Goal: Task Accomplishment & Management: Use online tool/utility

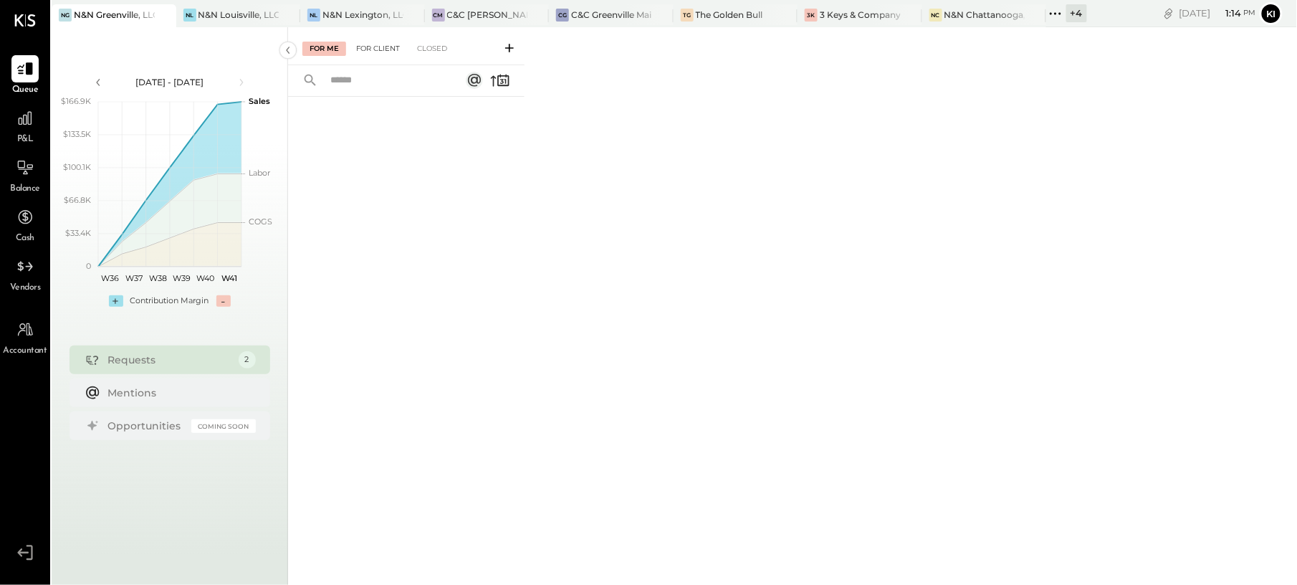
click at [388, 52] on div "For Client" at bounding box center [378, 49] width 58 height 14
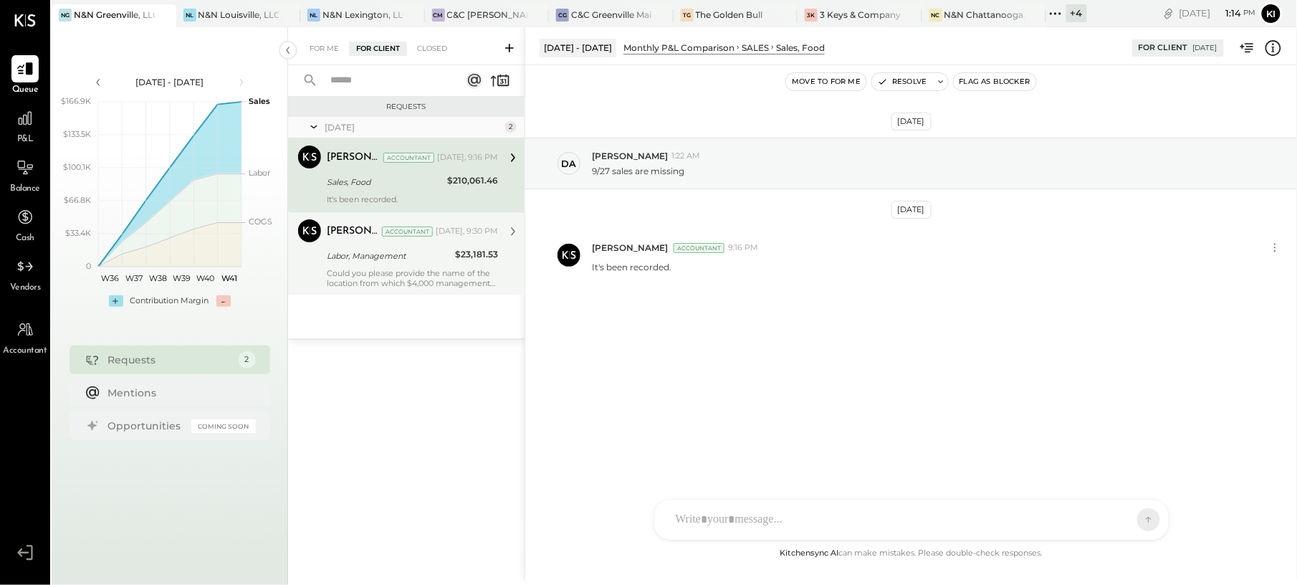
click at [393, 274] on div "Could you please provide the name of the location from which $4,000 management …" at bounding box center [412, 278] width 171 height 20
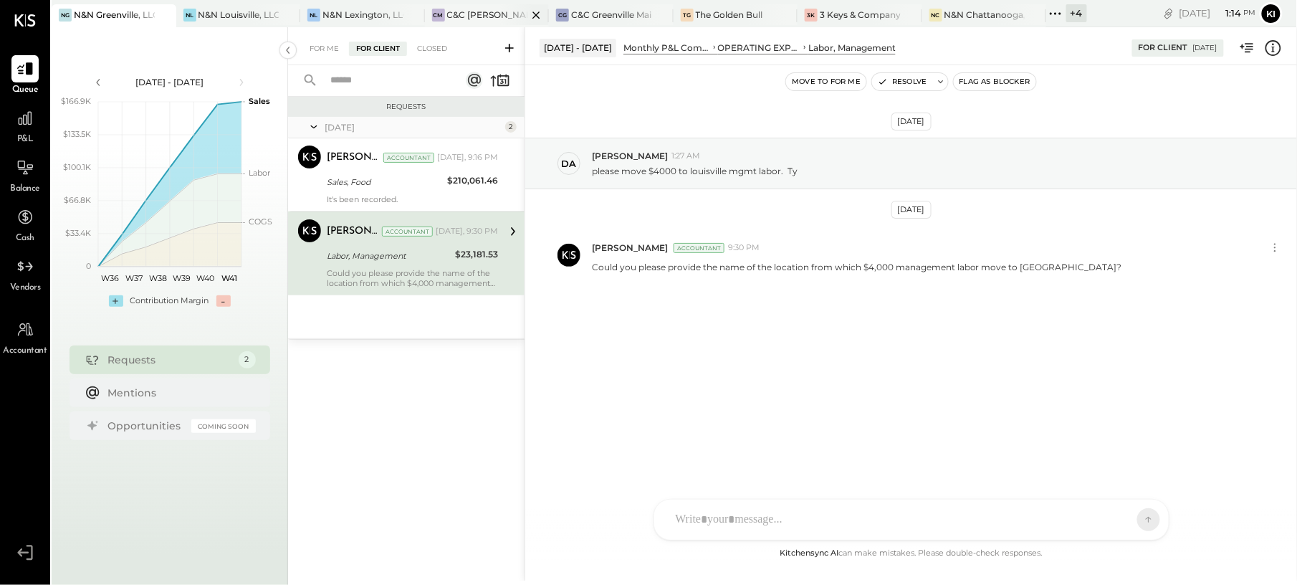
click at [500, 6] on div at bounding box center [524, 14] width 50 height 21
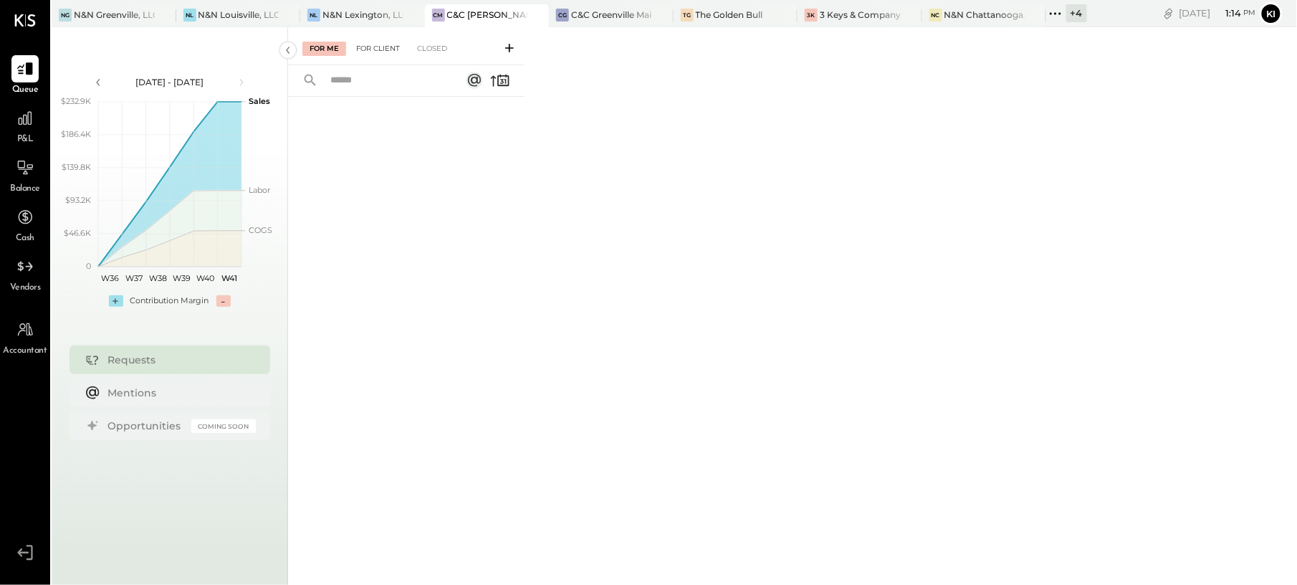
click at [402, 47] on div "For Client" at bounding box center [378, 49] width 58 height 14
click at [617, 10] on div "C&C Greenville Main, LLC" at bounding box center [611, 15] width 81 height 12
click at [398, 54] on div "For Client" at bounding box center [378, 49] width 58 height 14
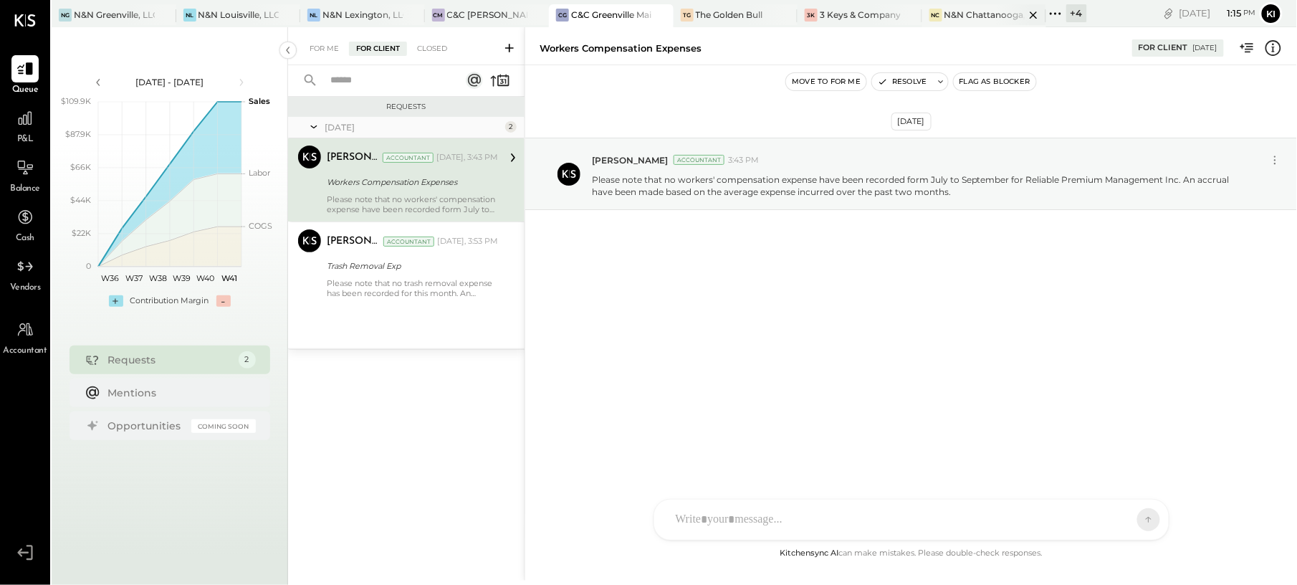
click at [984, 18] on div "N&N Chattanooga, LLC" at bounding box center [984, 15] width 81 height 12
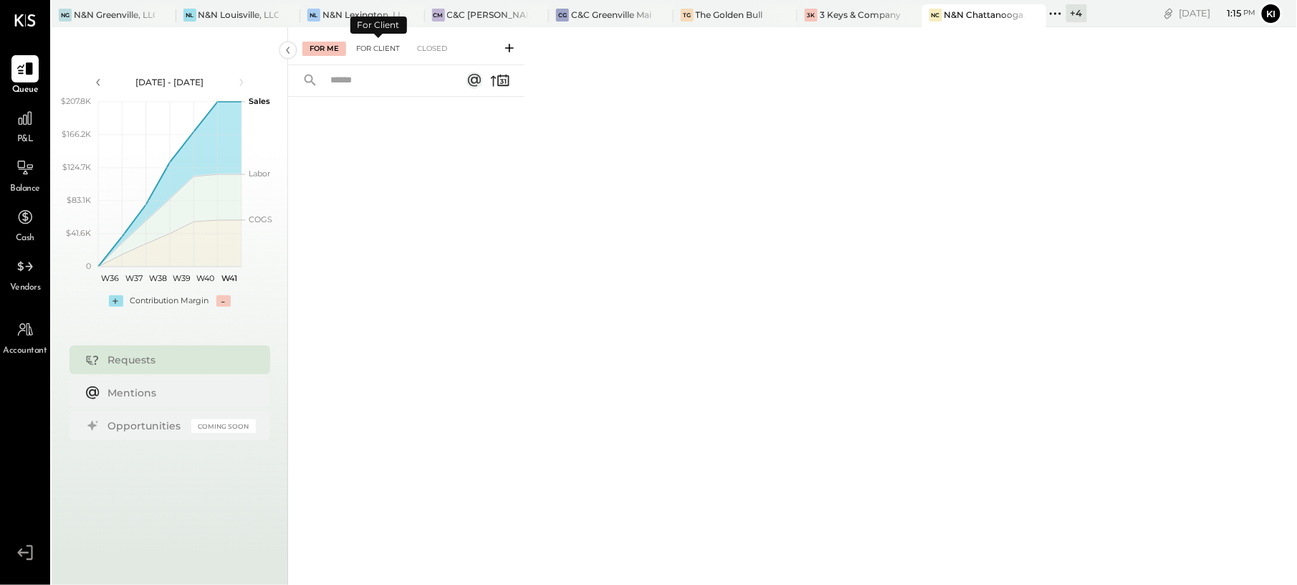
click at [385, 46] on div "For Client" at bounding box center [378, 49] width 58 height 14
click at [505, 49] on icon at bounding box center [509, 48] width 14 height 14
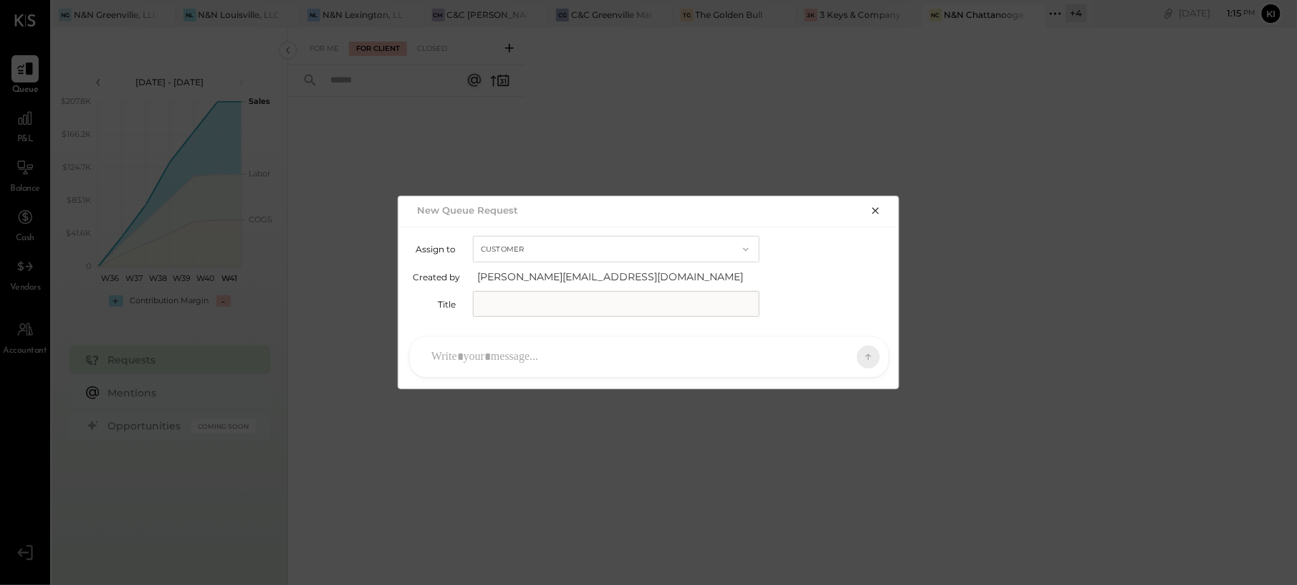
click at [643, 293] on input "text" at bounding box center [616, 304] width 287 height 26
paste input "**********"
type input "**********"
click at [585, 356] on div at bounding box center [636, 357] width 424 height 32
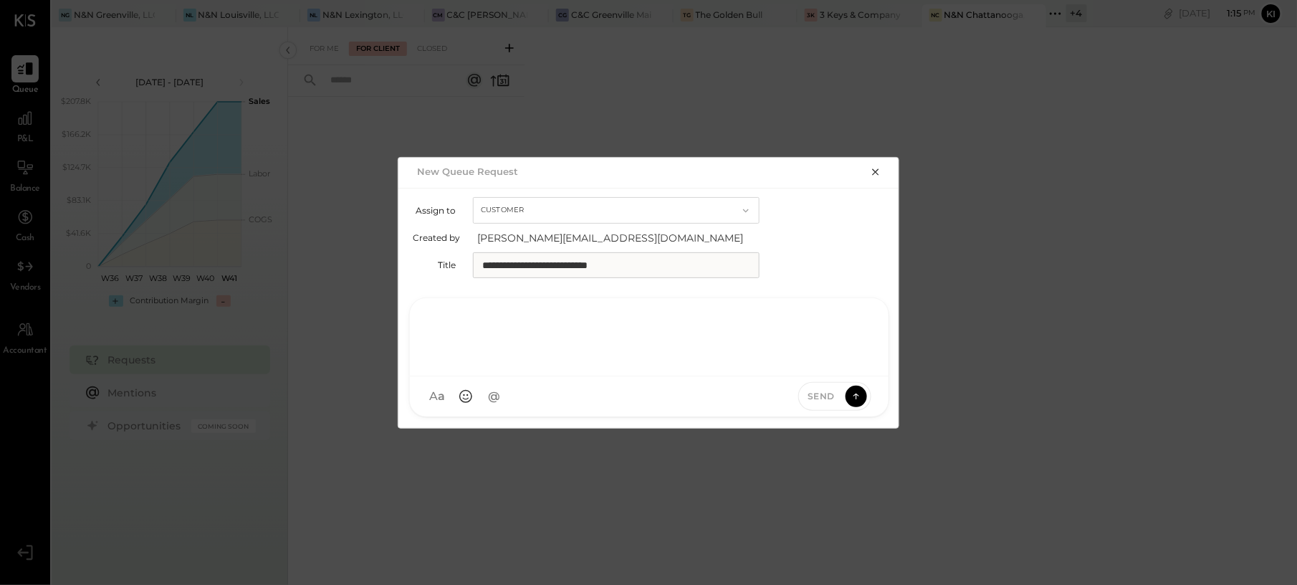
paste div
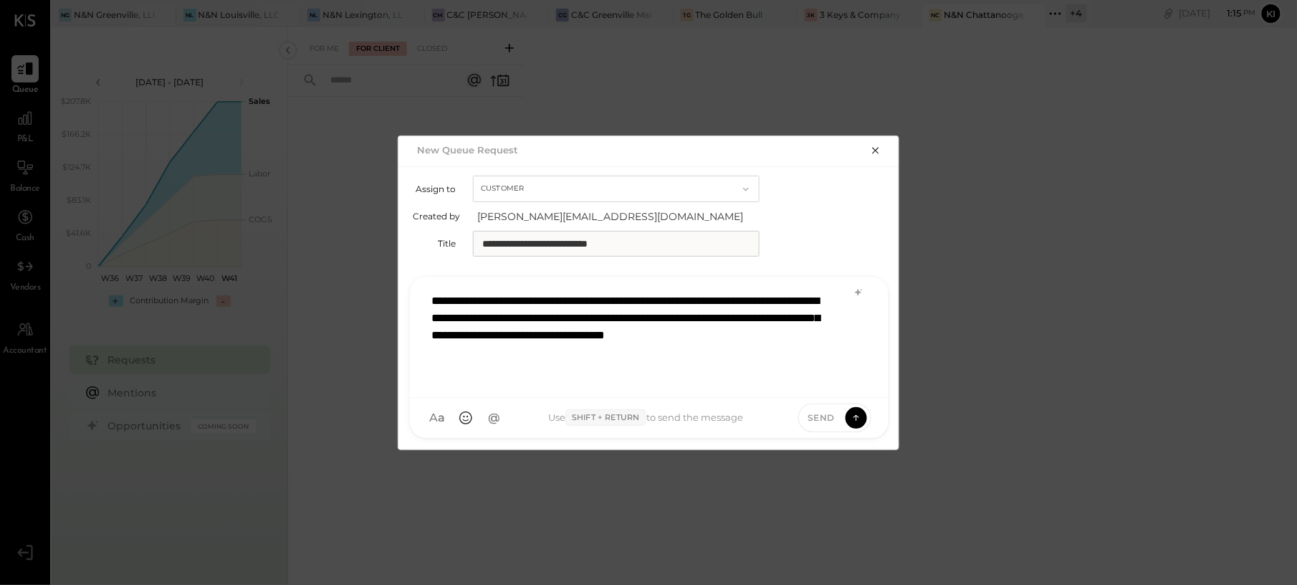
click at [639, 317] on div "**********" at bounding box center [648, 335] width 449 height 100
click at [708, 356] on div "**********" at bounding box center [648, 335] width 449 height 100
click at [754, 331] on div "**********" at bounding box center [648, 335] width 449 height 100
click at [616, 347] on div "**********" at bounding box center [648, 335] width 449 height 100
click at [697, 353] on div "**********" at bounding box center [648, 335] width 449 height 100
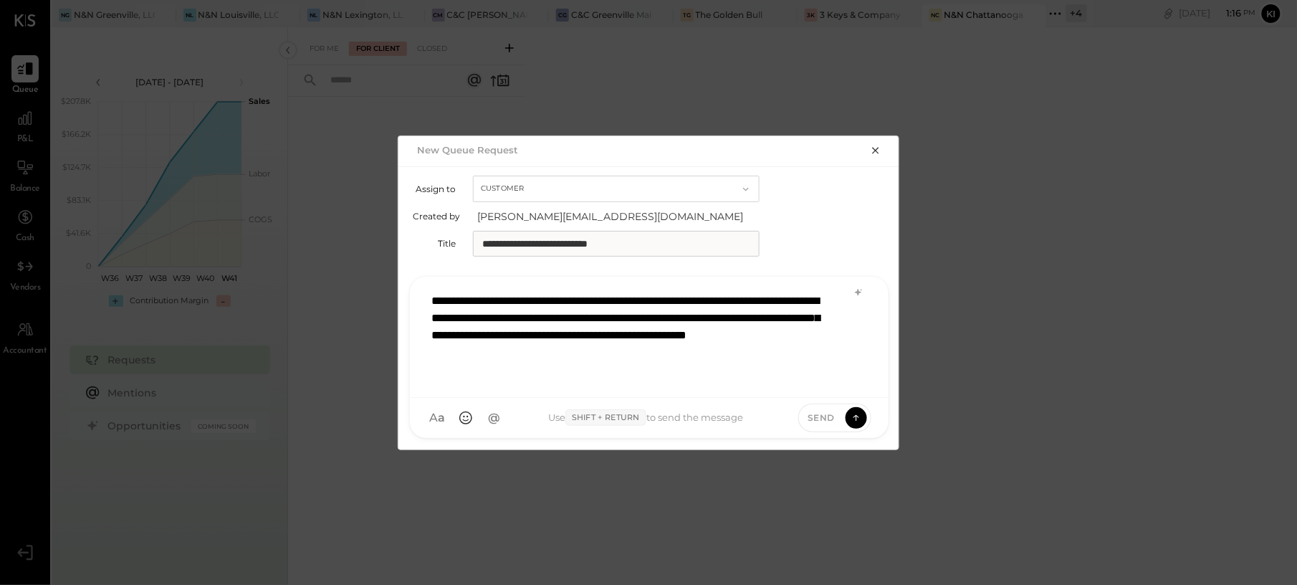
click at [812, 358] on div "**********" at bounding box center [648, 335] width 449 height 100
click at [680, 352] on div "**********" at bounding box center [648, 335] width 449 height 100
click at [860, 413] on icon at bounding box center [856, 417] width 13 height 14
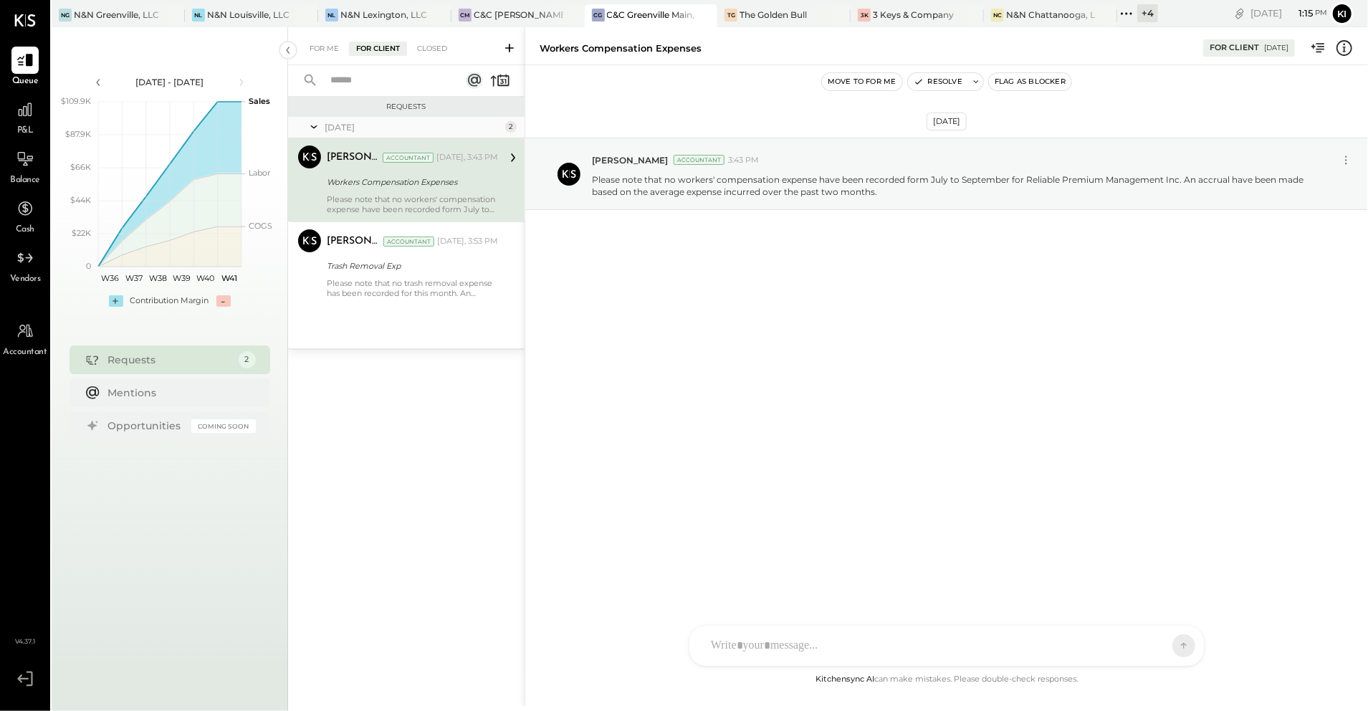
click at [623, 44] on div "Workers Compensation Expenses" at bounding box center [620, 49] width 162 height 14
copy div "Workers Compensation Expenses"
click at [634, 181] on p "Please note that no workers' compensation expense have been recorded form July …" at bounding box center [955, 185] width 726 height 24
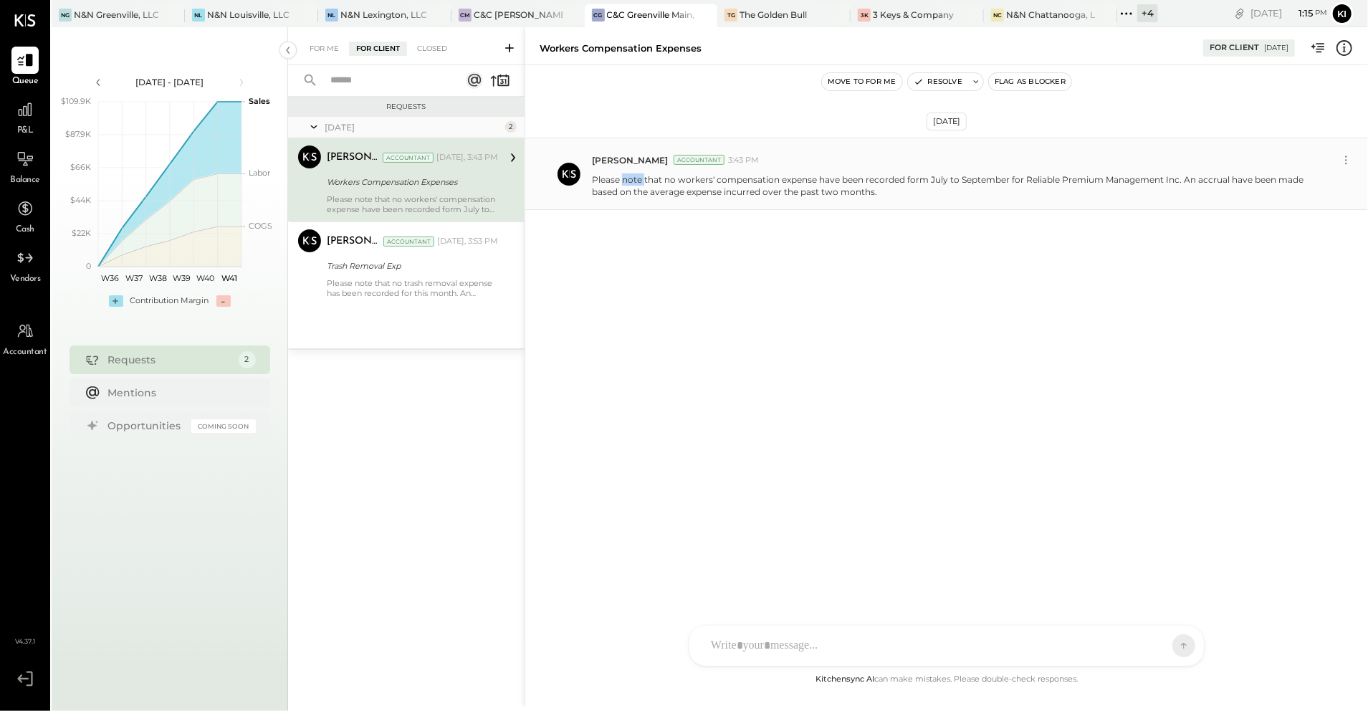
click at [634, 181] on p "Please note that no workers' compensation expense have been recorded form July …" at bounding box center [955, 185] width 726 height 24
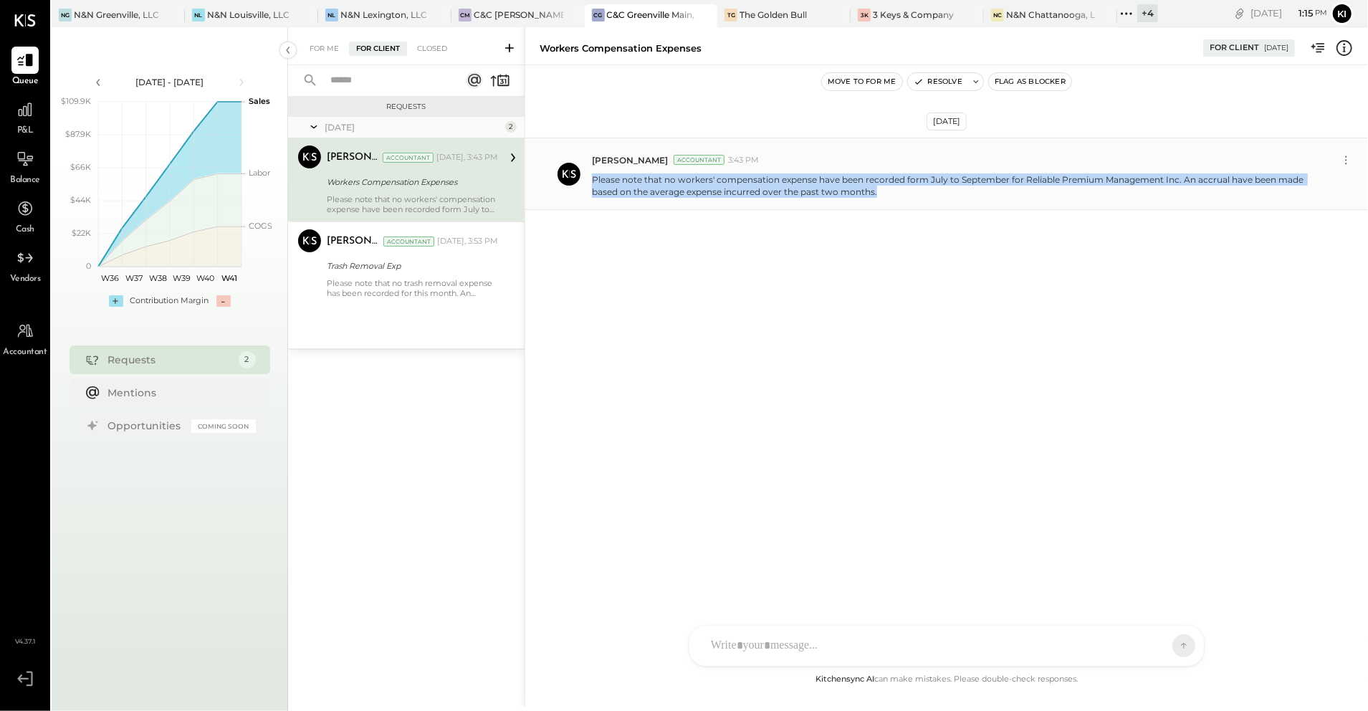
click at [634, 181] on p "Please note that no workers' compensation expense have been recorded form July …" at bounding box center [955, 185] width 726 height 24
copy div "Please note that no workers' compensation expense have been recorded form July …"
click at [684, 424] on div "Oct 7th, 2025 Kinjal Chauhan Accountant 3:43 PM Please note that no workers' co…" at bounding box center [946, 367] width 843 height 605
click at [1020, 454] on div "Oct 7th, 2025 Kinjal Chauhan Accountant 3:43 PM Please note that no workers' co…" at bounding box center [946, 367] width 843 height 605
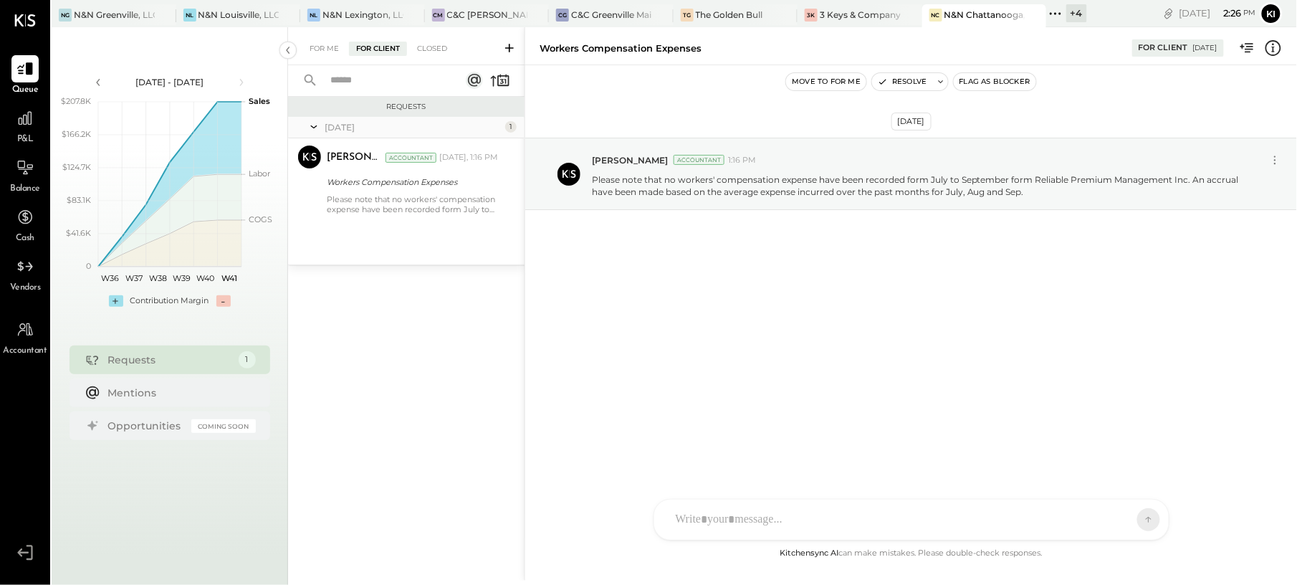
click at [34, 181] on div "Balance" at bounding box center [25, 175] width 30 height 42
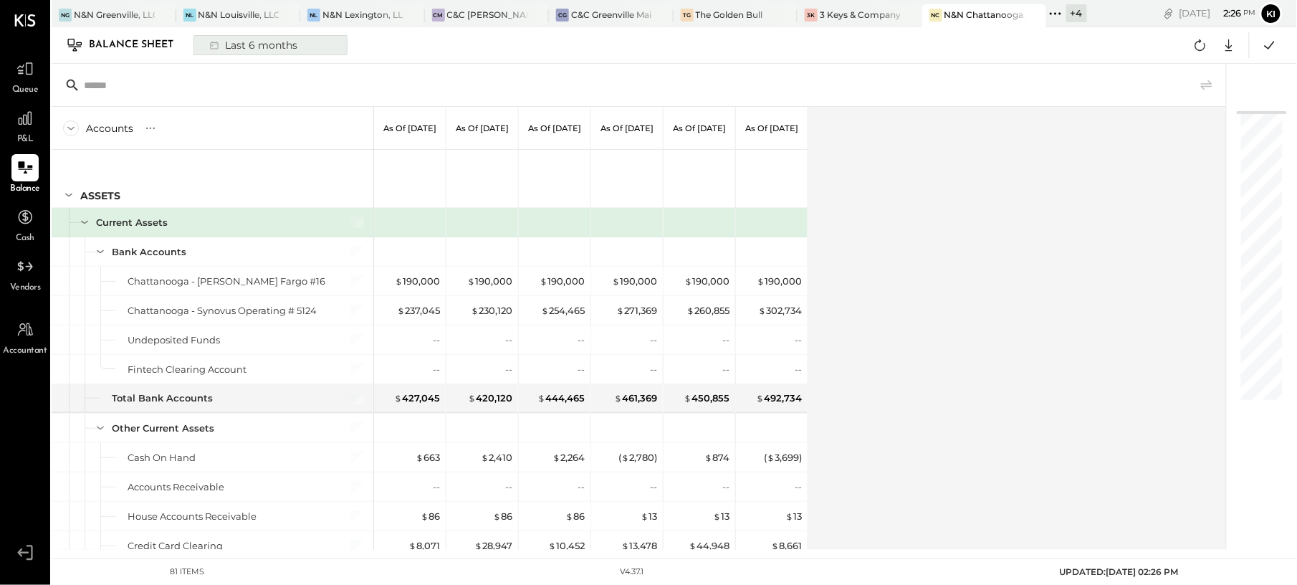
click at [295, 42] on div "Last 6 months" at bounding box center [252, 45] width 102 height 19
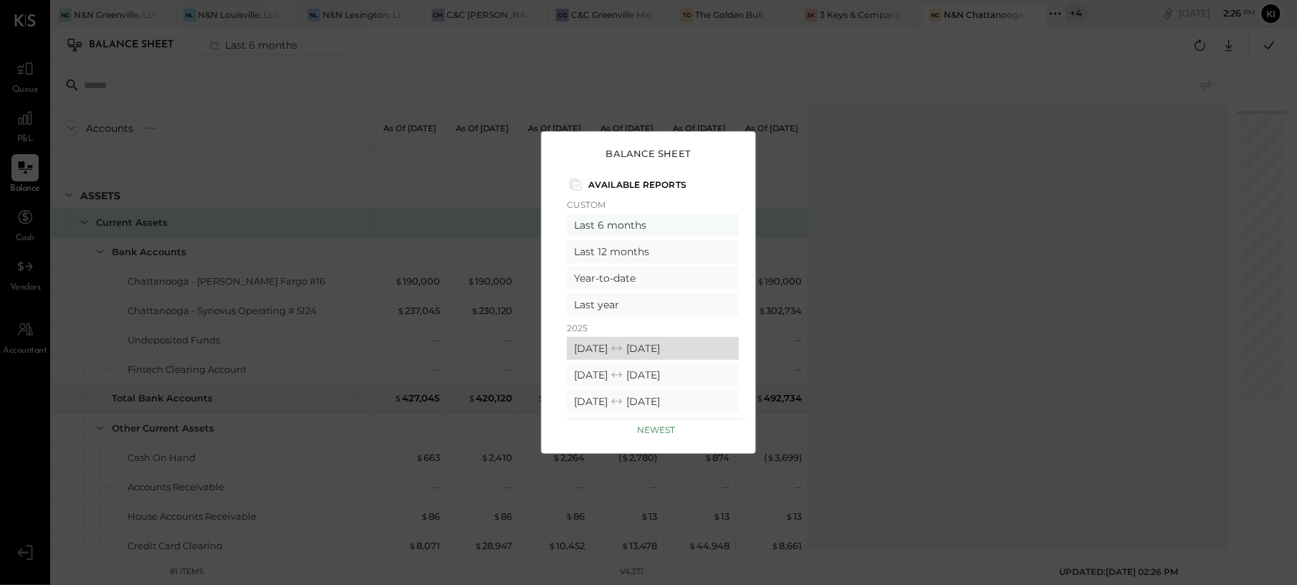
click at [603, 351] on div "09/01/2025 09/30/2025" at bounding box center [653, 348] width 172 height 23
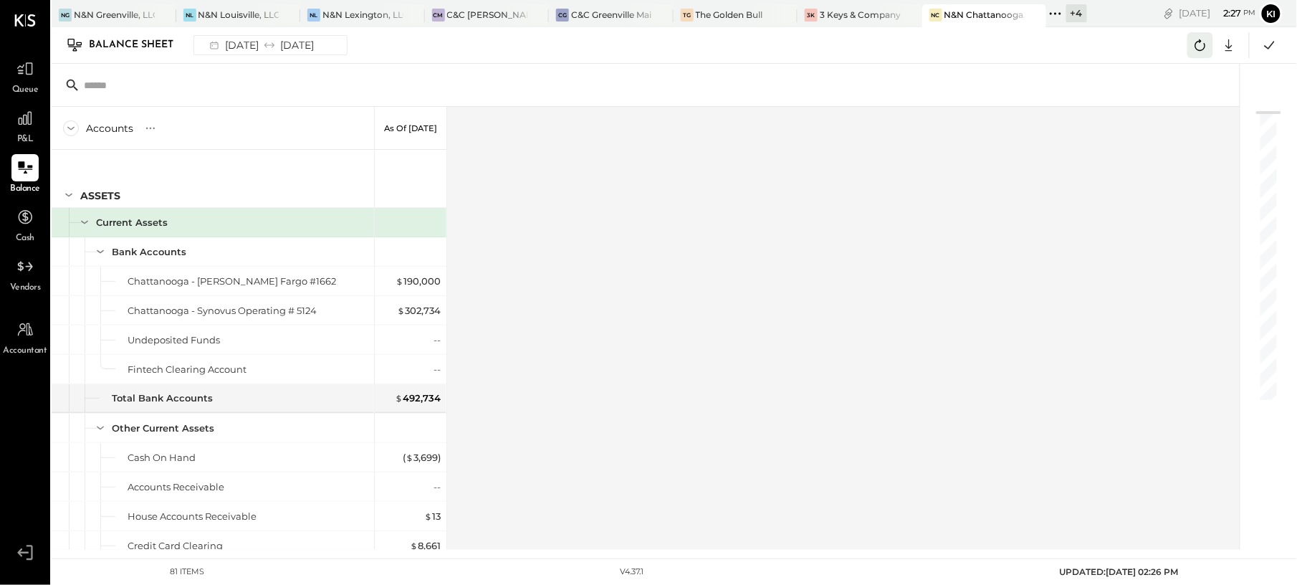
click at [1191, 47] on icon at bounding box center [1200, 45] width 19 height 19
click at [1204, 44] on icon at bounding box center [1200, 45] width 19 height 19
click at [1202, 50] on icon at bounding box center [1200, 45] width 19 height 19
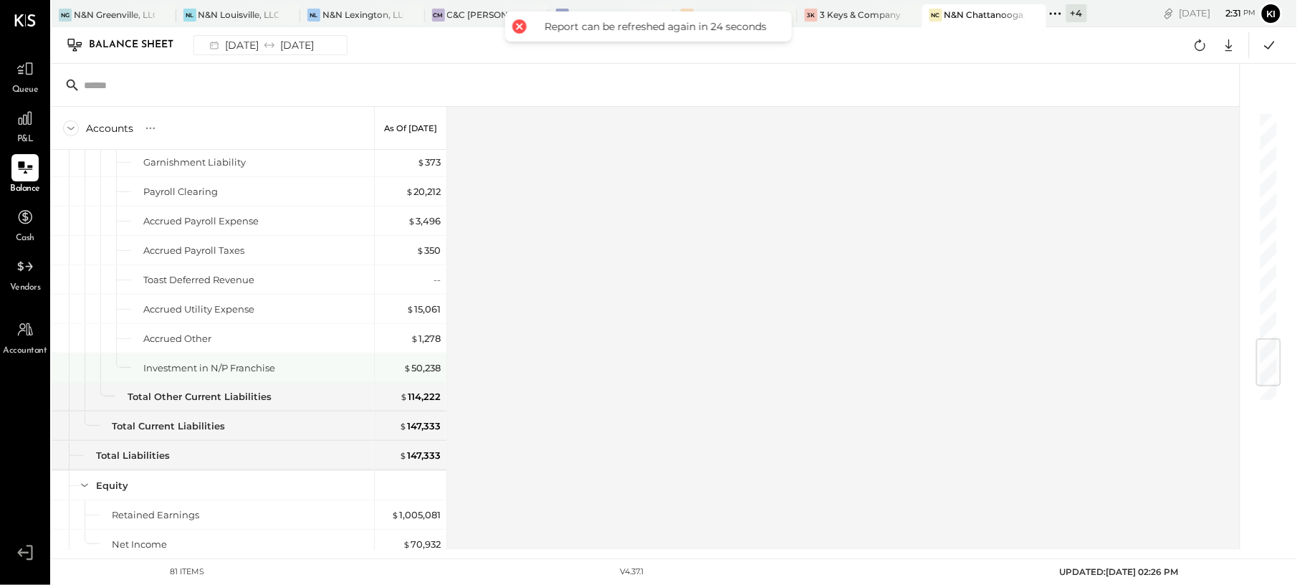
scroll to position [2032, 0]
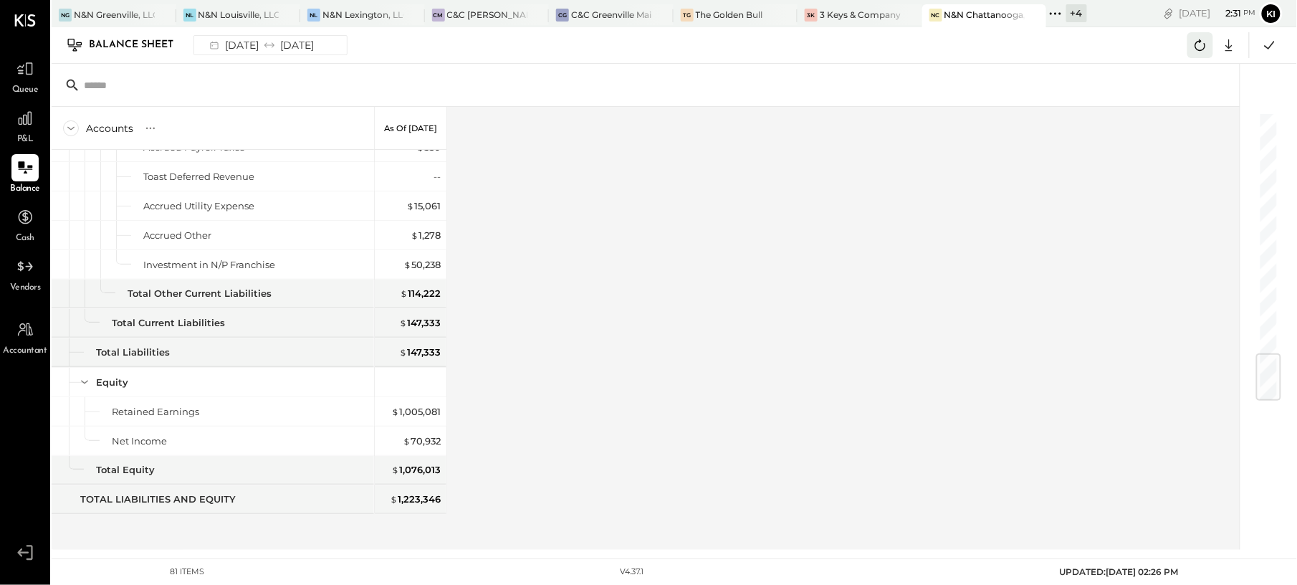
click at [1202, 52] on icon at bounding box center [1200, 45] width 19 height 19
click at [1202, 42] on icon at bounding box center [1200, 45] width 19 height 19
click at [1201, 42] on icon at bounding box center [1200, 44] width 11 height 11
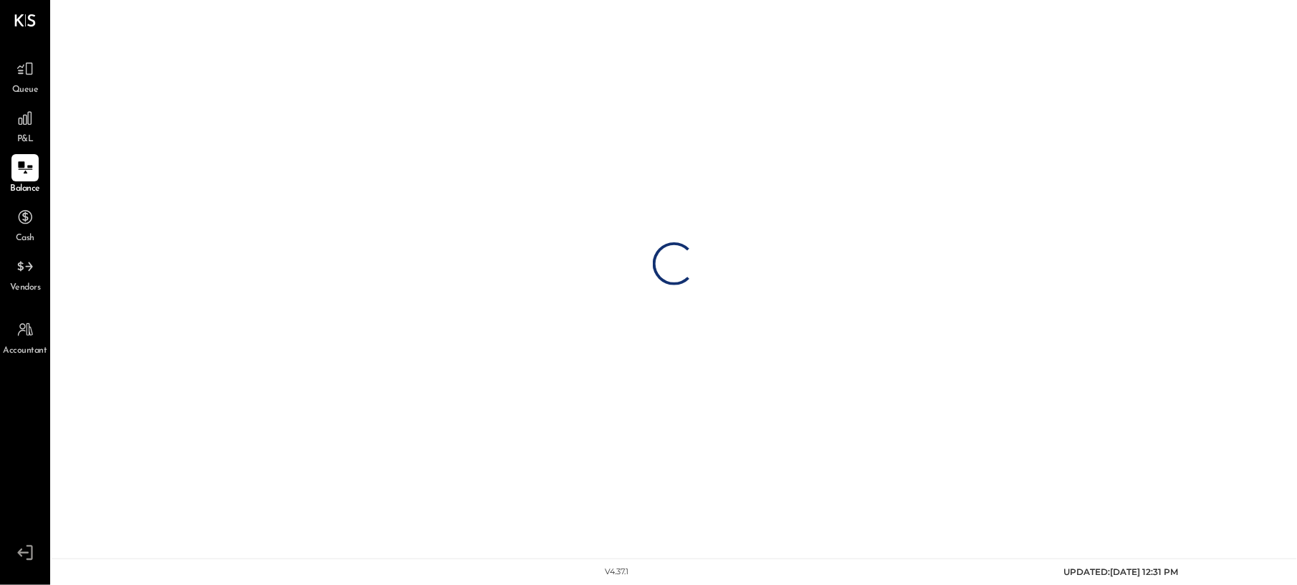
click at [44, 121] on div "P&L" at bounding box center [25, 126] width 42 height 42
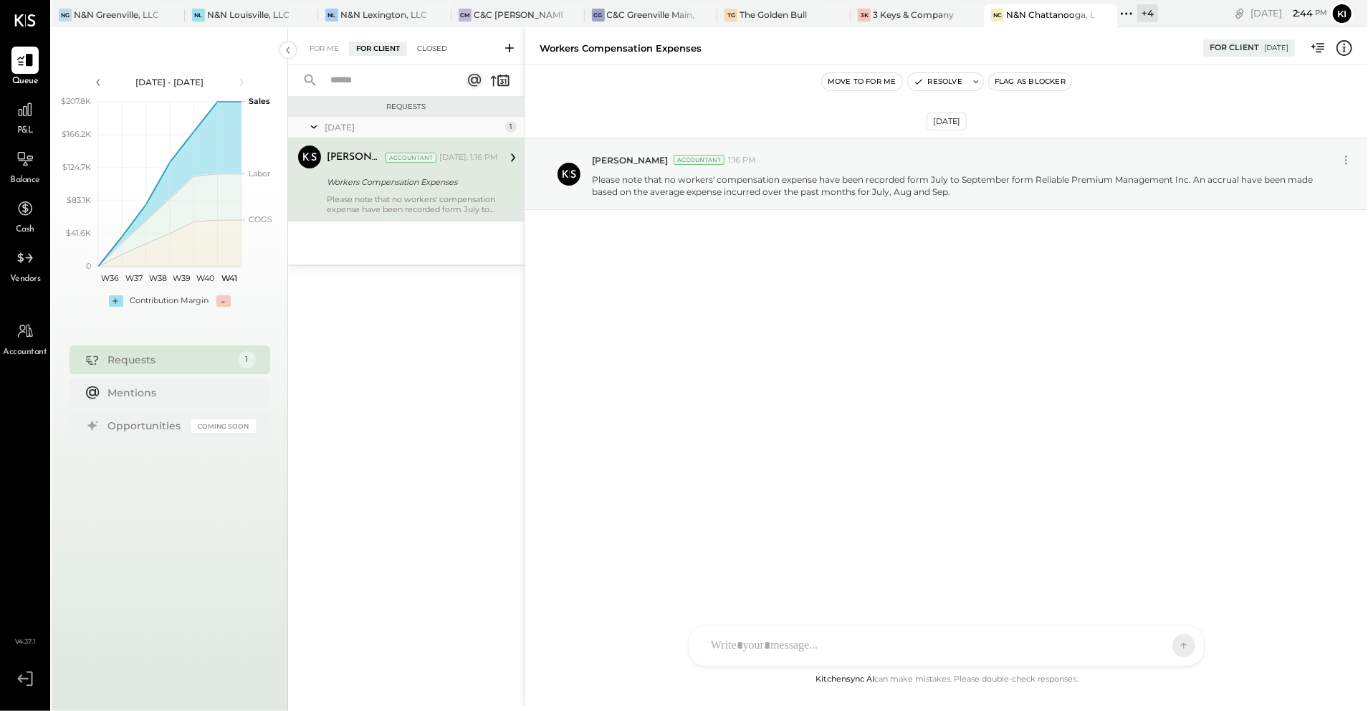
click at [416, 49] on div "Closed" at bounding box center [432, 49] width 44 height 14
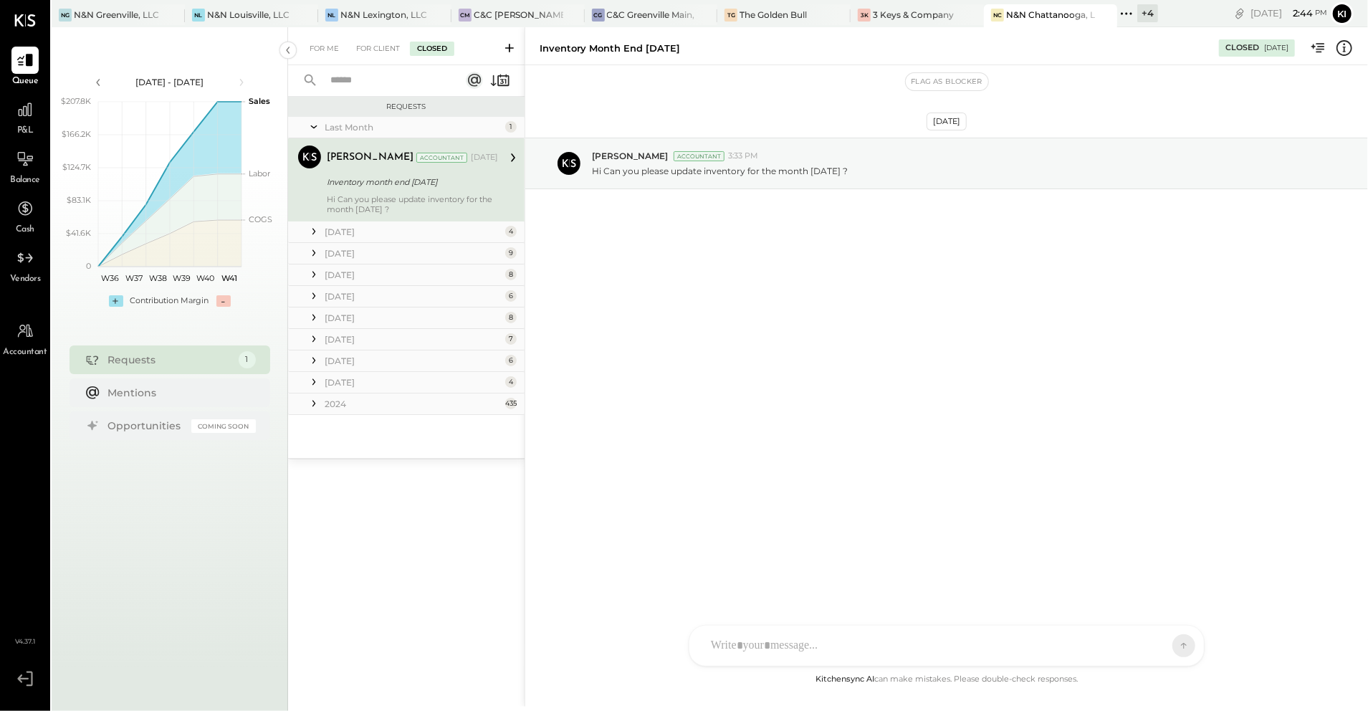
click at [390, 230] on div "August 25" at bounding box center [413, 232] width 177 height 12
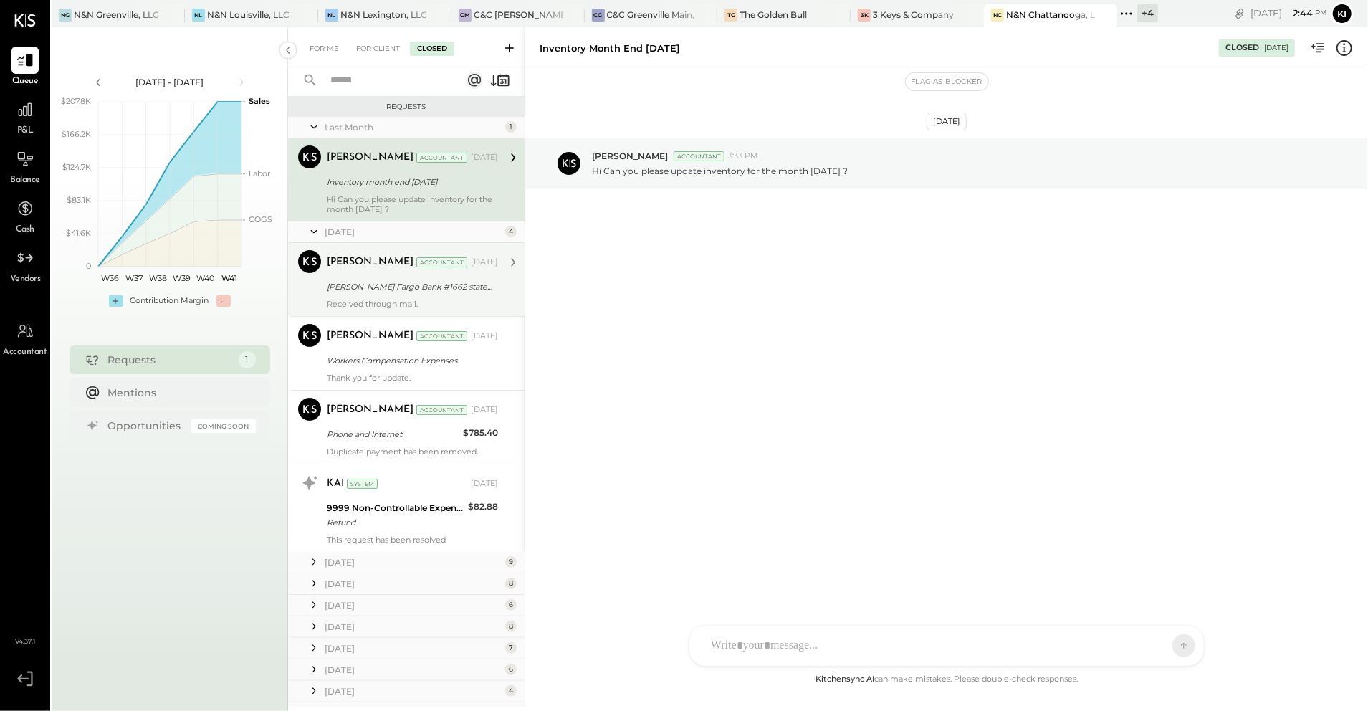
click at [397, 276] on div "Kinjal Chauhan Accountant Aug 19, 2025 Wells Fargo Bank #1662 statement for May…" at bounding box center [412, 279] width 171 height 59
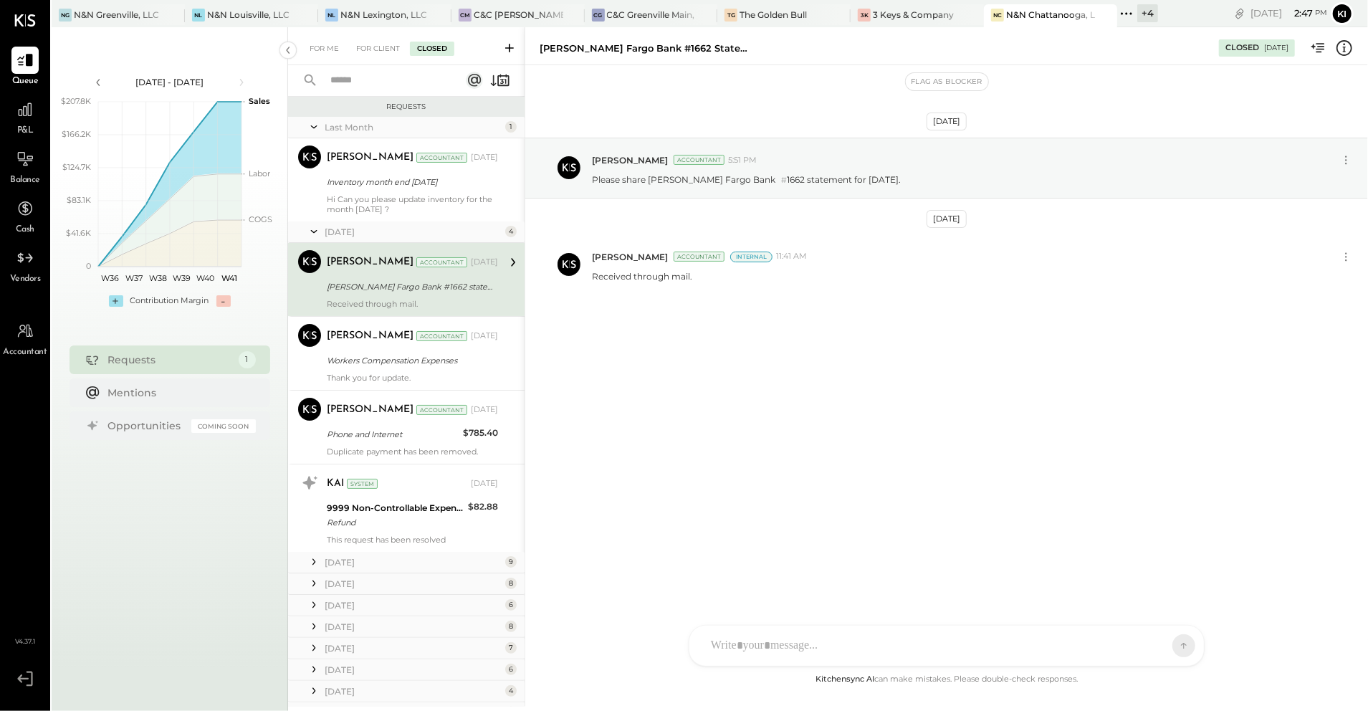
click at [648, 39] on div "Wells Fargo Bank #1662 statement for May 2025. Closed 08/19/2025" at bounding box center [946, 46] width 843 height 29
copy div "Wells Fargo Bank #1662 statement for May 2025."
click at [671, 185] on p "Please share Wells Fargo Bank # 1662 statement for July 2025." at bounding box center [746, 179] width 309 height 13
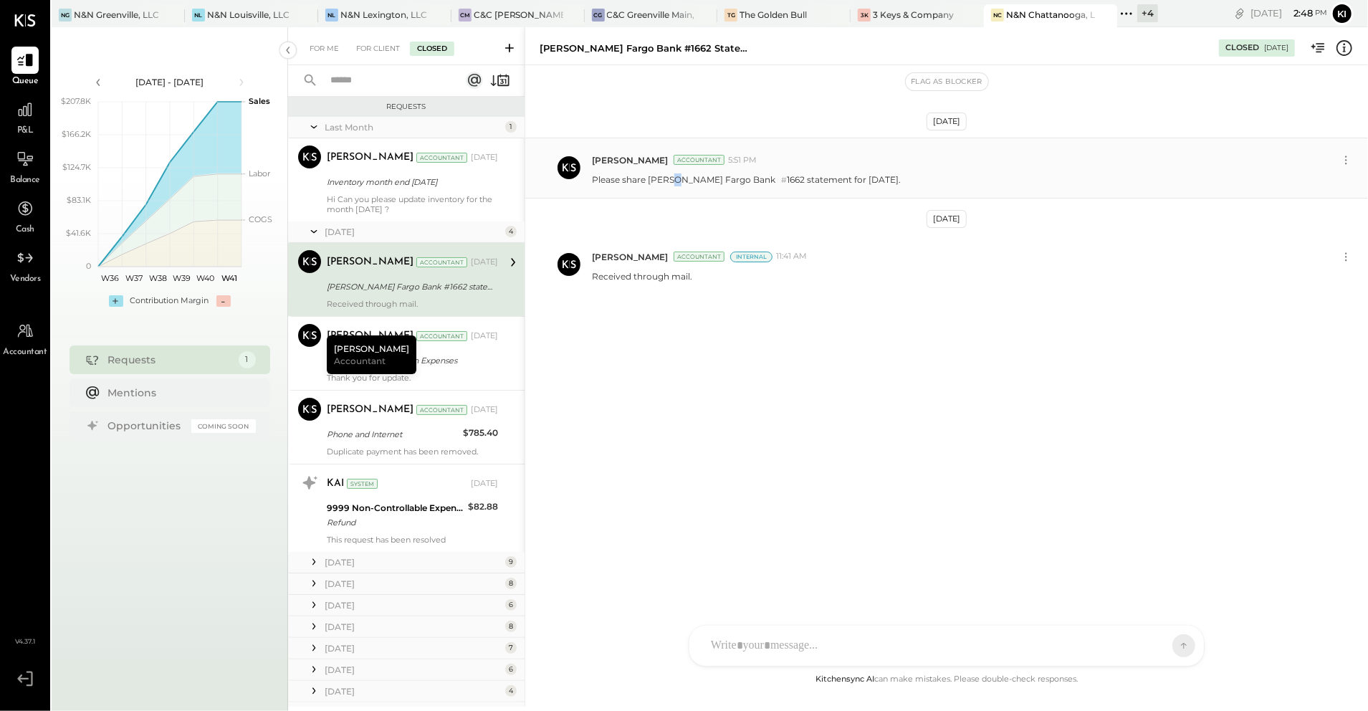
click at [671, 185] on p "Please share Wells Fargo Bank # 1662 statement for July 2025." at bounding box center [746, 179] width 309 height 13
copy p "Please share Wells Fargo Bank # 1662 statement for July 2025."
drag, startPoint x: 714, startPoint y: 417, endPoint x: 708, endPoint y: 428, distance: 12.5
click at [714, 417] on div "Aug 7th, 2025 Kinjal Chauhan Accountant 5:51 PM Please share Wells Fargo Bank #…" at bounding box center [946, 367] width 843 height 605
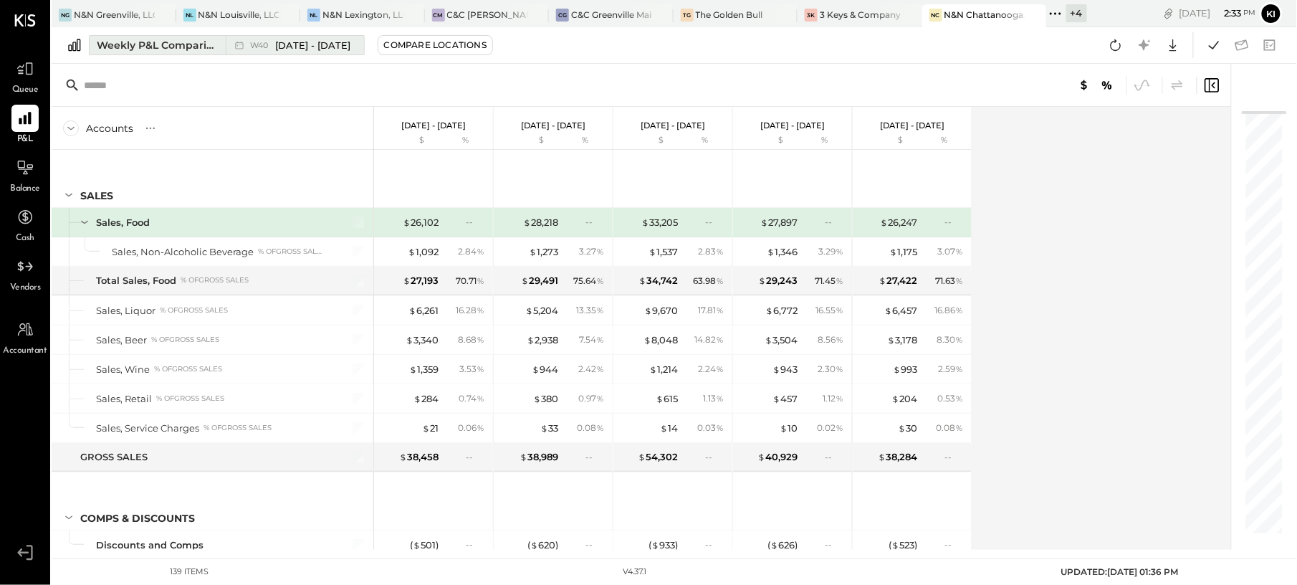
click at [267, 49] on div "W40 Sep 29 - Oct 5, 2025" at bounding box center [300, 46] width 101 height 14
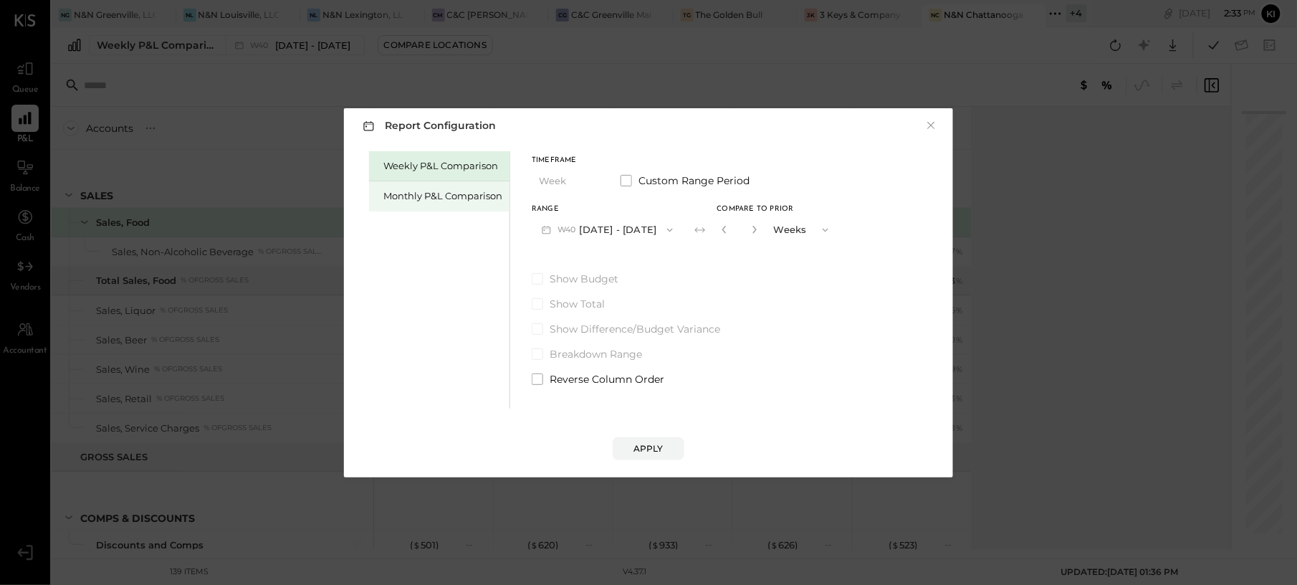
click at [431, 202] on div "Monthly P&L Comparison" at bounding box center [442, 196] width 119 height 14
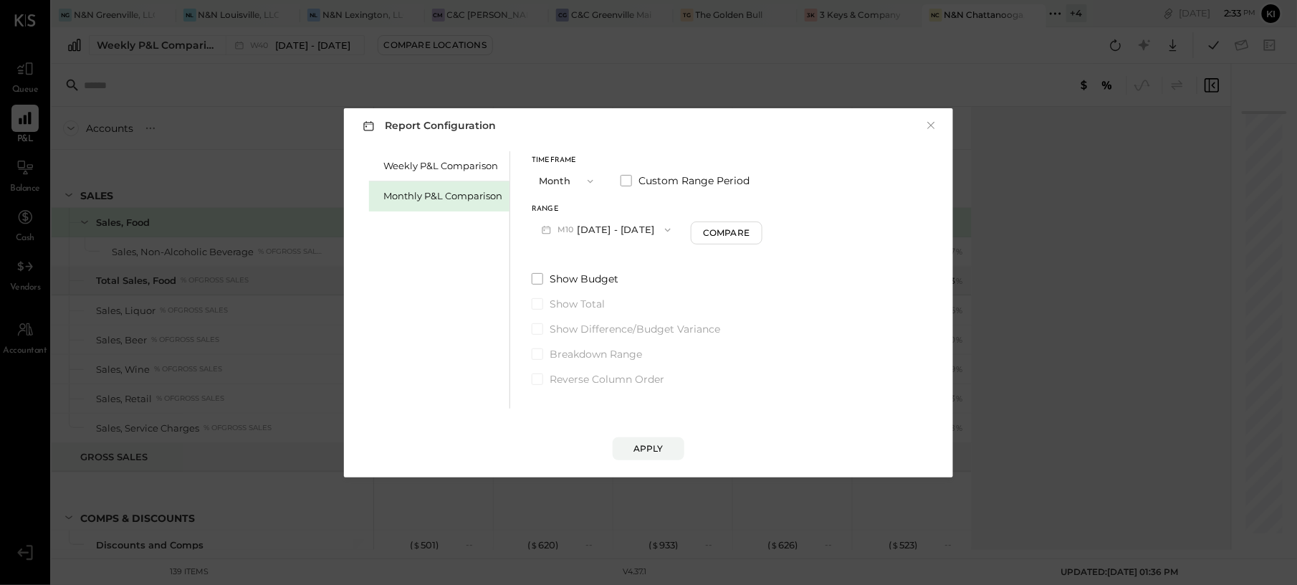
click at [637, 231] on button "M10 [DATE] - [DATE]" at bounding box center [606, 229] width 149 height 27
click at [613, 262] on span "[DATE] - [DATE]" at bounding box center [601, 261] width 68 height 12
click at [708, 239] on button "Compare" at bounding box center [729, 232] width 72 height 23
click at [750, 228] on icon "button" at bounding box center [754, 229] width 9 height 9
type input "*"
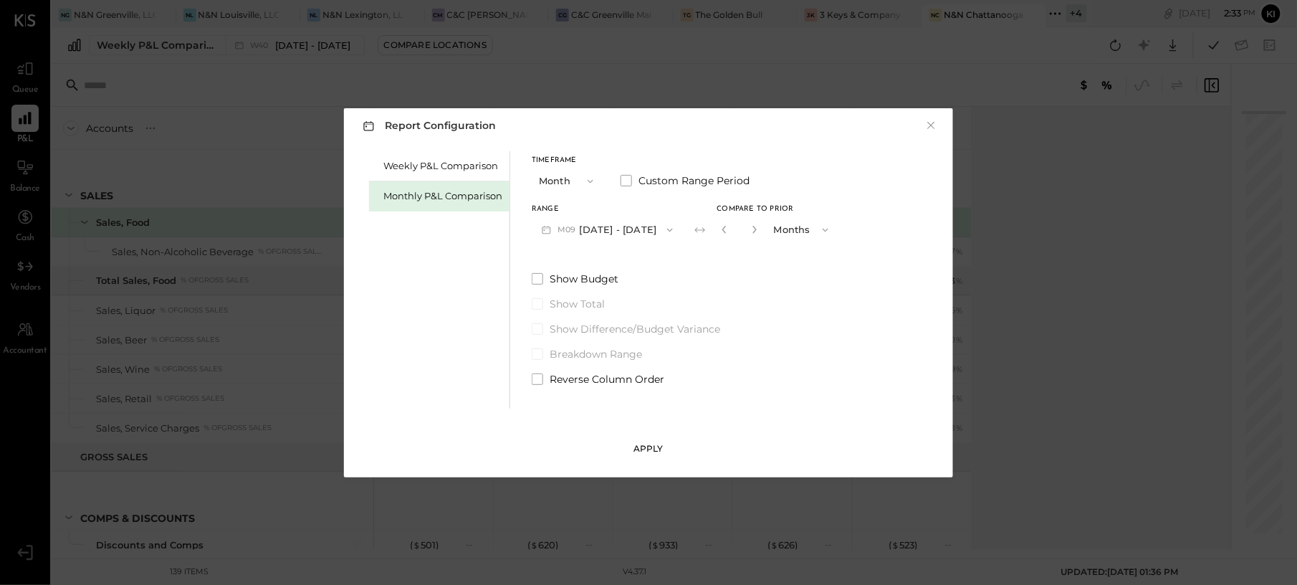
click at [648, 442] on div "Apply" at bounding box center [648, 448] width 30 height 12
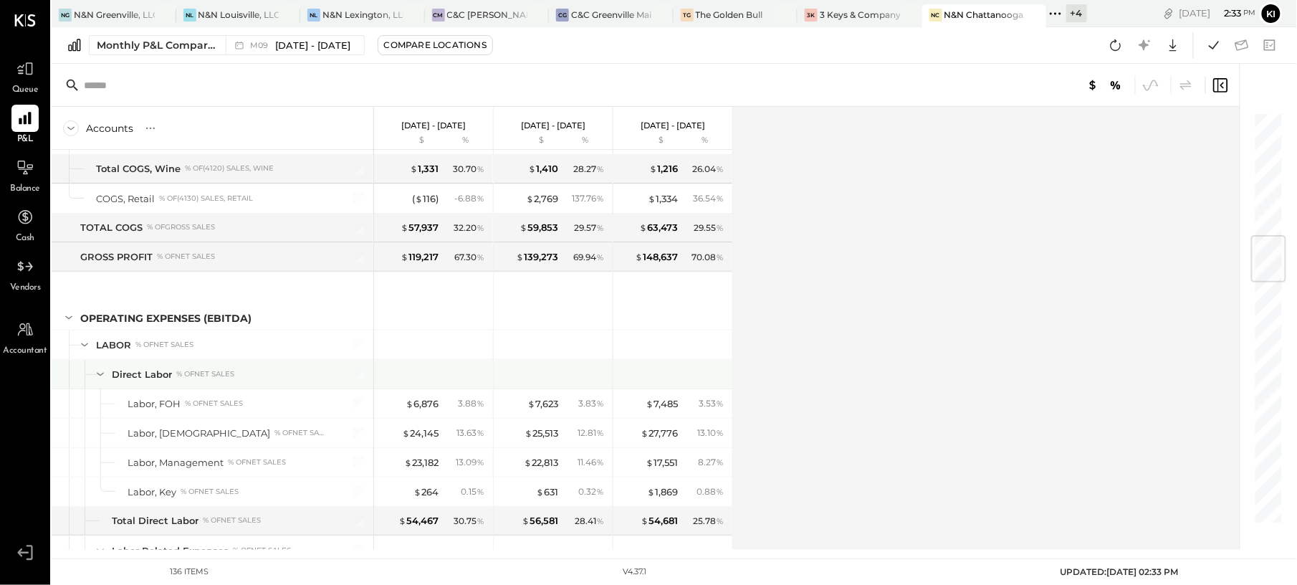
scroll to position [1146, 0]
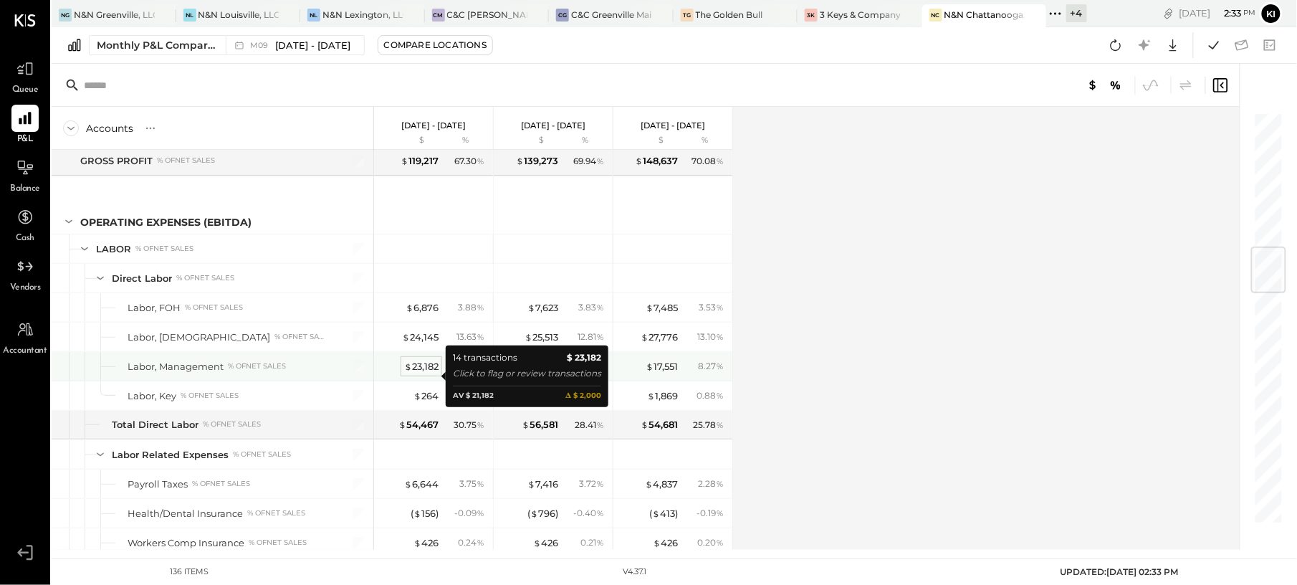
click at [430, 373] on div "$ 23,182" at bounding box center [421, 367] width 34 height 14
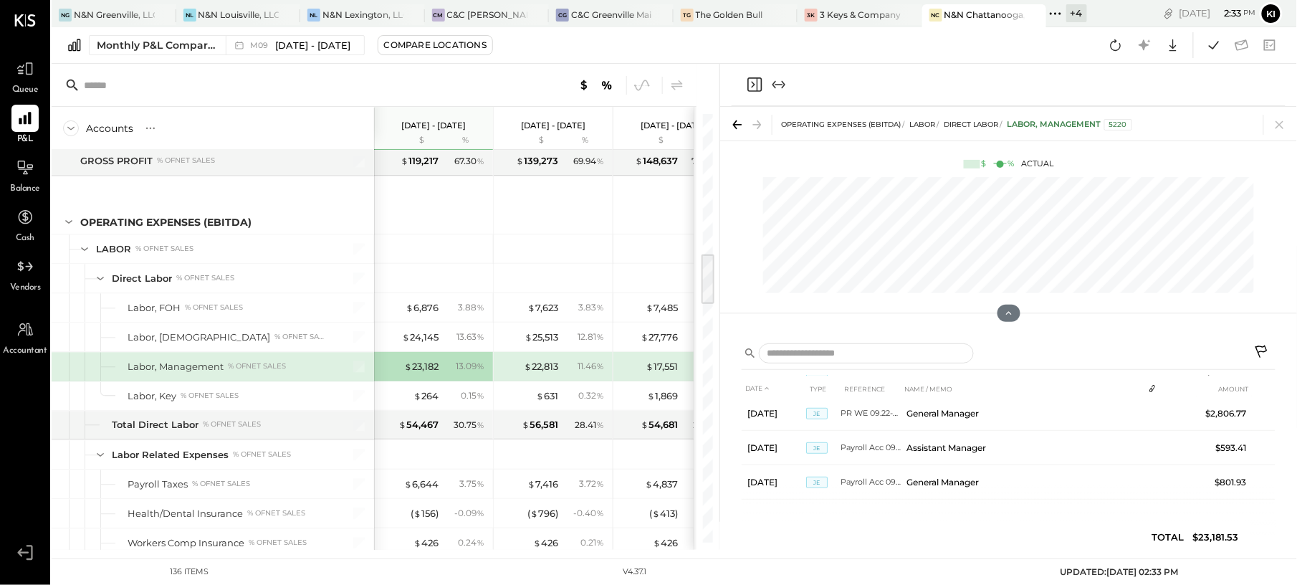
scroll to position [388, 0]
click at [1277, 129] on icon at bounding box center [1280, 125] width 20 height 20
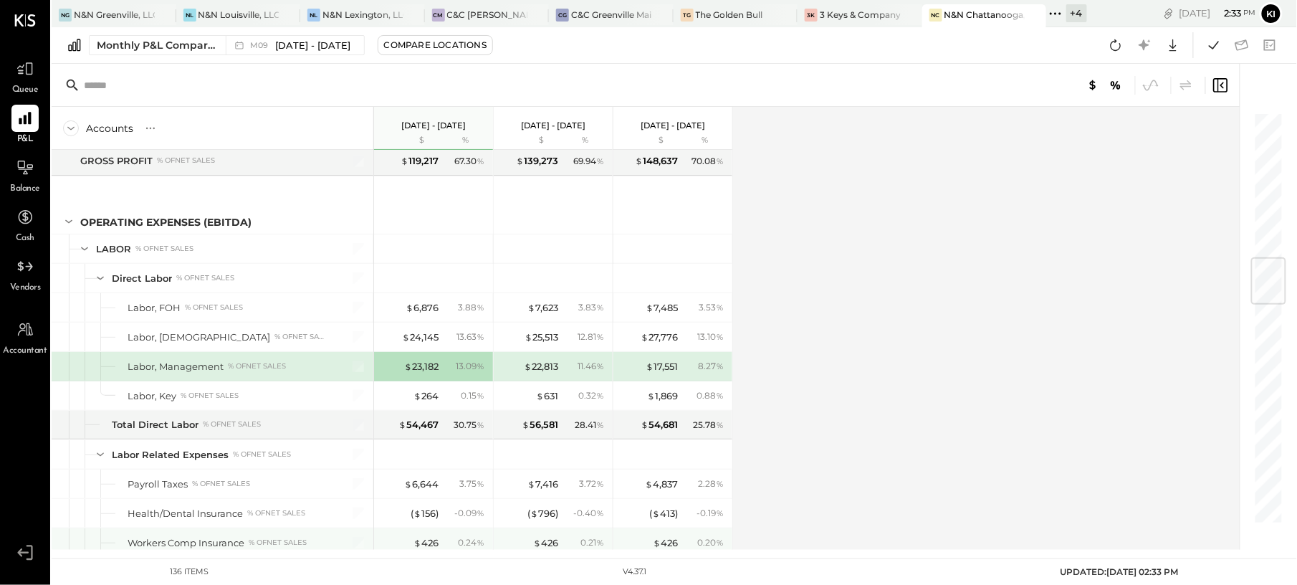
scroll to position [1242, 0]
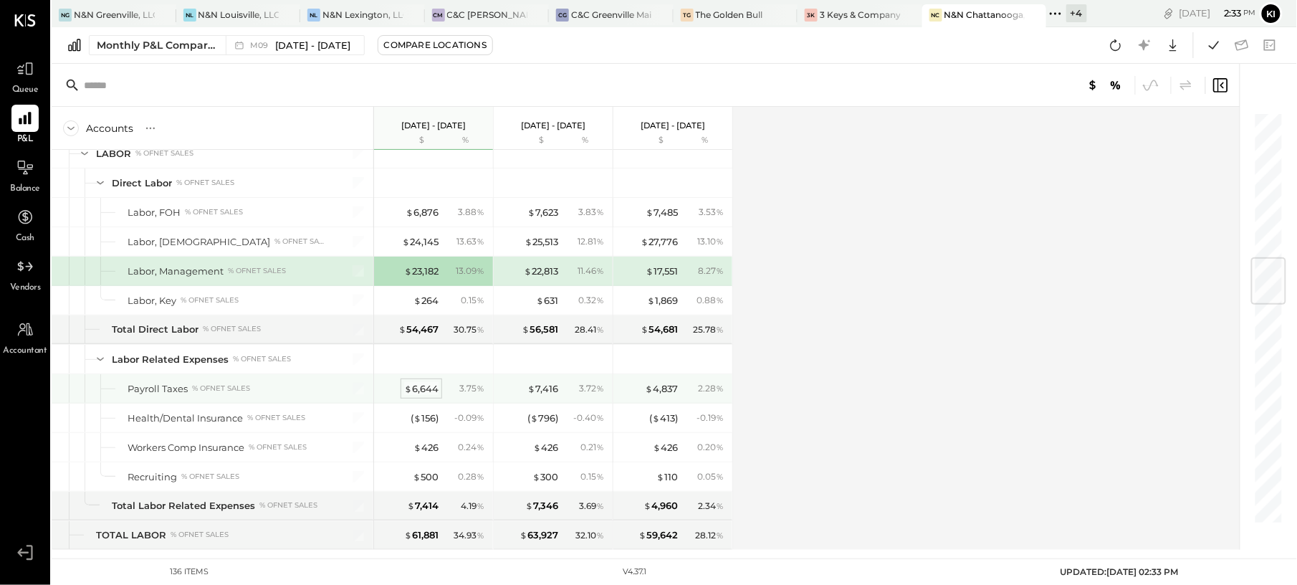
click at [428, 395] on div "$ 6,644" at bounding box center [421, 389] width 34 height 14
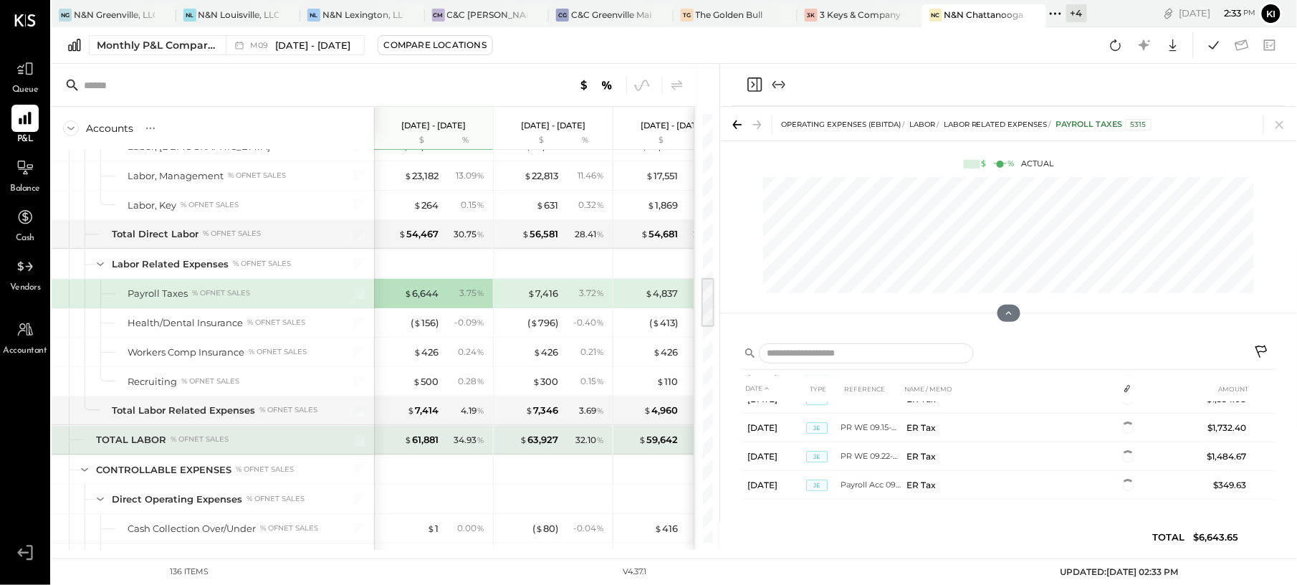
scroll to position [47, 0]
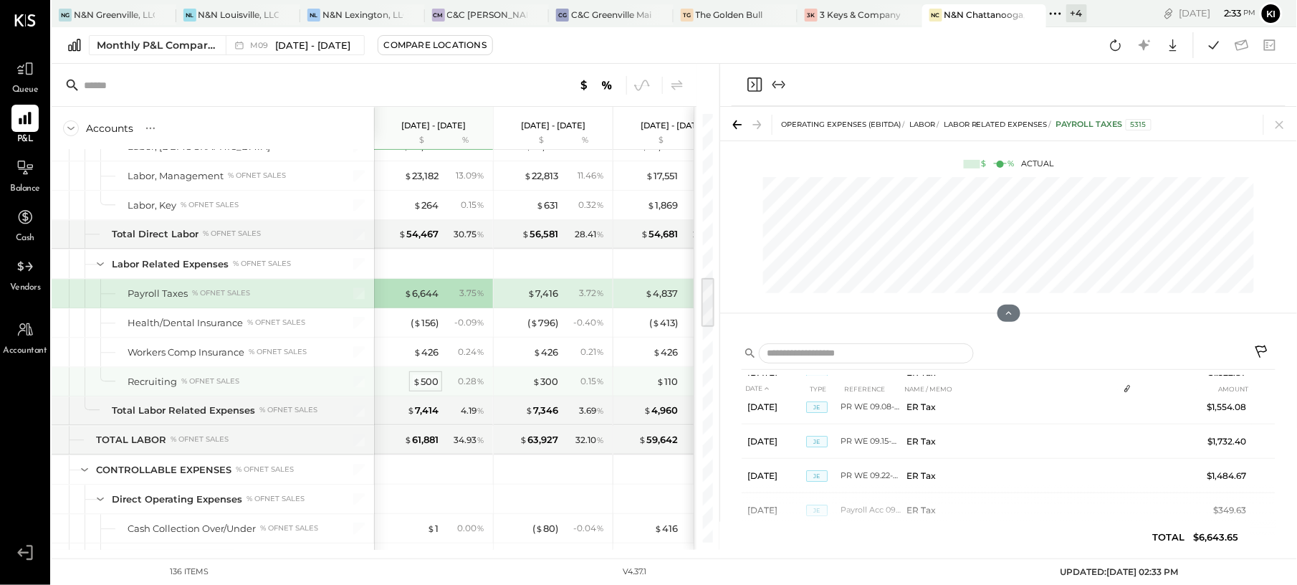
click at [424, 388] on div "$ 500" at bounding box center [426, 382] width 26 height 14
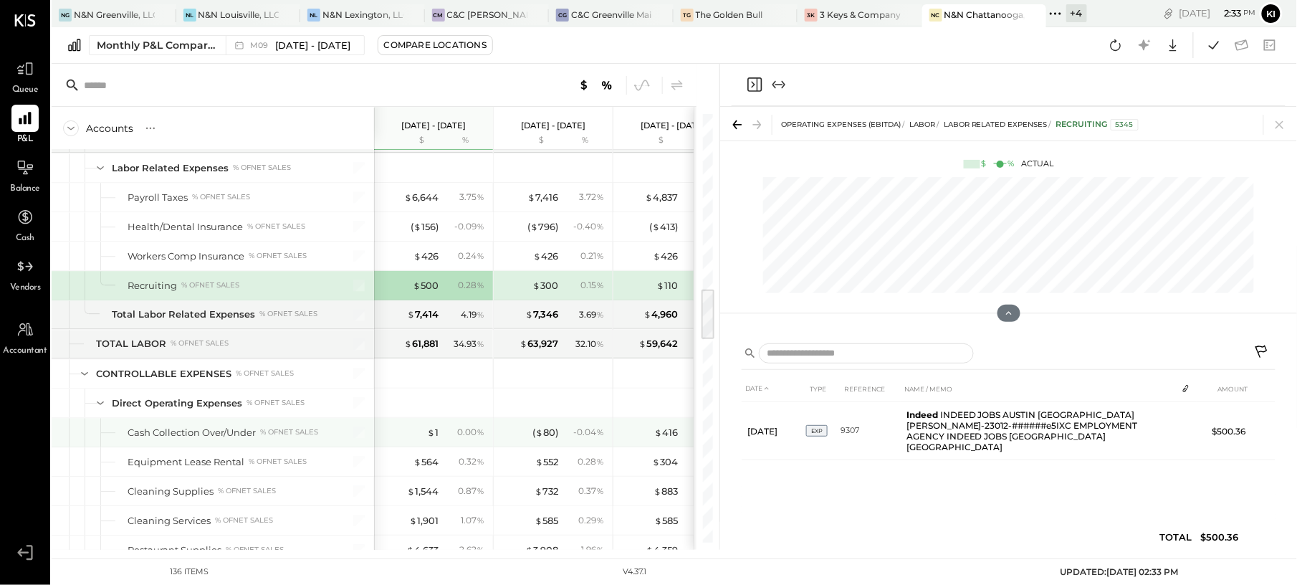
scroll to position [1528, 0]
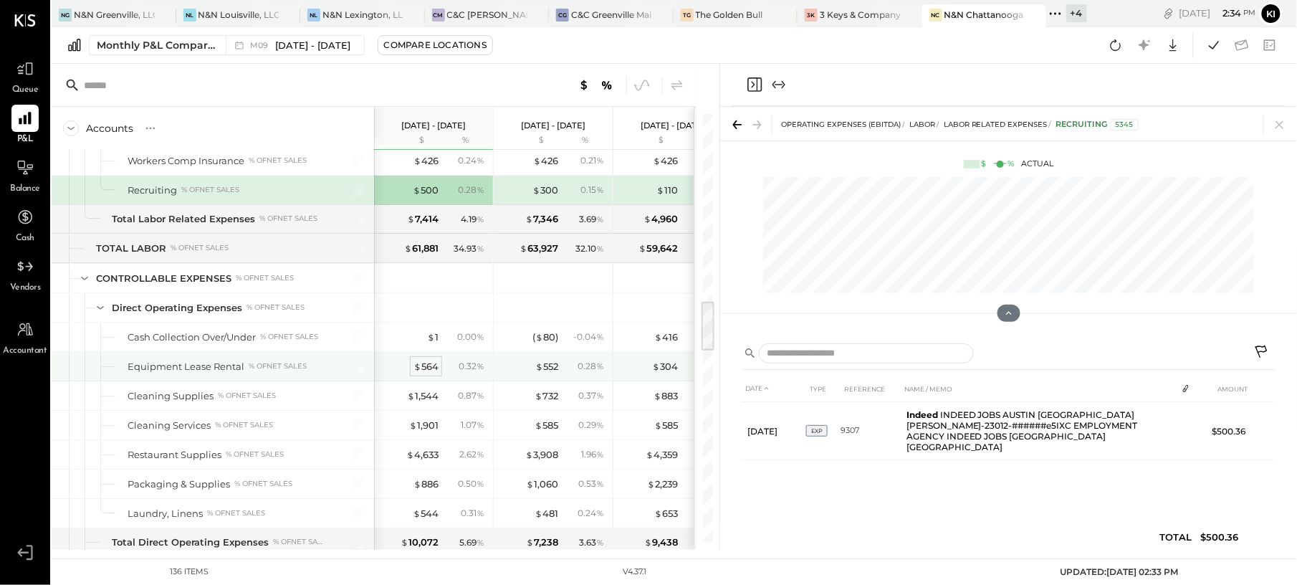
click at [416, 372] on span "$" at bounding box center [417, 365] width 8 height 11
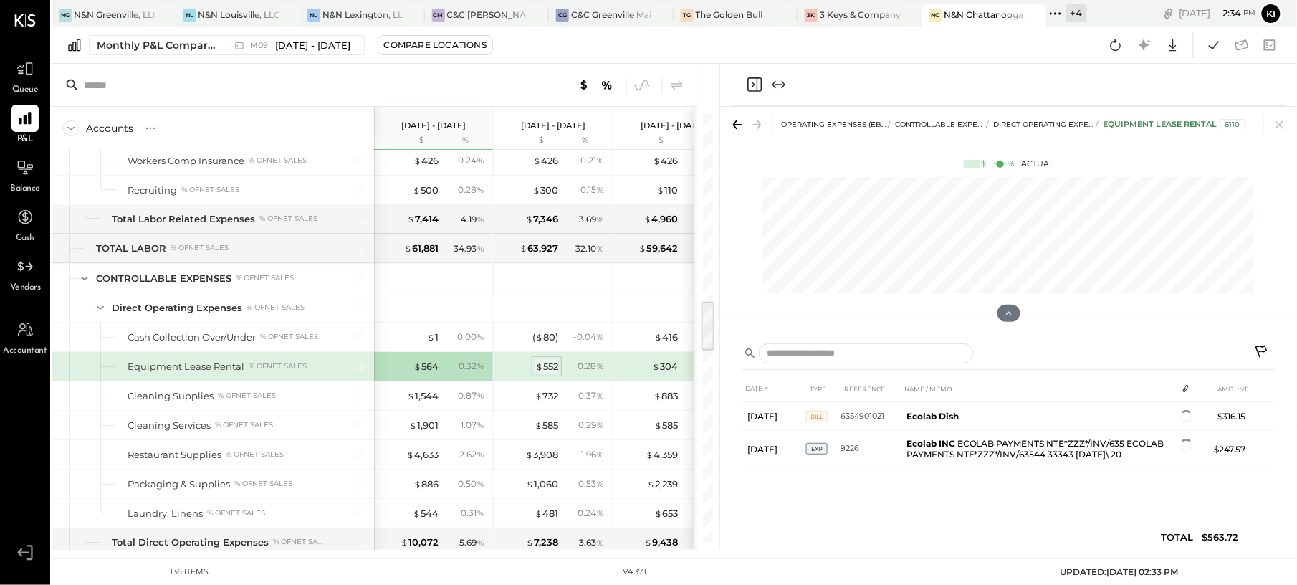
click at [552, 373] on div "$ 552" at bounding box center [546, 367] width 23 height 14
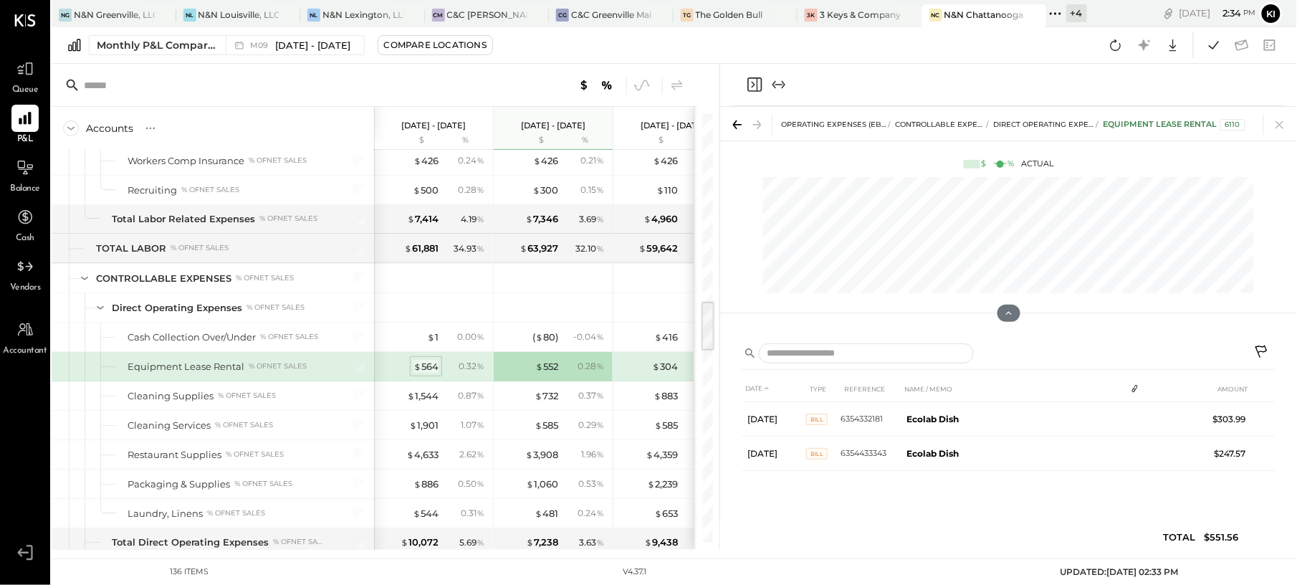
click at [430, 373] on div "$ 564" at bounding box center [425, 367] width 25 height 14
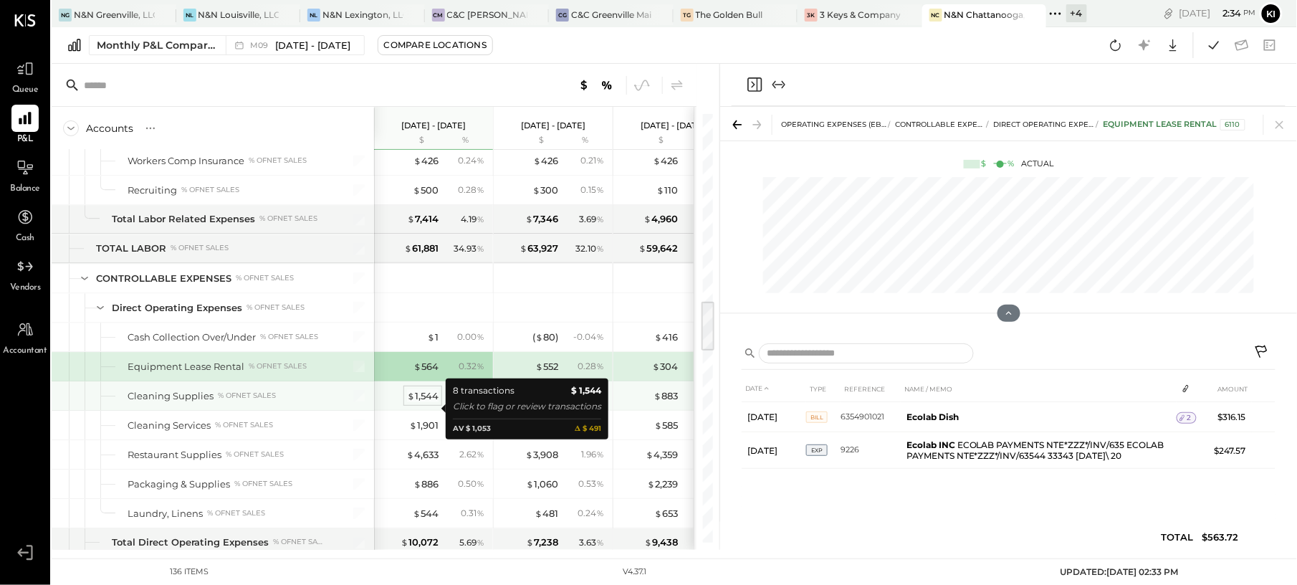
click at [430, 403] on div "$ 1,544" at bounding box center [423, 396] width 32 height 14
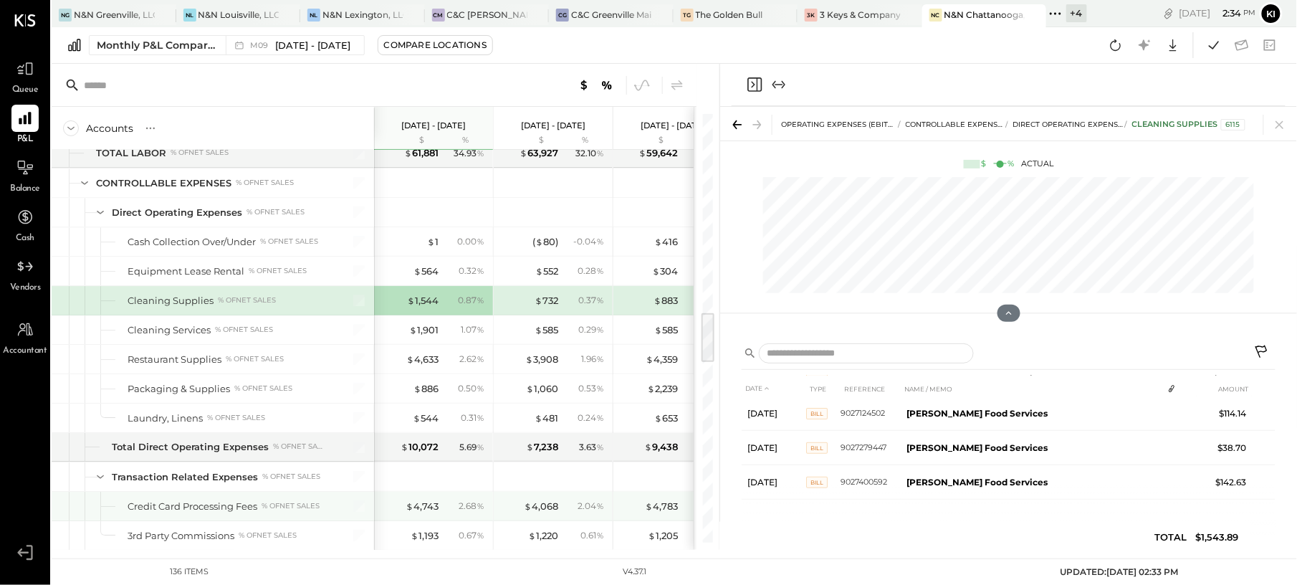
scroll to position [133, 0]
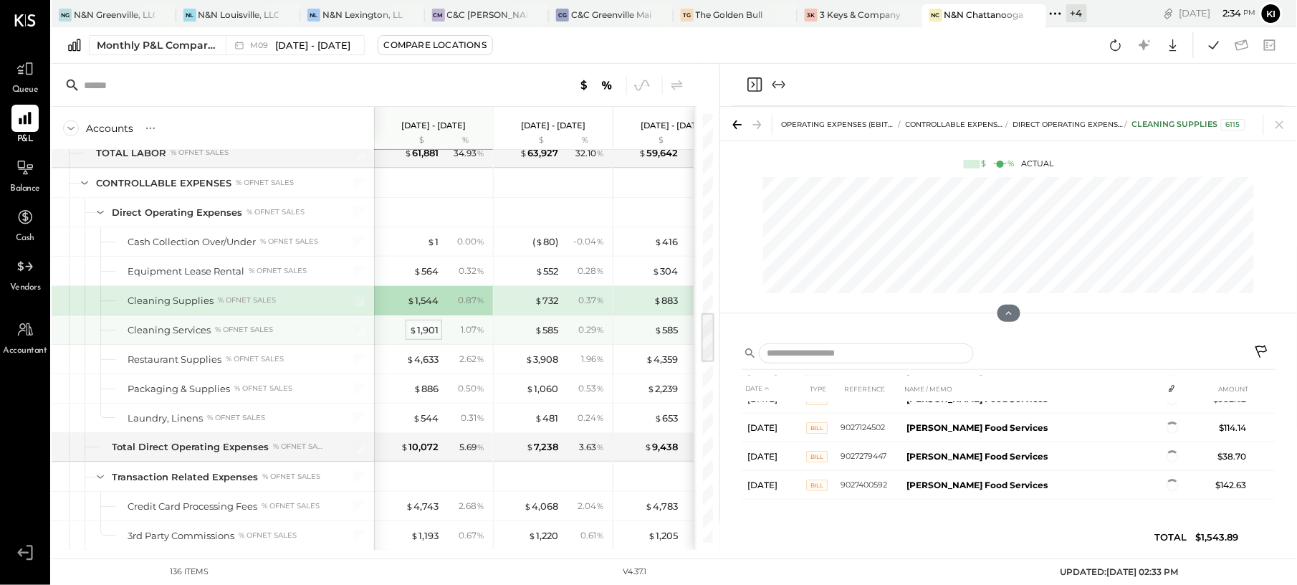
click at [431, 337] on div "$ 1,901" at bounding box center [423, 330] width 29 height 14
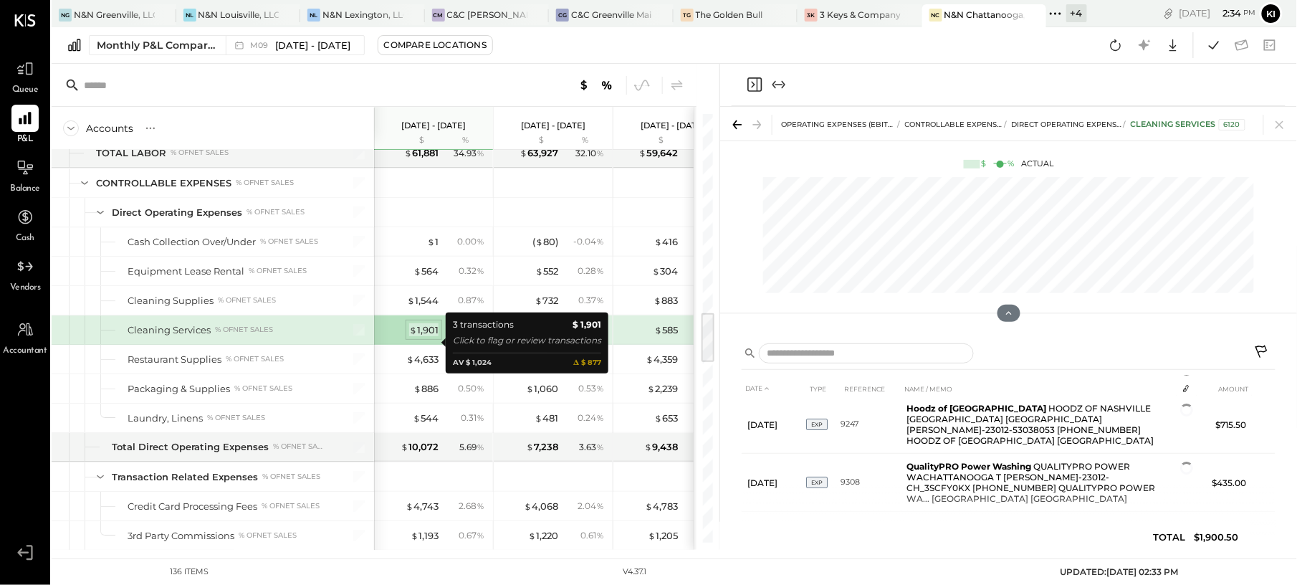
scroll to position [41, 0]
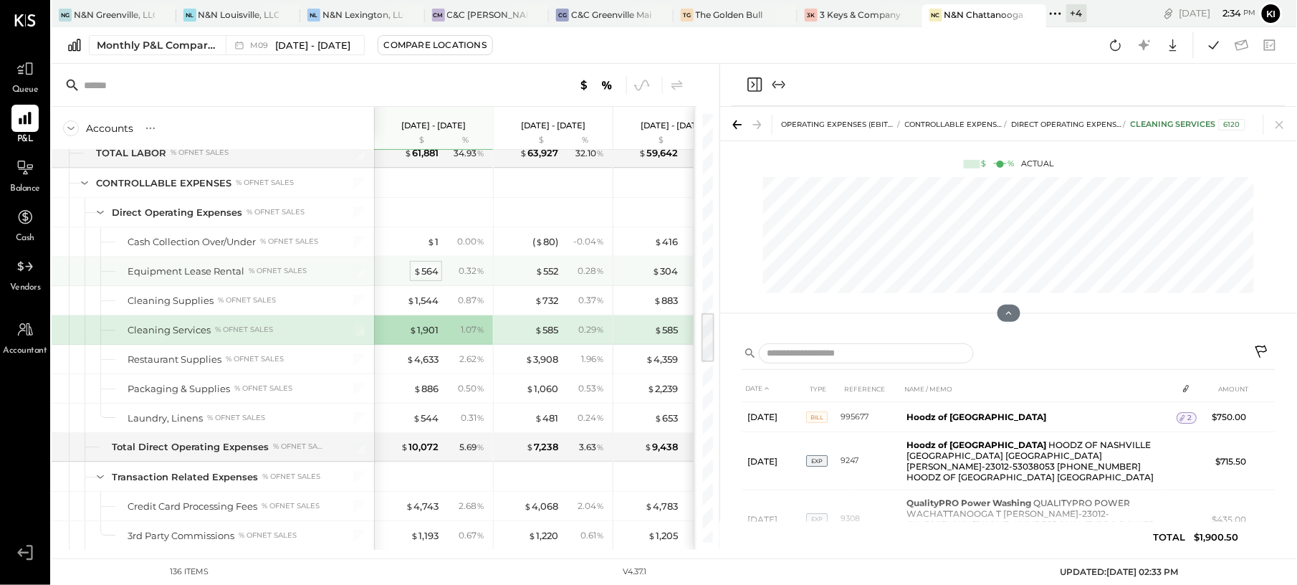
click at [428, 278] on div "$ 564" at bounding box center [425, 271] width 25 height 14
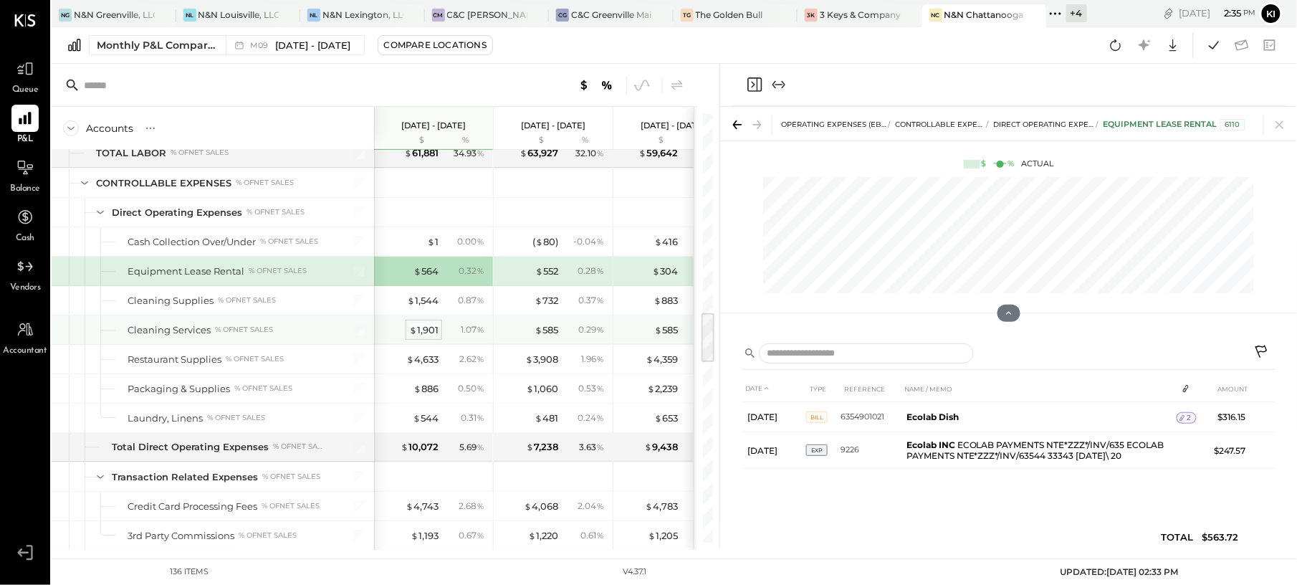
click at [423, 337] on div "$ 1,901" at bounding box center [423, 330] width 29 height 14
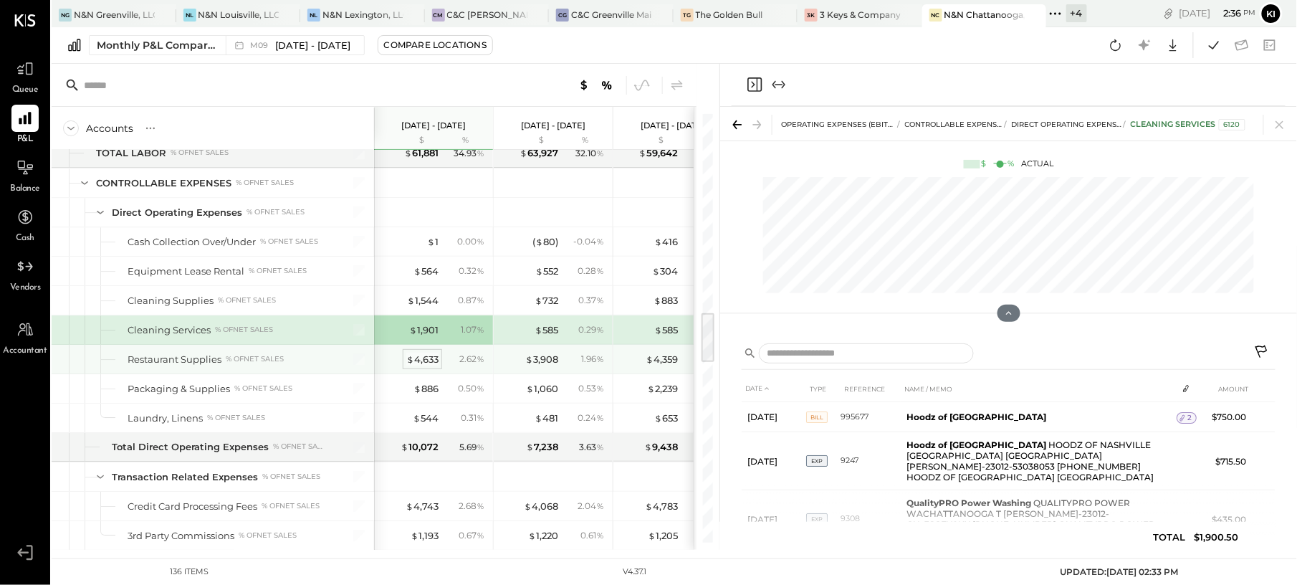
click at [425, 366] on div "$ 4,633" at bounding box center [422, 359] width 32 height 14
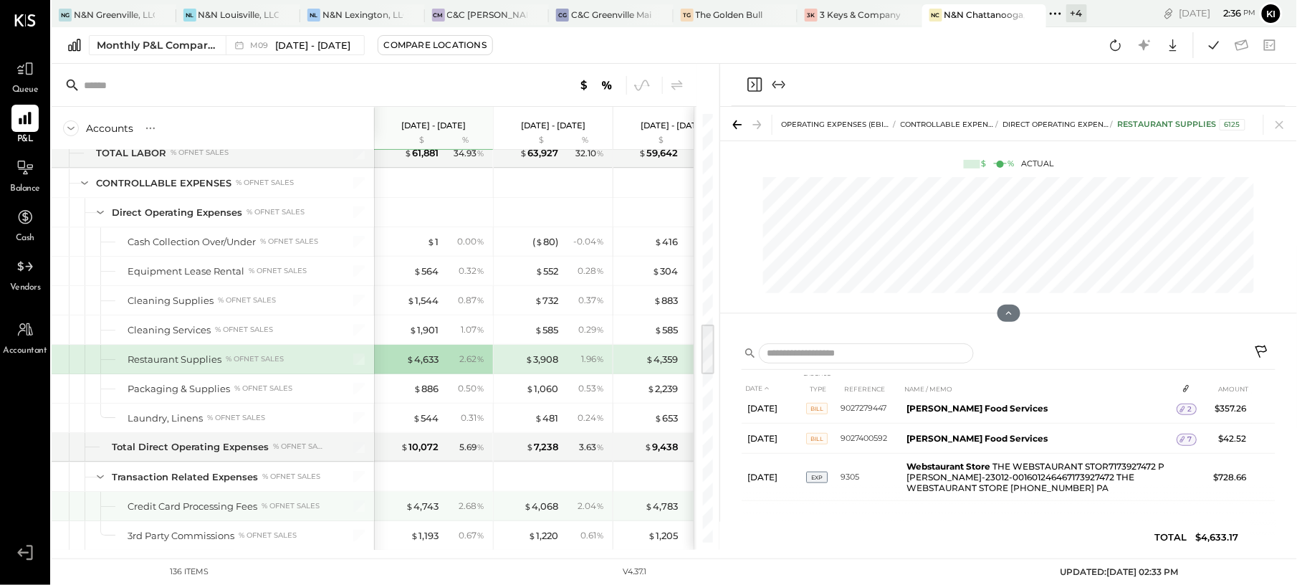
scroll to position [1719, 0]
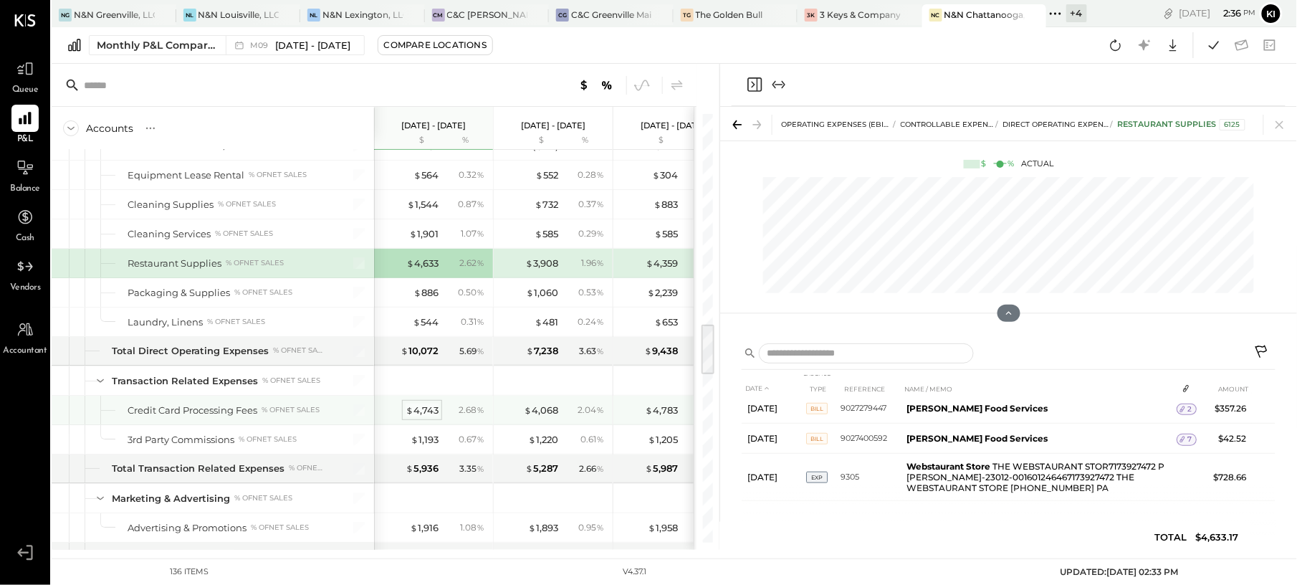
click at [417, 417] on div "$ 4,743" at bounding box center [422, 410] width 33 height 14
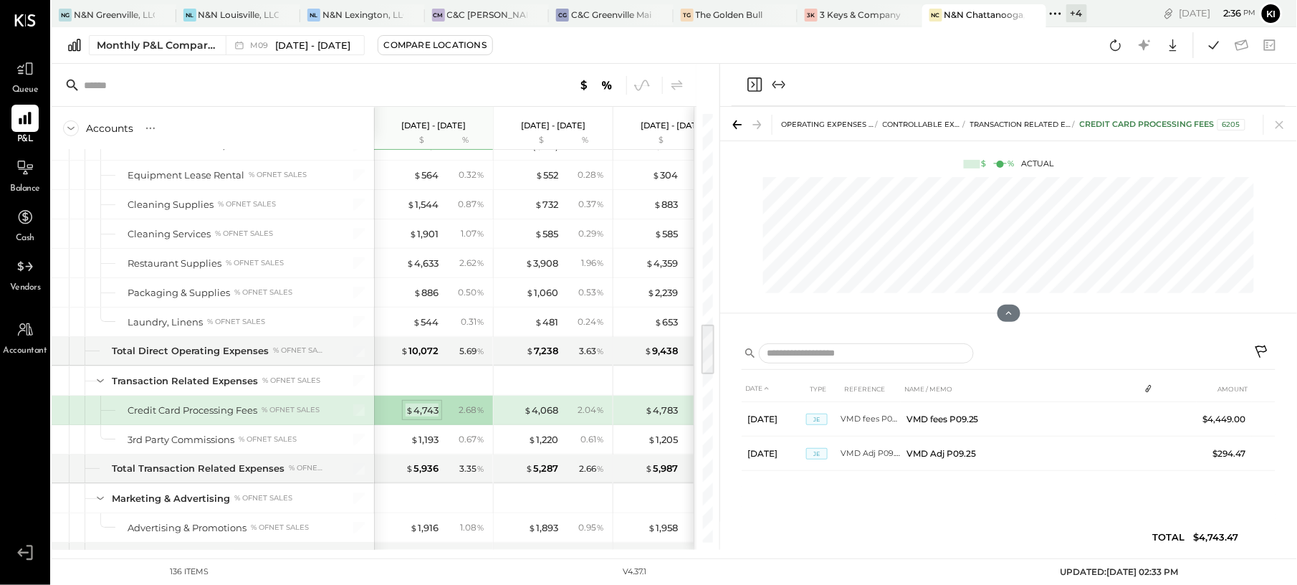
scroll to position [0, 0]
click at [423, 446] on div "$ 1,193" at bounding box center [425, 440] width 28 height 14
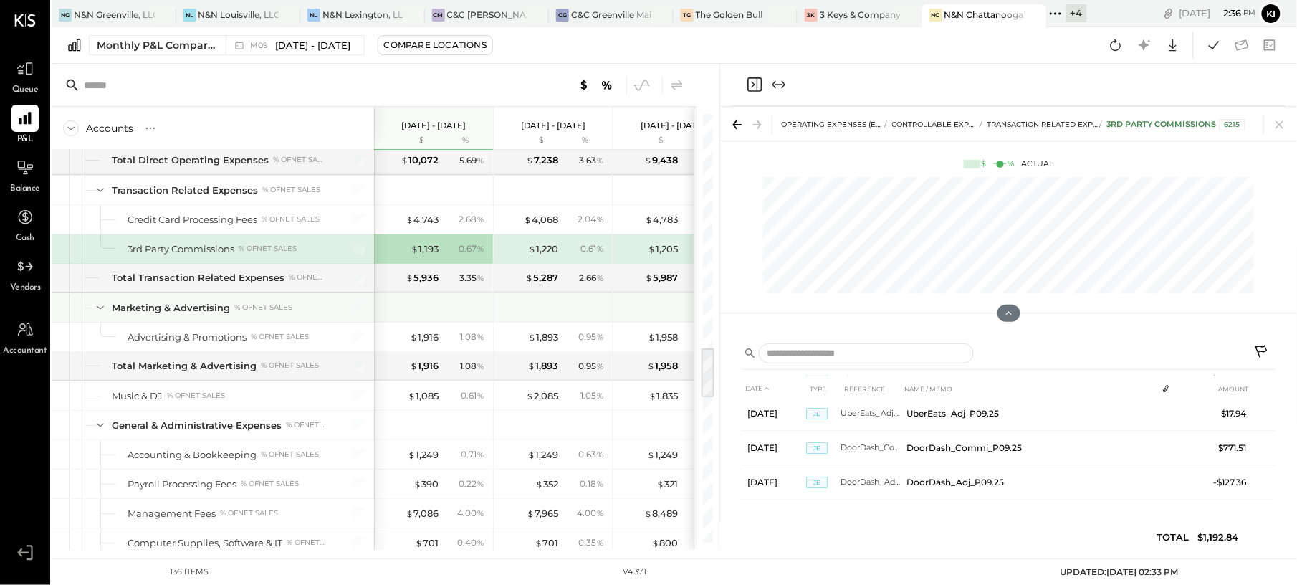
scroll to position [2006, 0]
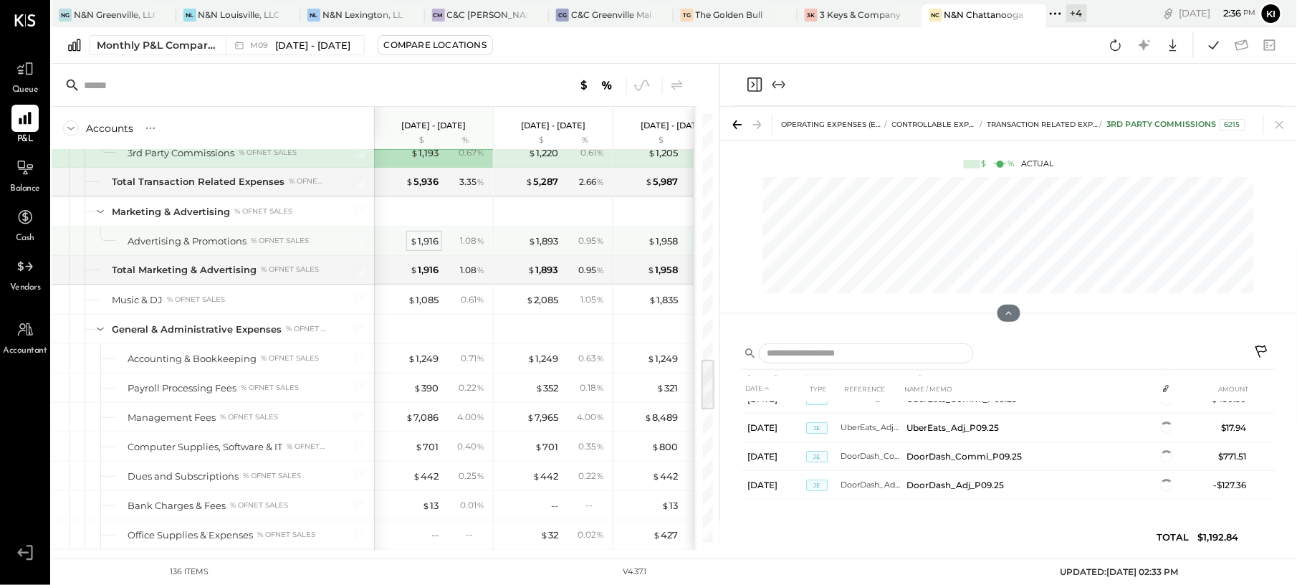
click at [434, 248] on div "$ 1,916" at bounding box center [424, 241] width 29 height 14
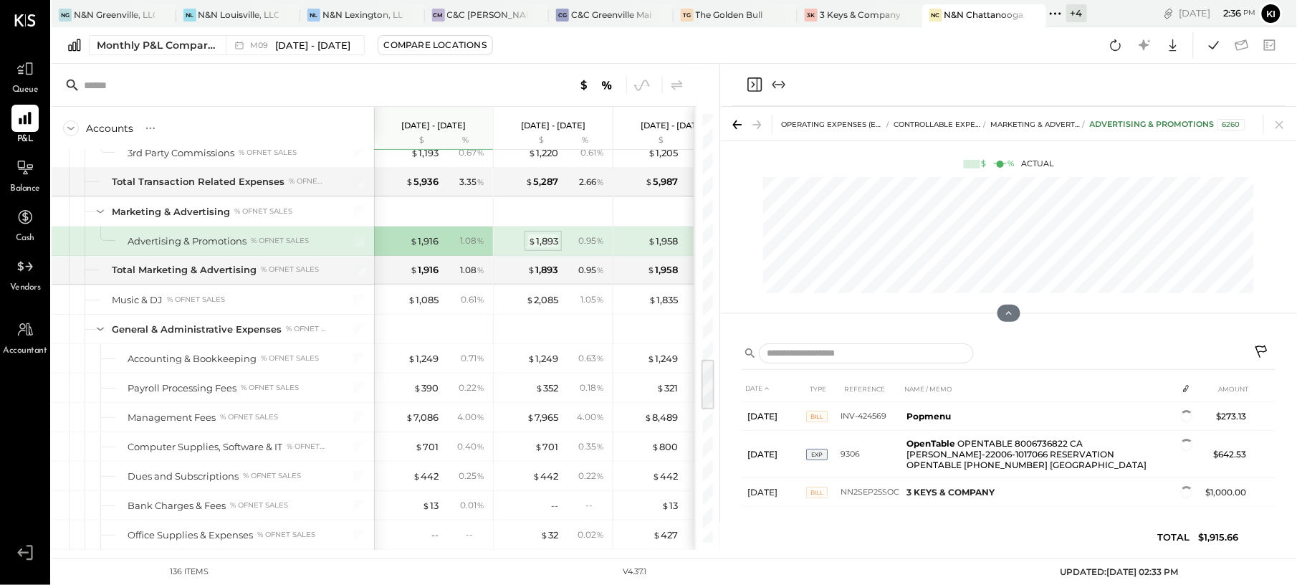
click at [539, 248] on div "$ 1,893" at bounding box center [543, 241] width 30 height 14
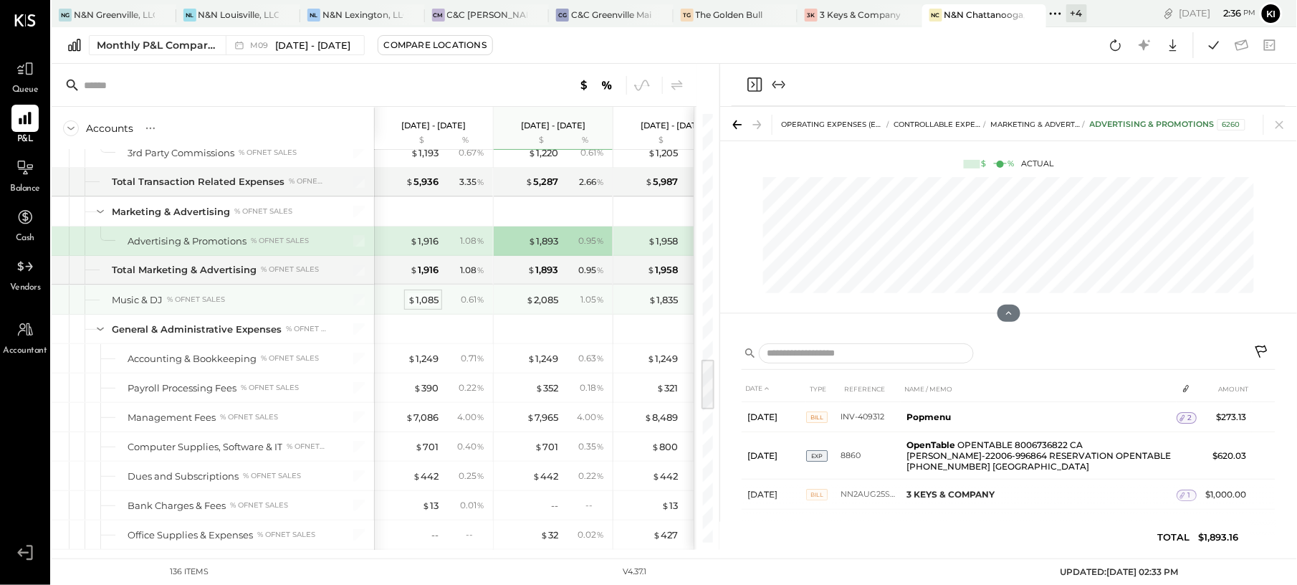
click at [426, 307] on div "$ 1,085" at bounding box center [423, 300] width 31 height 14
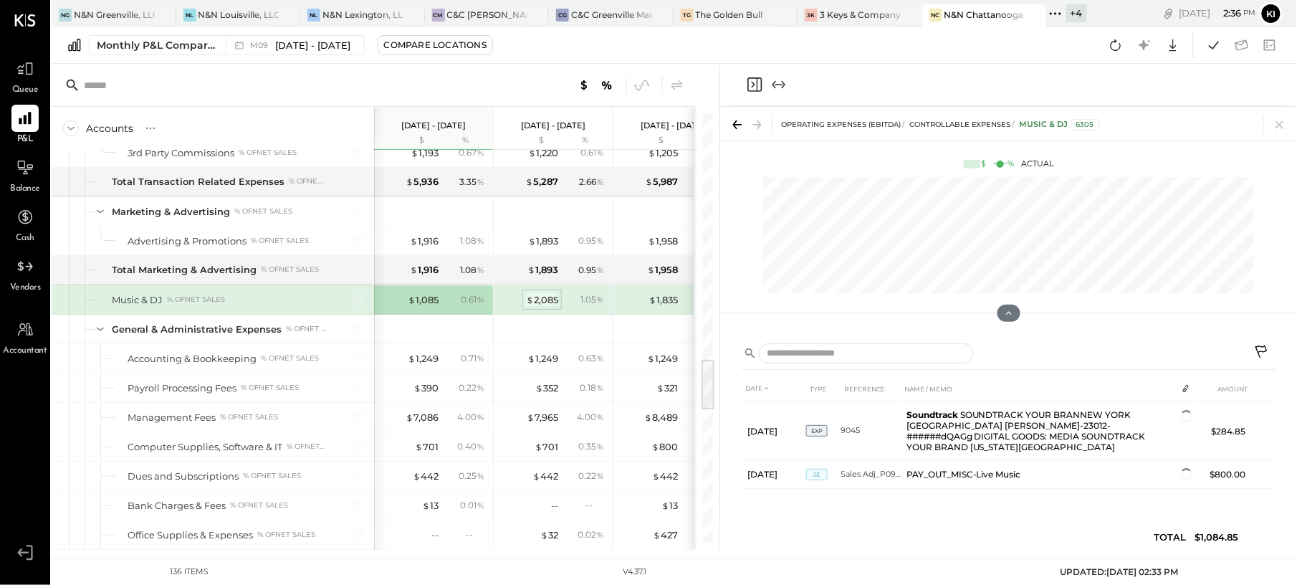
click at [553, 307] on div "$ 2,085" at bounding box center [542, 300] width 32 height 14
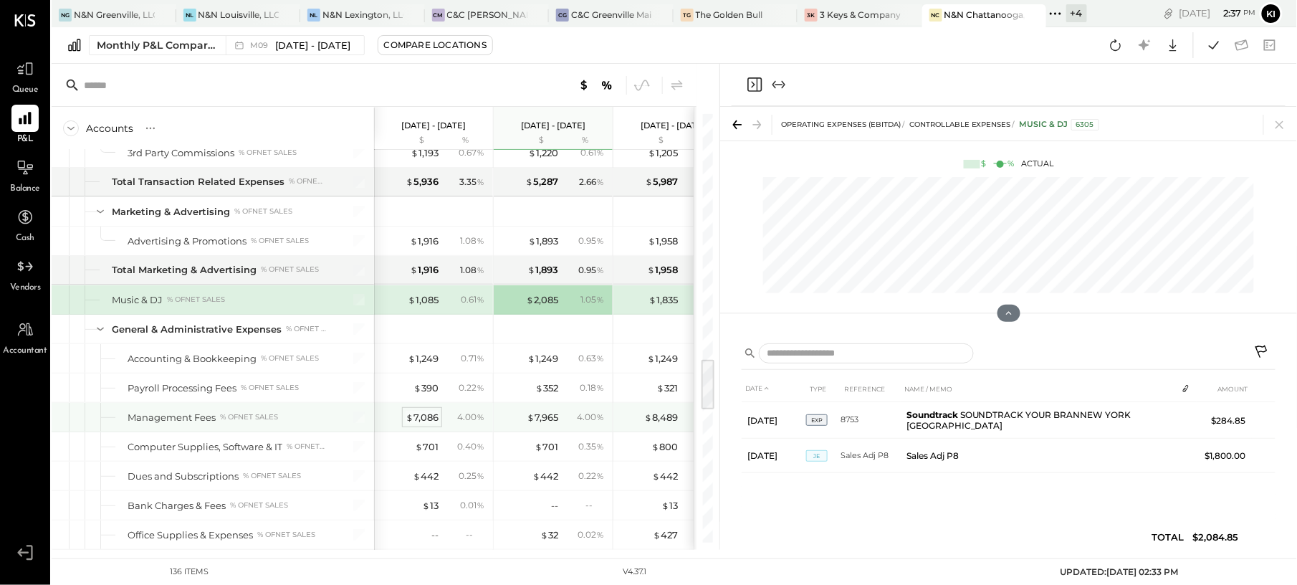
click at [434, 424] on div "$ 7,086" at bounding box center [422, 418] width 33 height 14
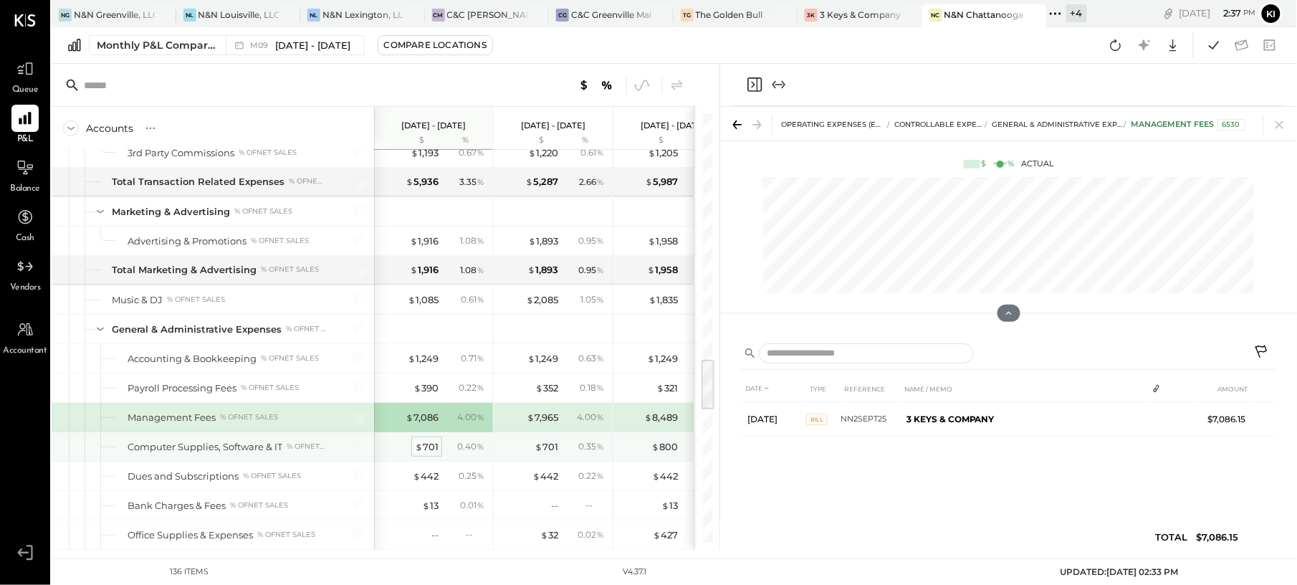
click at [436, 454] on div "$ 701" at bounding box center [427, 447] width 24 height 14
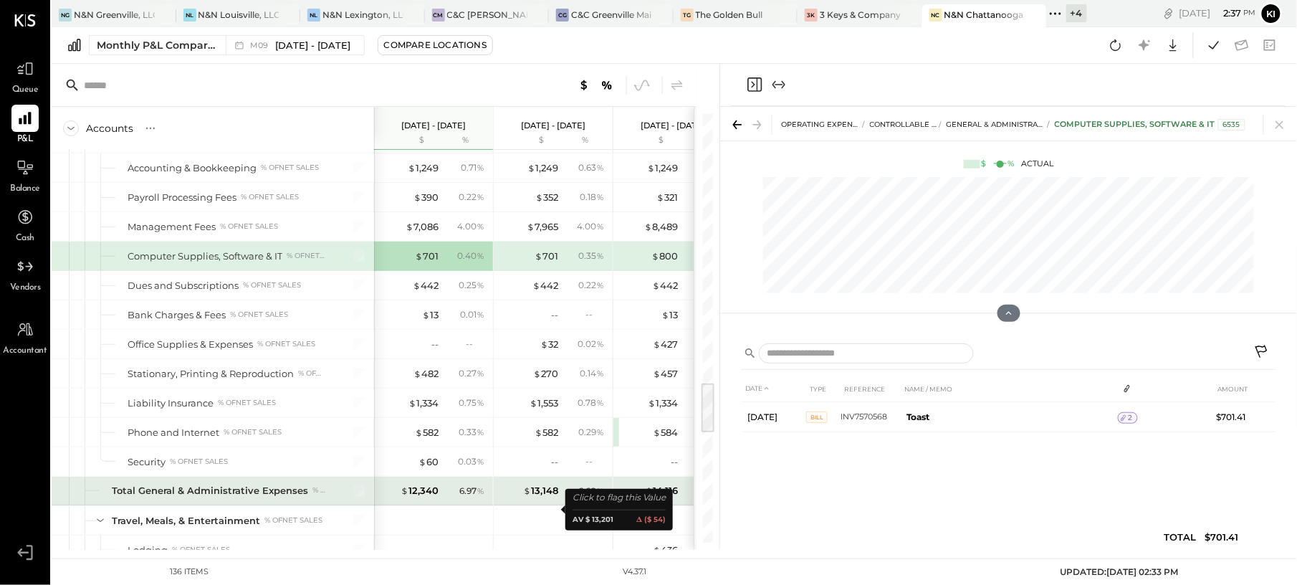
scroll to position [2293, 0]
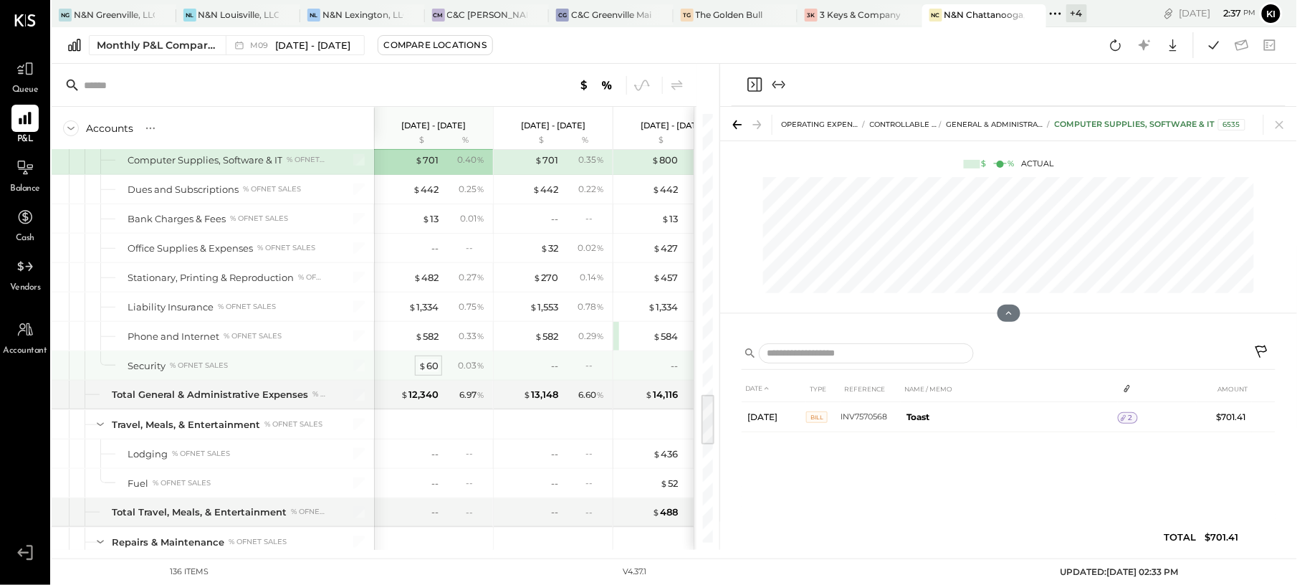
click at [433, 373] on div "$ 60" at bounding box center [428, 366] width 20 height 14
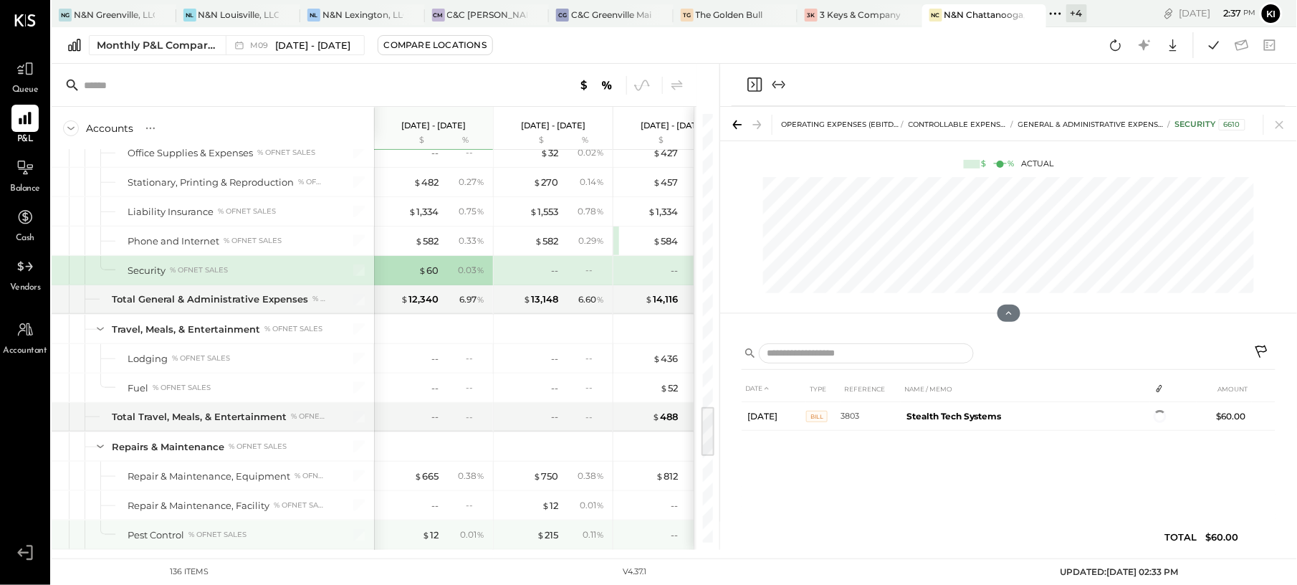
scroll to position [2483, 0]
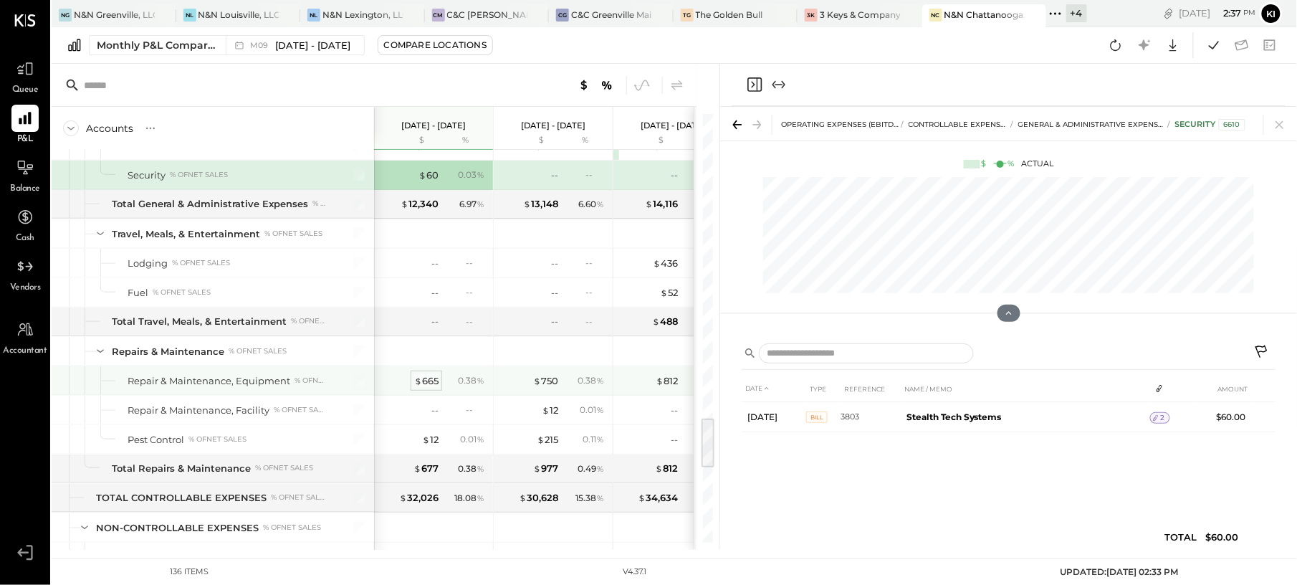
click at [436, 388] on div "$ 665" at bounding box center [426, 381] width 24 height 14
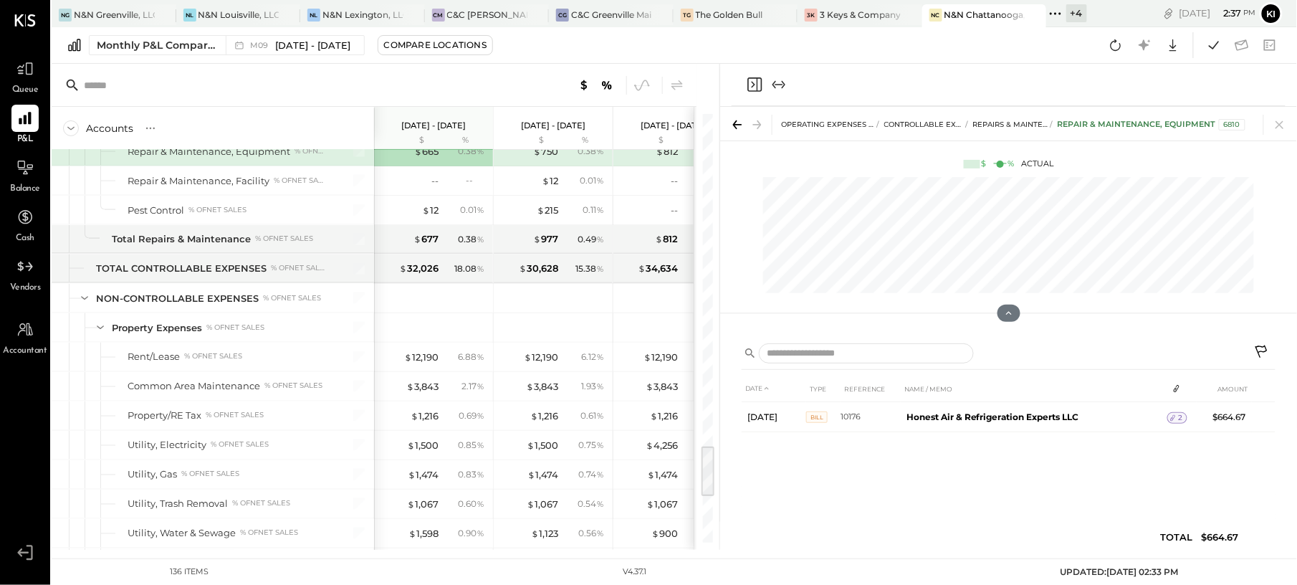
scroll to position [2331, 0]
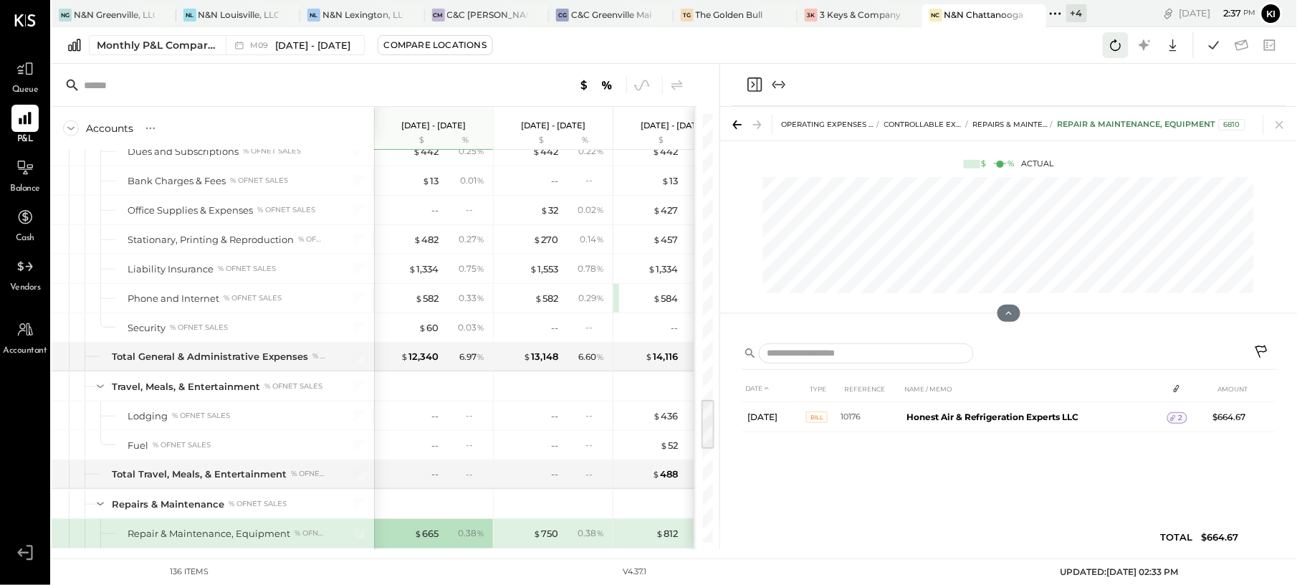
click at [1113, 54] on button at bounding box center [1116, 45] width 26 height 26
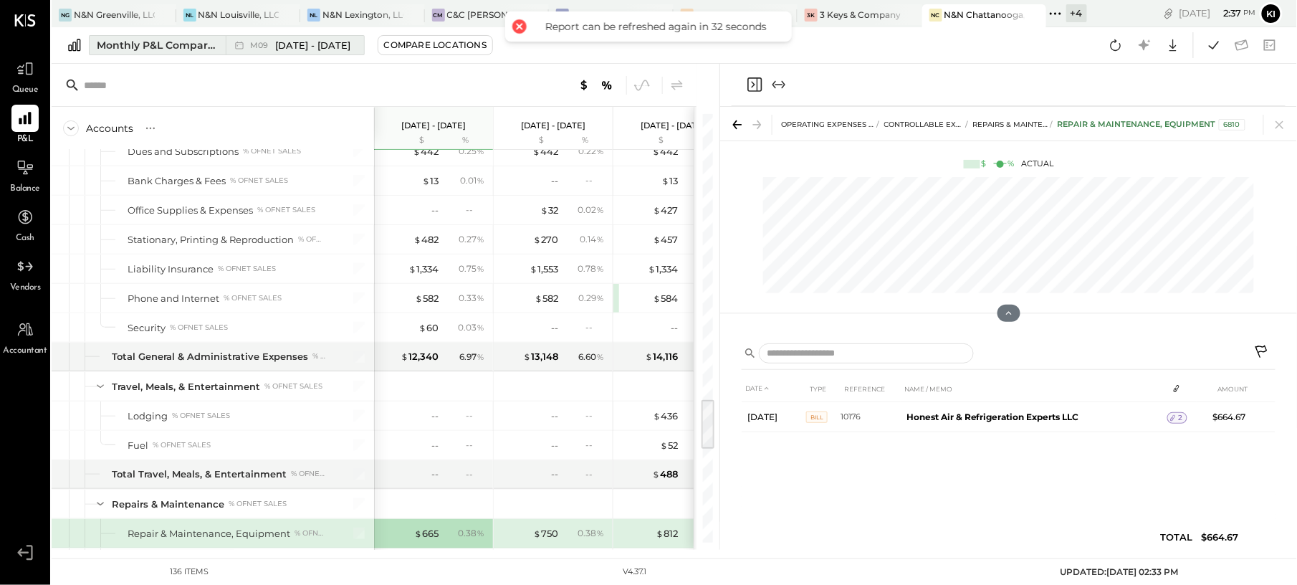
click at [209, 49] on div "Monthly P&L Comparison" at bounding box center [157, 45] width 120 height 14
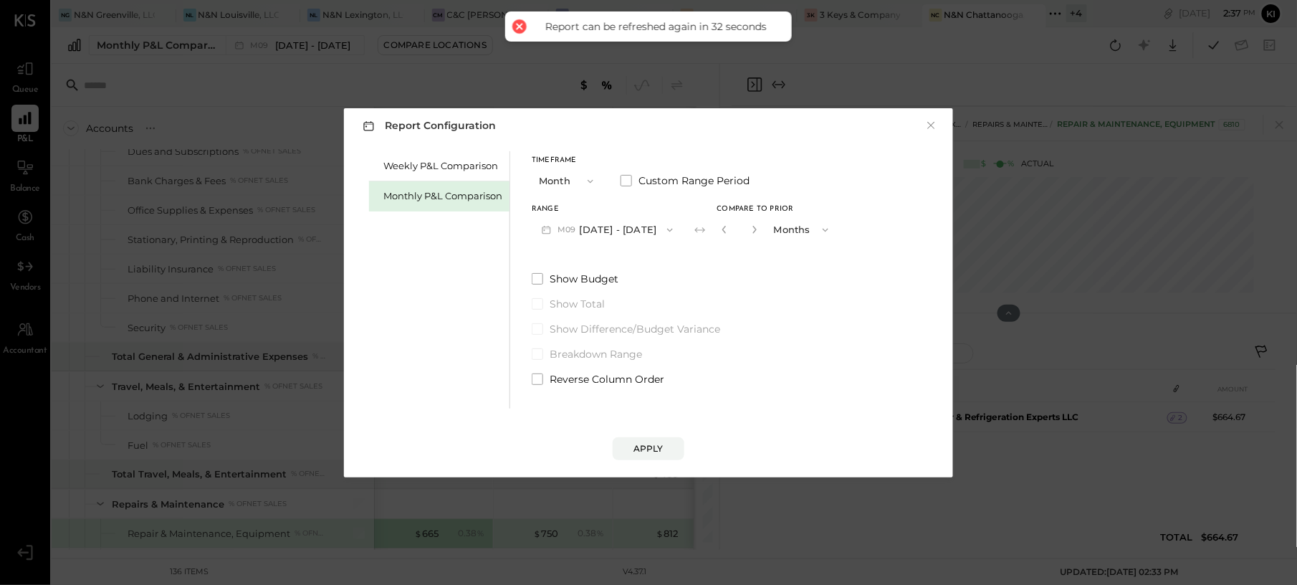
click at [611, 235] on button "M09 Sep 1 - 30, 2025" at bounding box center [607, 229] width 151 height 27
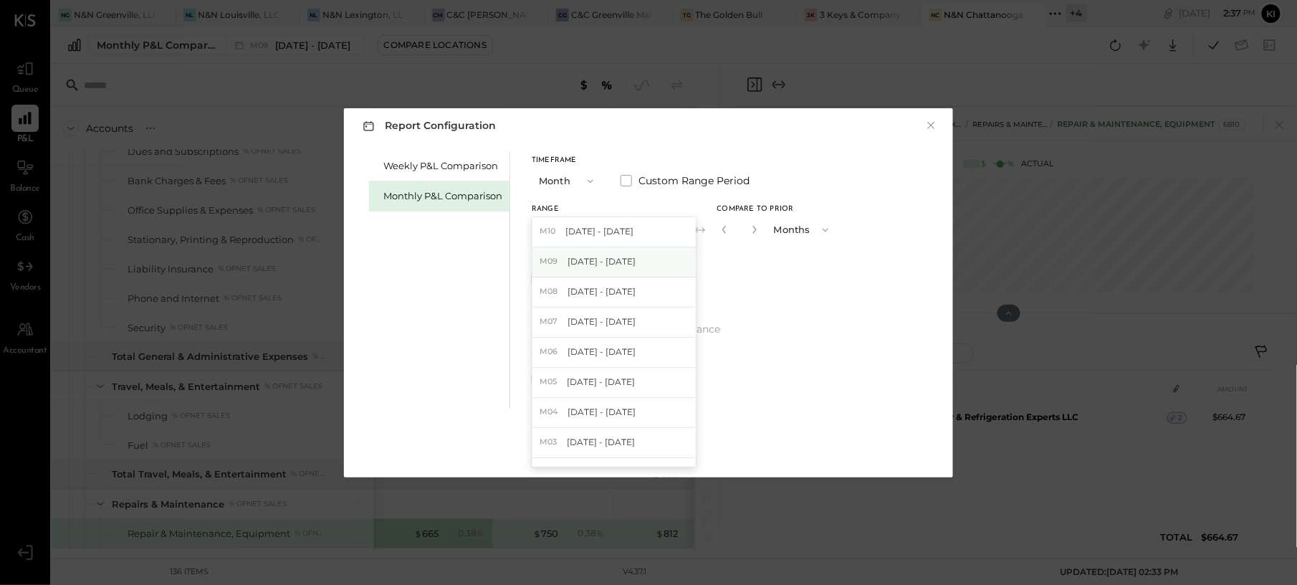
click at [608, 262] on span "[DATE] - [DATE]" at bounding box center [601, 261] width 68 height 12
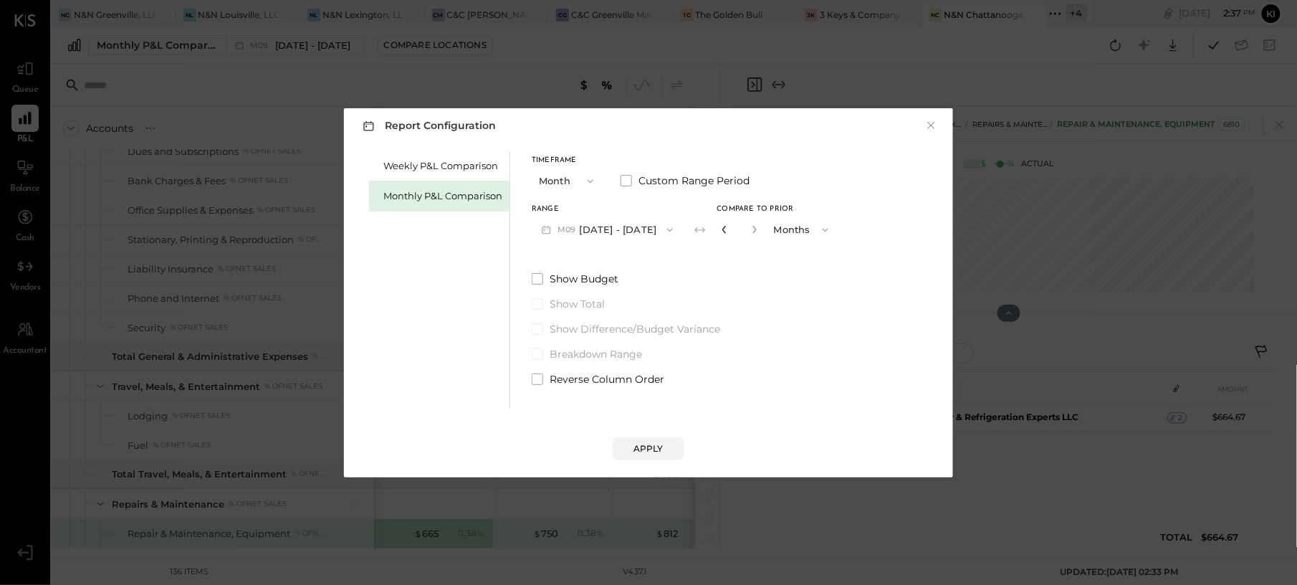
click at [720, 230] on icon "button" at bounding box center [724, 229] width 9 height 9
type input "*"
click at [720, 230] on icon "button" at bounding box center [724, 229] width 9 height 9
click at [653, 451] on div "Apply" at bounding box center [648, 448] width 30 height 12
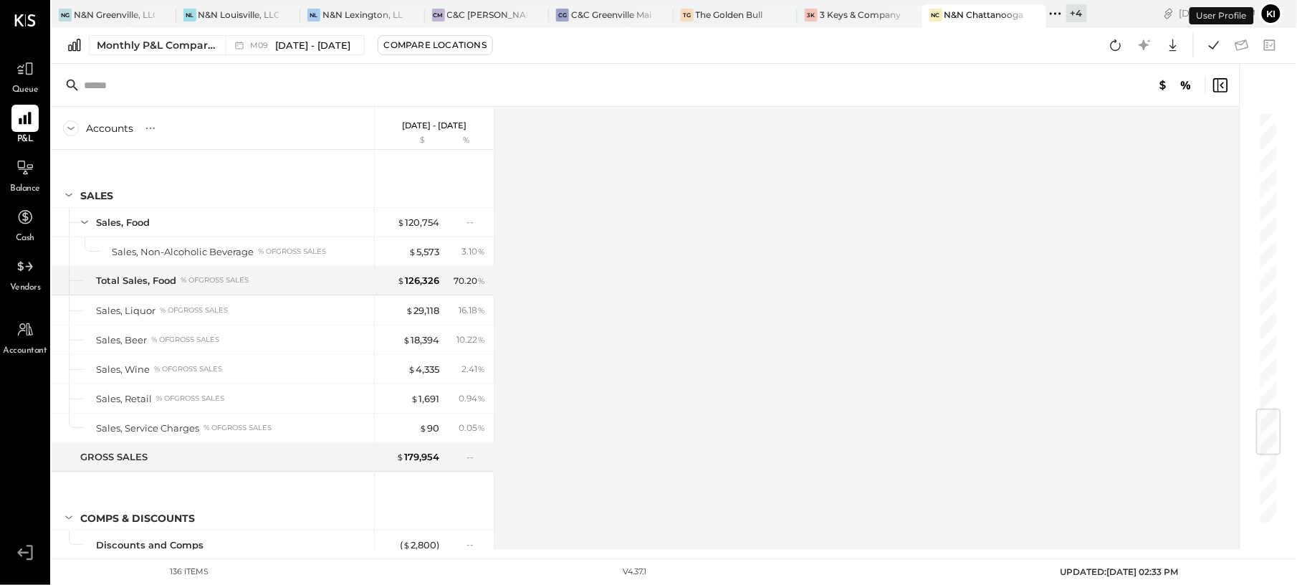
scroll to position [2520, 0]
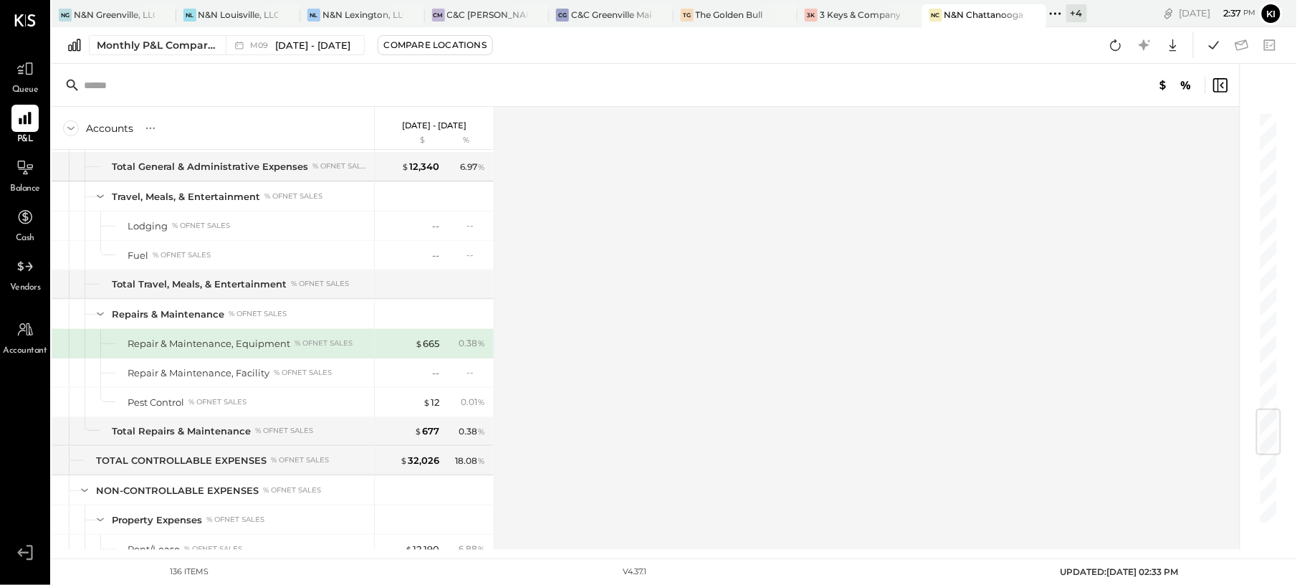
click at [1105, 59] on div "Monthly P&L Comparison M09 Sep 1 - 30, 2025 Compare Locations Google Sheets Exc…" at bounding box center [674, 45] width 1245 height 37
click at [1109, 50] on icon at bounding box center [1115, 45] width 19 height 19
click at [1121, 41] on icon at bounding box center [1115, 45] width 19 height 19
click at [1113, 44] on icon at bounding box center [1115, 45] width 19 height 19
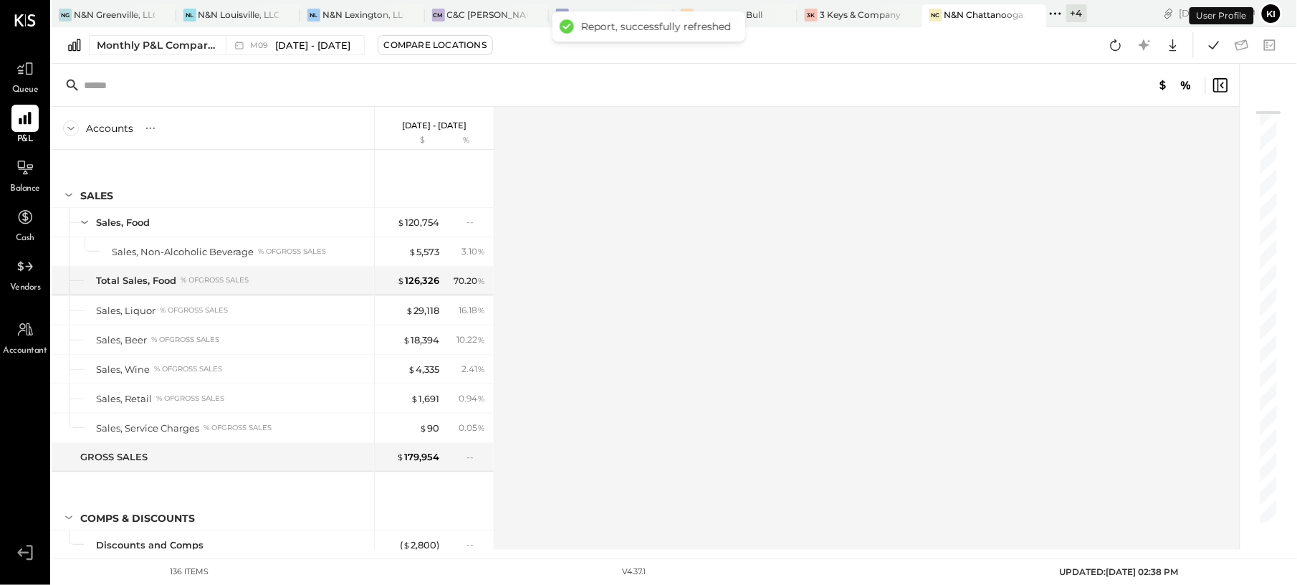
scroll to position [2520, 0]
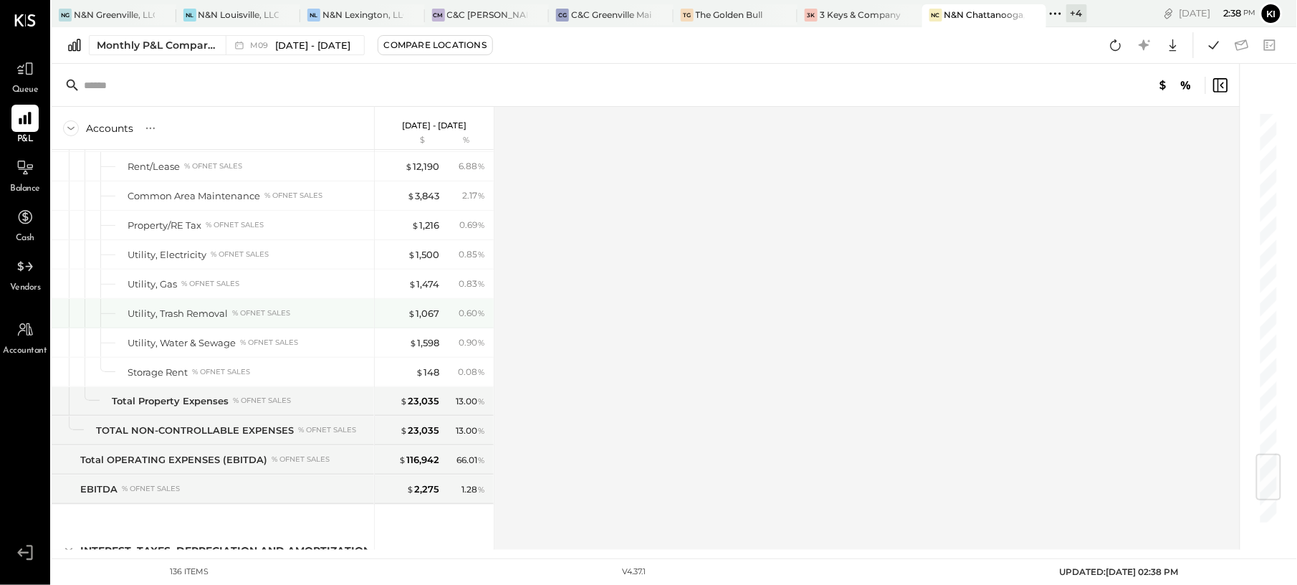
scroll to position [3095, 0]
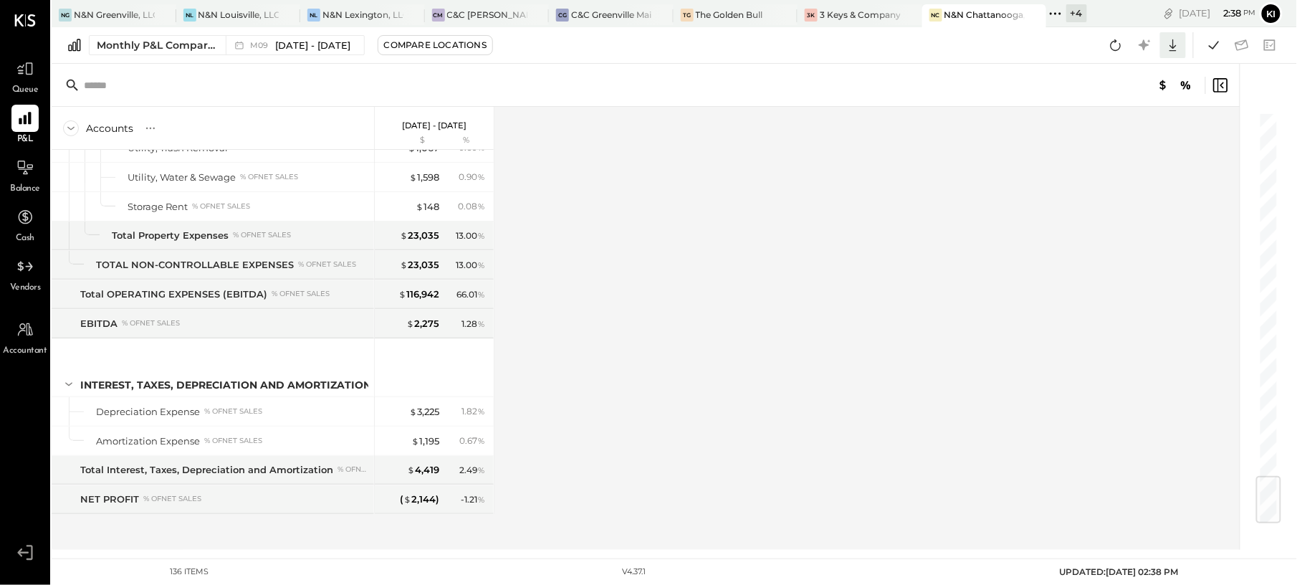
click at [1179, 46] on icon at bounding box center [1173, 45] width 19 height 19
click at [1118, 69] on link "CSV" at bounding box center [1128, 69] width 115 height 30
drag, startPoint x: 27, startPoint y: 163, endPoint x: 72, endPoint y: 184, distance: 49.7
click at [27, 163] on icon at bounding box center [24, 167] width 17 height 17
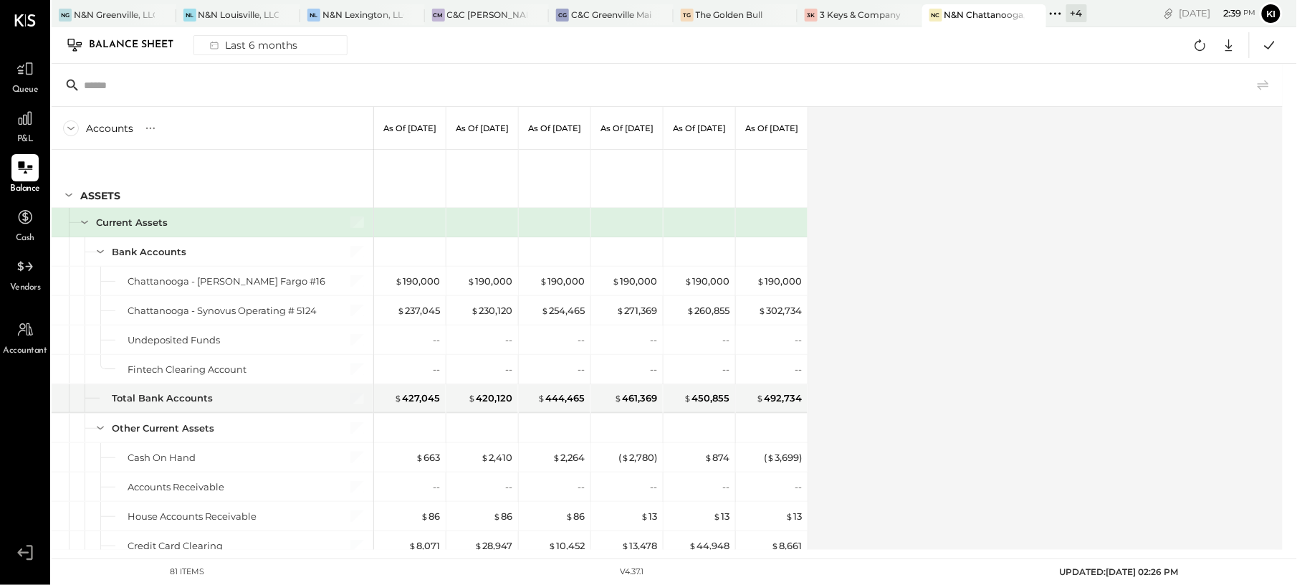
click at [210, 61] on div "Balance Sheet Last 6 months Google Sheets Excel" at bounding box center [674, 45] width 1245 height 37
click at [229, 47] on div "Last 6 months" at bounding box center [252, 45] width 102 height 19
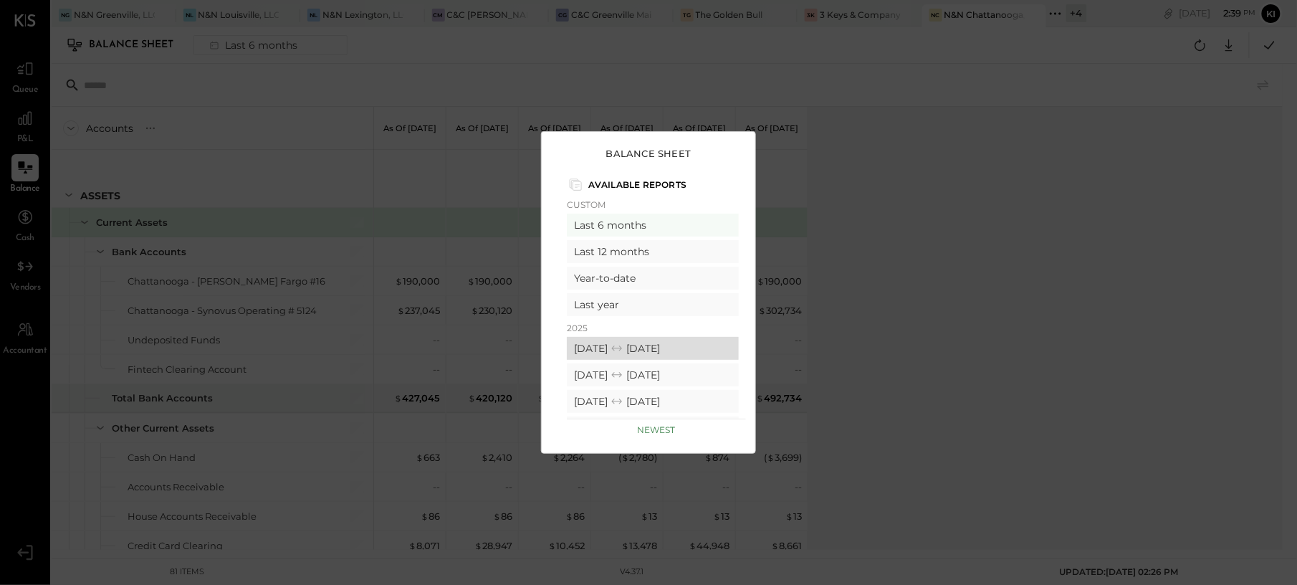
click at [605, 342] on div "09/01/2025 09/30/2025" at bounding box center [653, 348] width 172 height 23
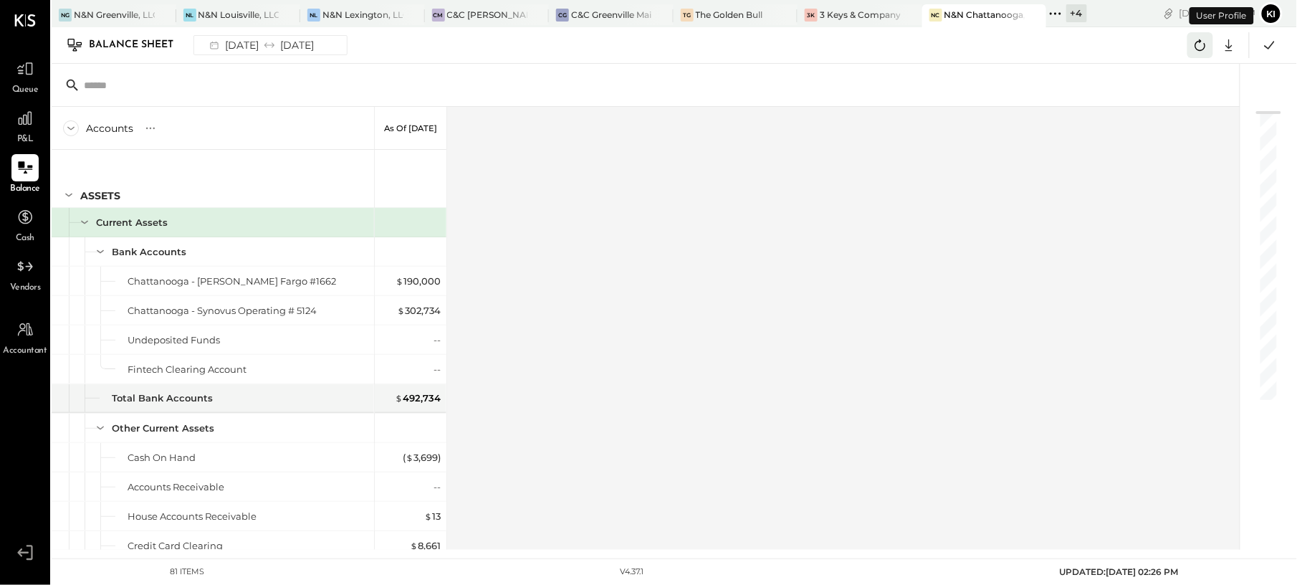
click at [1204, 52] on icon at bounding box center [1200, 45] width 19 height 19
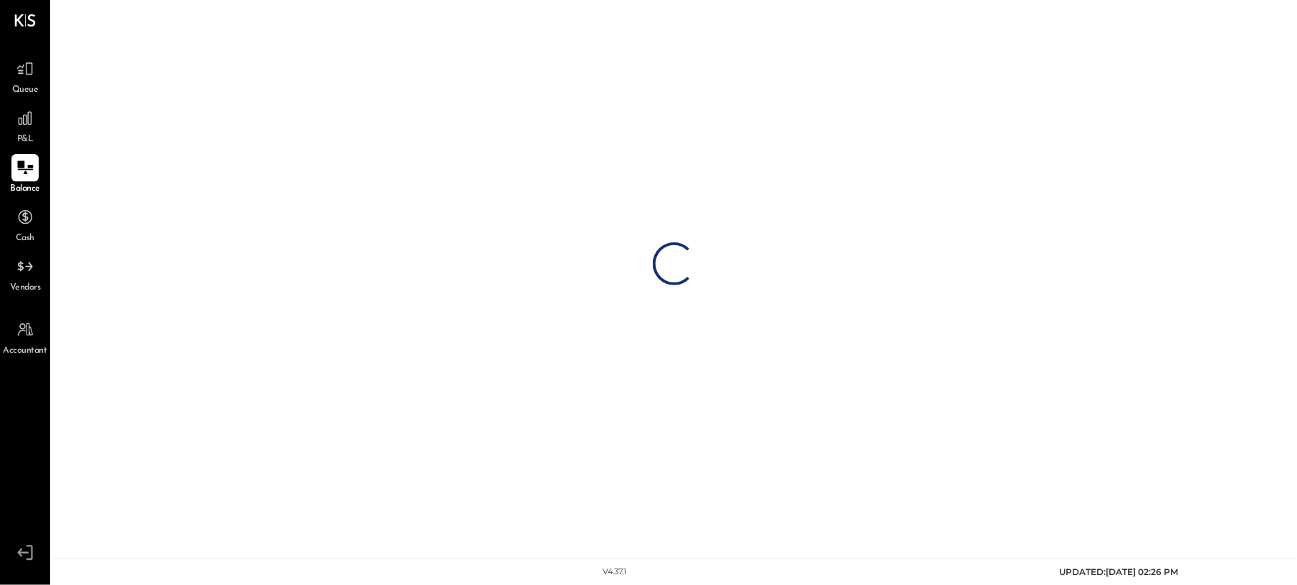
click at [24, 162] on icon at bounding box center [25, 168] width 16 height 14
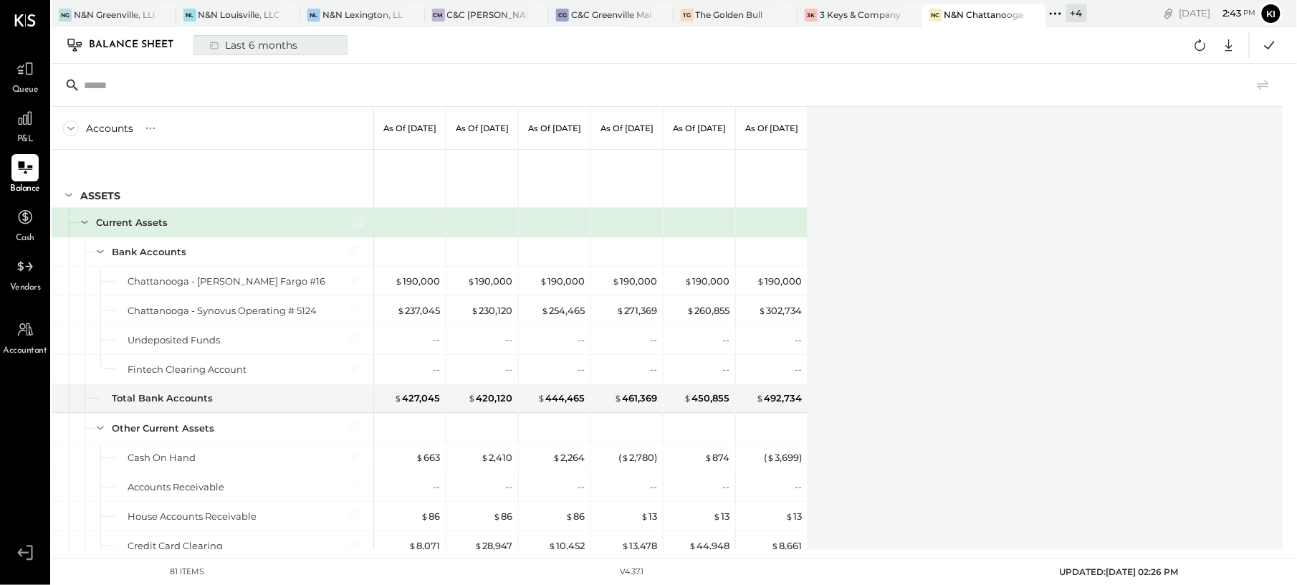
click at [267, 47] on div "Last 6 months" at bounding box center [252, 45] width 102 height 19
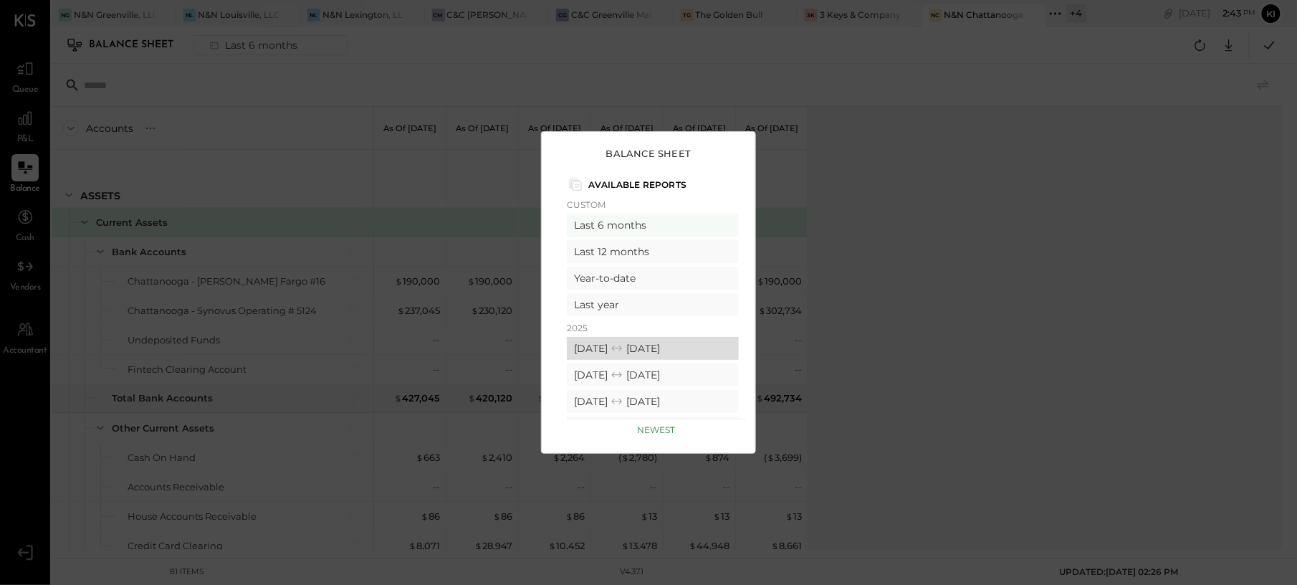
click at [624, 351] on icon at bounding box center [617, 348] width 14 height 14
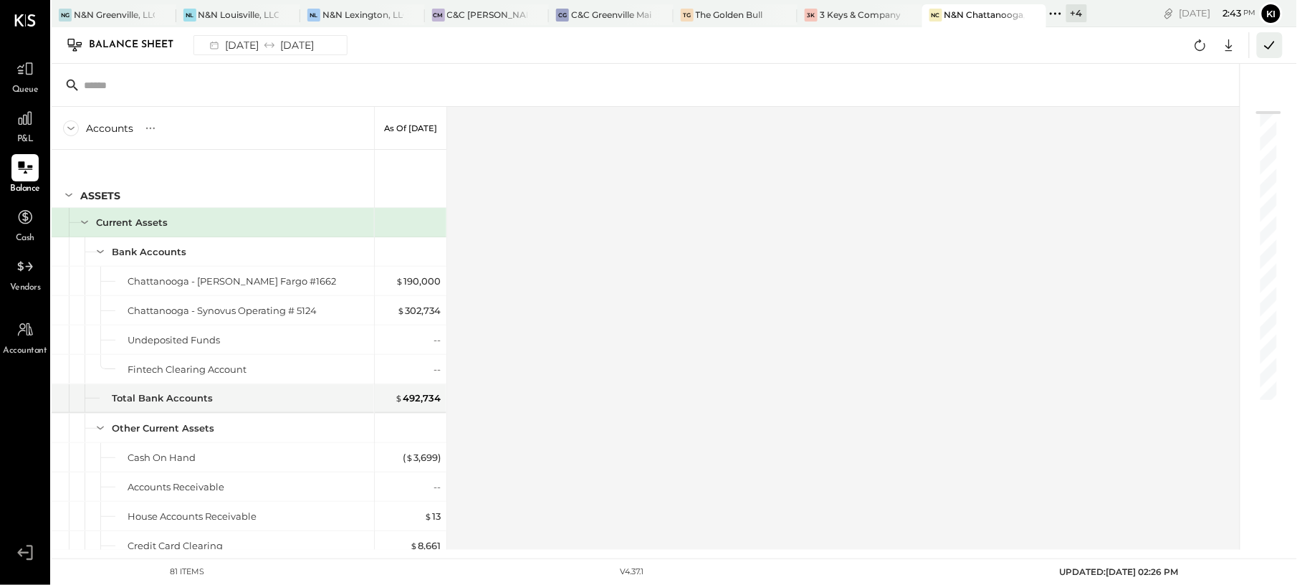
click at [1270, 49] on icon at bounding box center [1269, 45] width 19 height 19
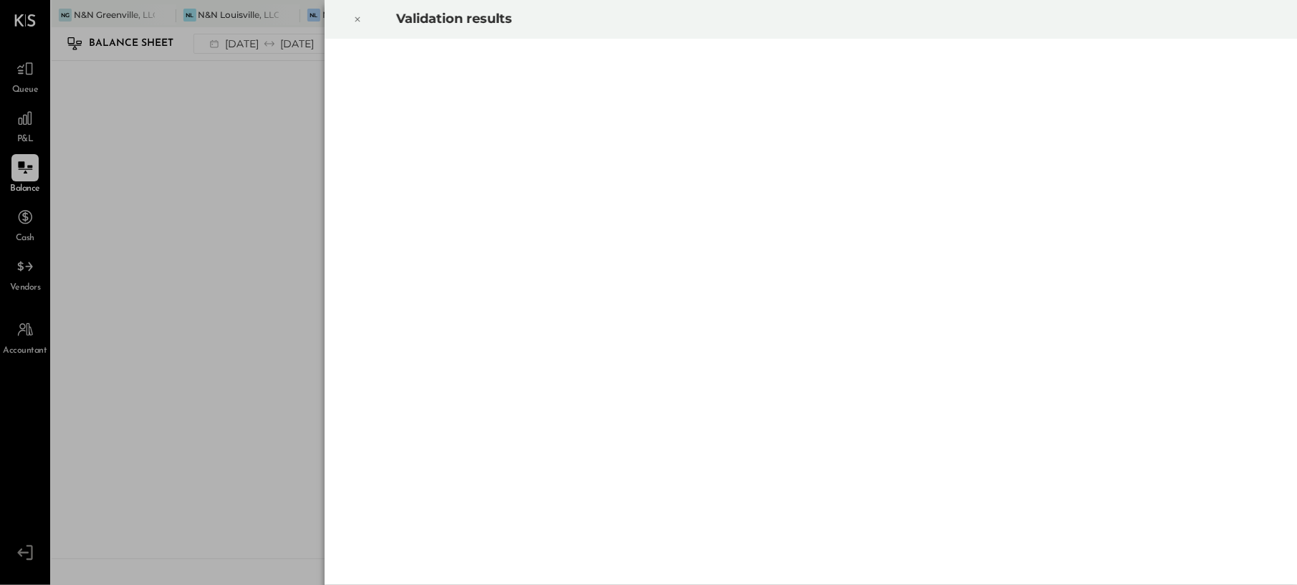
click at [359, 16] on icon at bounding box center [357, 19] width 9 height 17
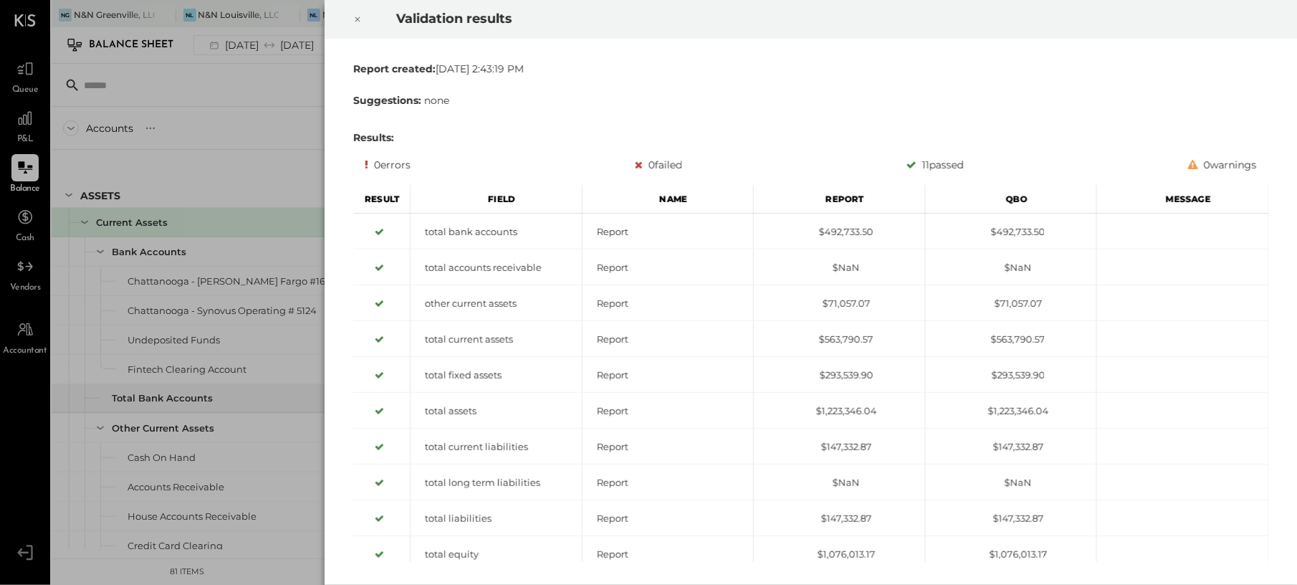
click at [357, 23] on icon at bounding box center [357, 19] width 9 height 17
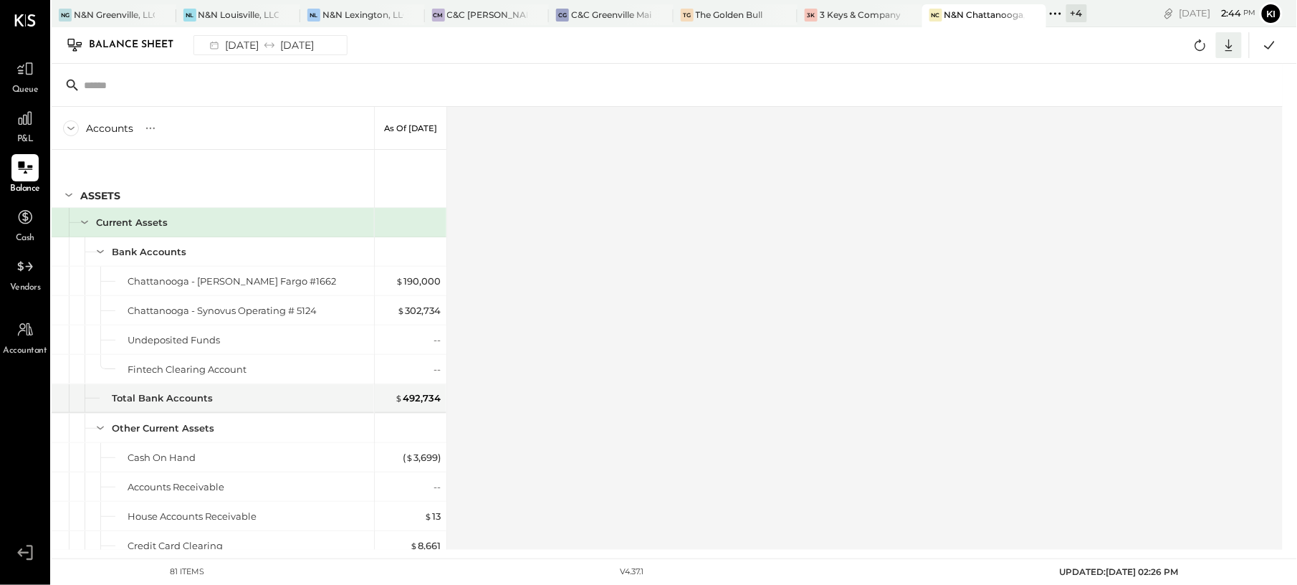
click at [1241, 52] on div at bounding box center [1229, 45] width 26 height 26
click at [1196, 75] on link "CSV" at bounding box center [1184, 69] width 115 height 30
click at [24, 117] on icon at bounding box center [25, 118] width 19 height 19
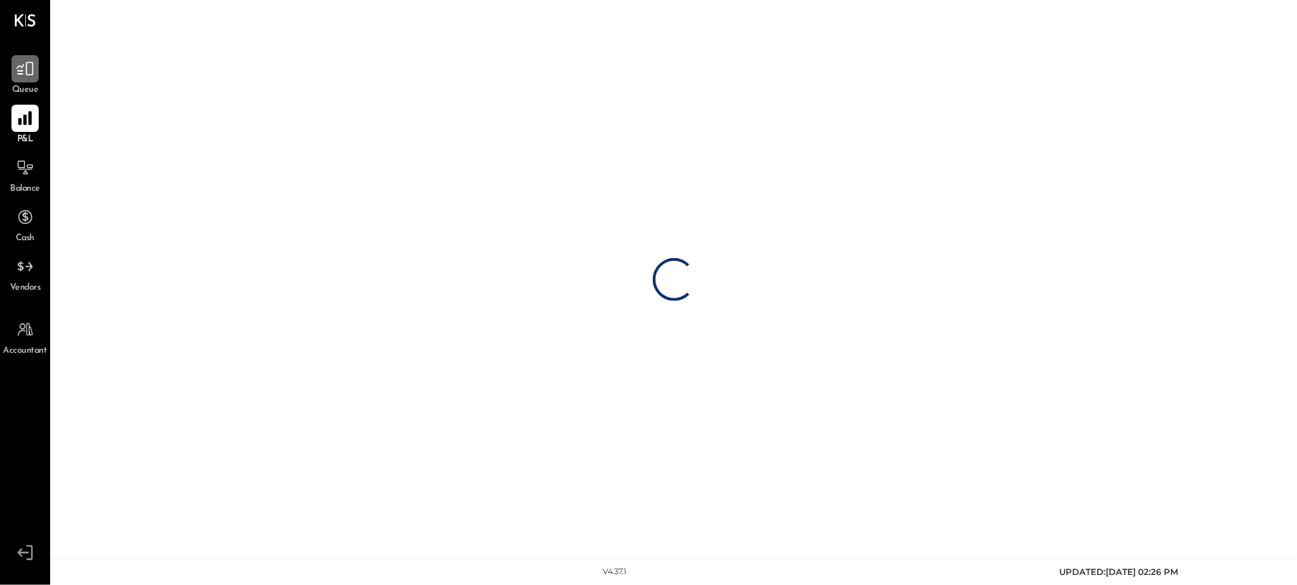
click at [24, 64] on icon at bounding box center [25, 68] width 19 height 19
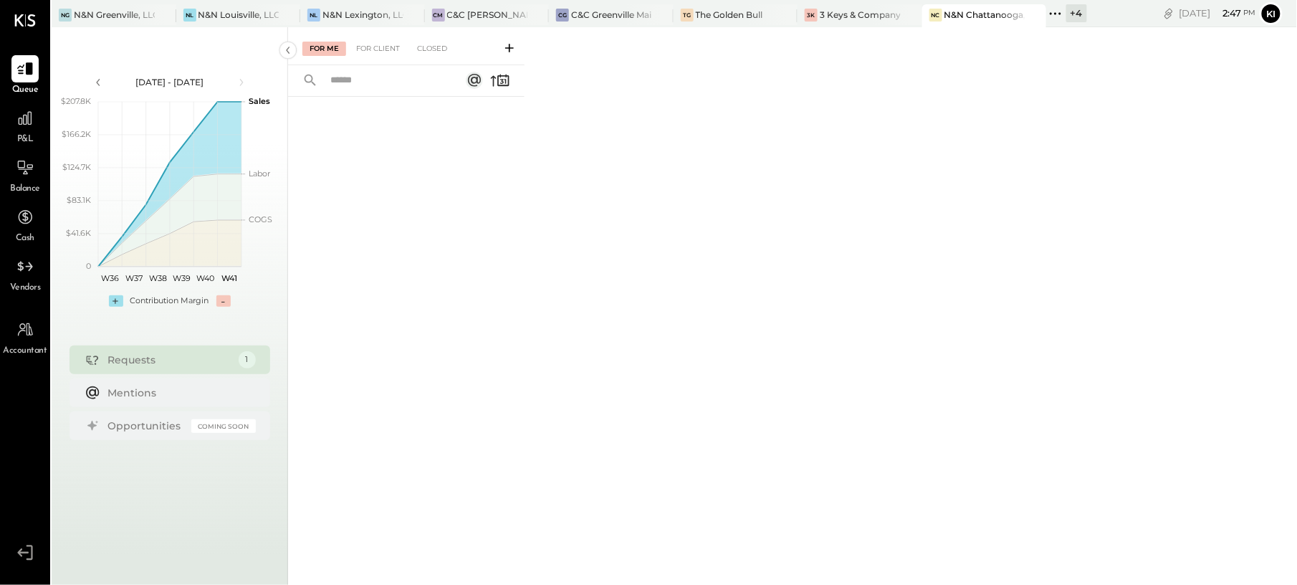
click at [513, 47] on icon at bounding box center [509, 48] width 14 height 14
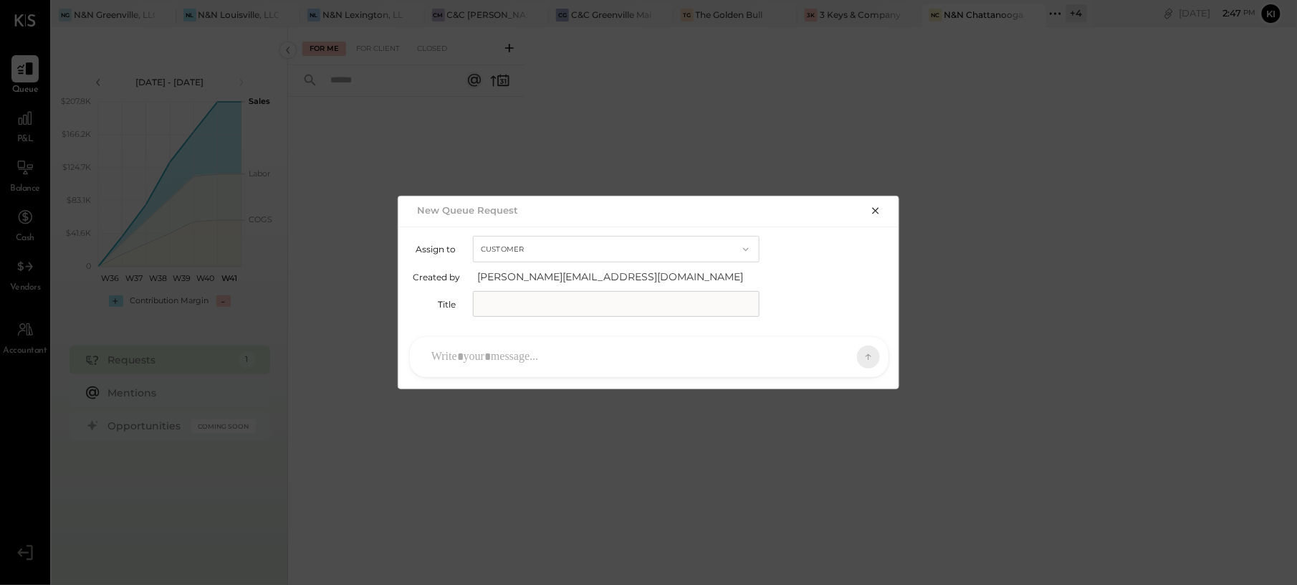
click at [614, 304] on input "text" at bounding box center [616, 304] width 287 height 26
paste input "**********"
click at [698, 299] on input "**********" at bounding box center [616, 304] width 287 height 26
type input "**********"
click at [582, 360] on div at bounding box center [636, 357] width 424 height 32
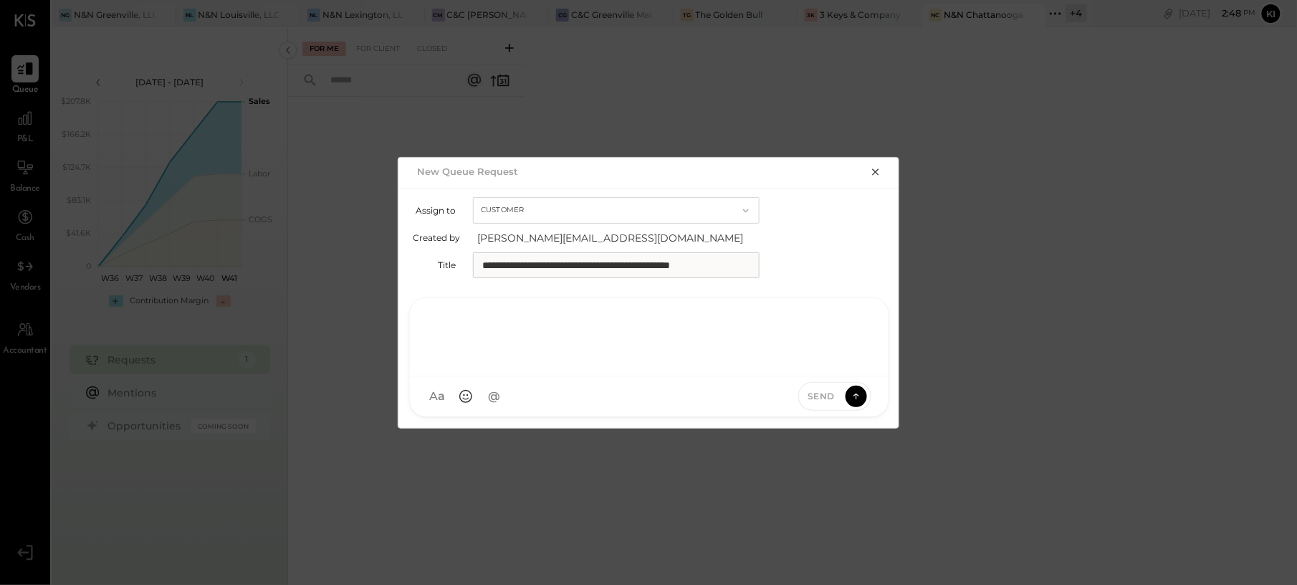
paste div
click at [749, 320] on div "**********" at bounding box center [648, 335] width 449 height 57
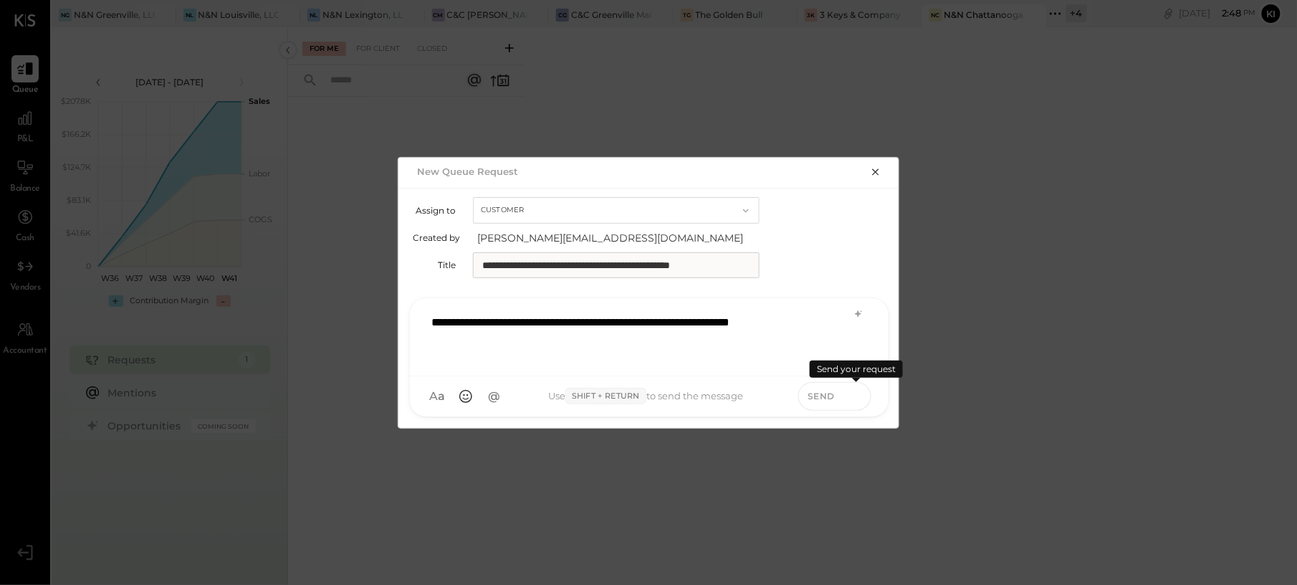
click at [854, 394] on icon at bounding box center [856, 394] width 6 height 3
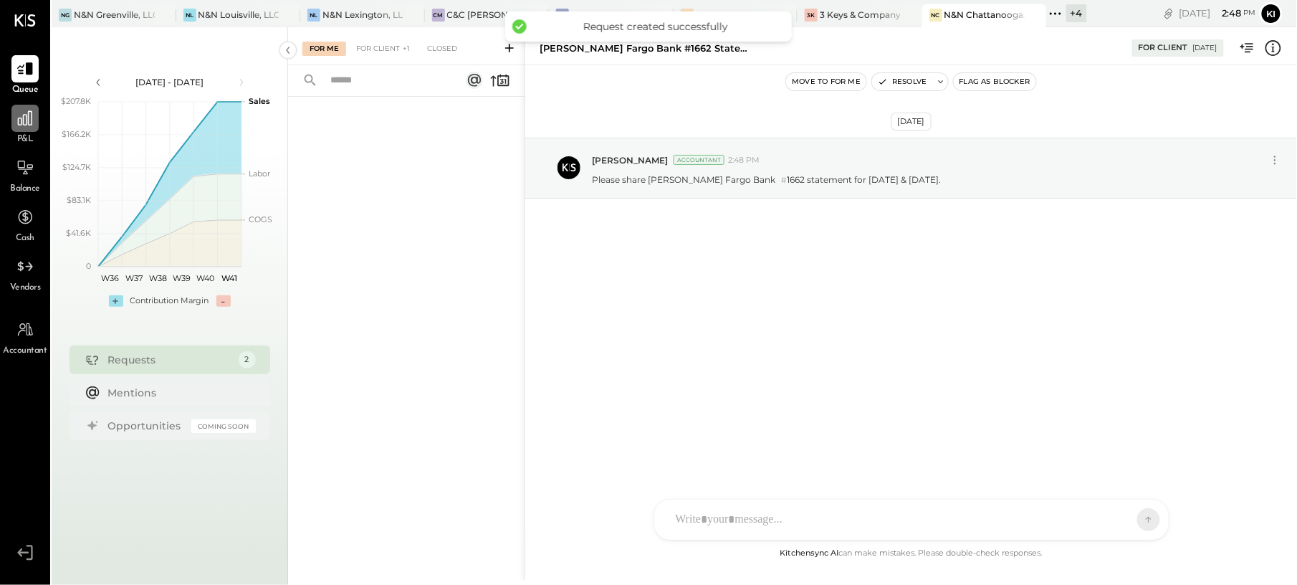
click at [24, 127] on icon at bounding box center [25, 118] width 19 height 19
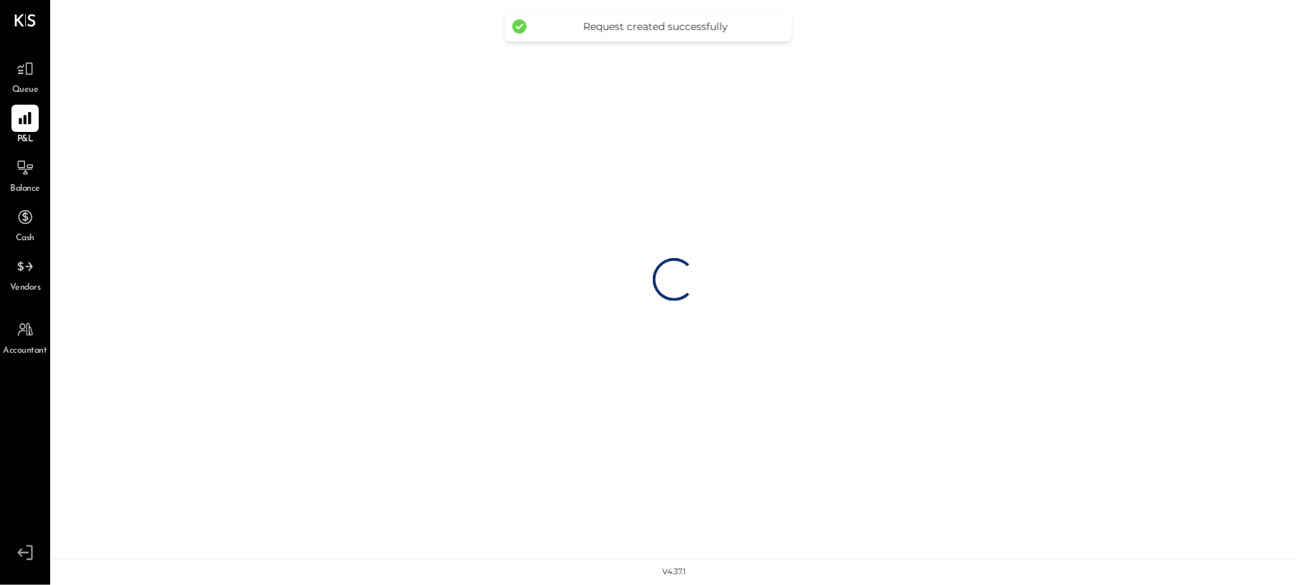
click at [29, 85] on span "Queue" at bounding box center [25, 90] width 27 height 13
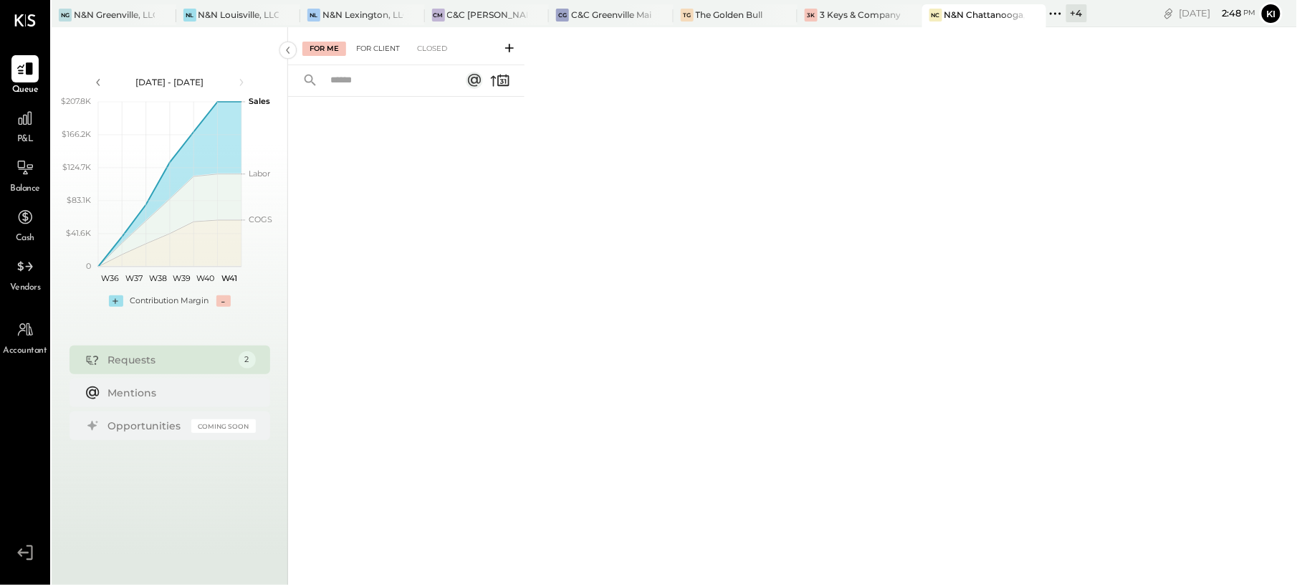
click at [377, 42] on div "For Client" at bounding box center [378, 49] width 58 height 14
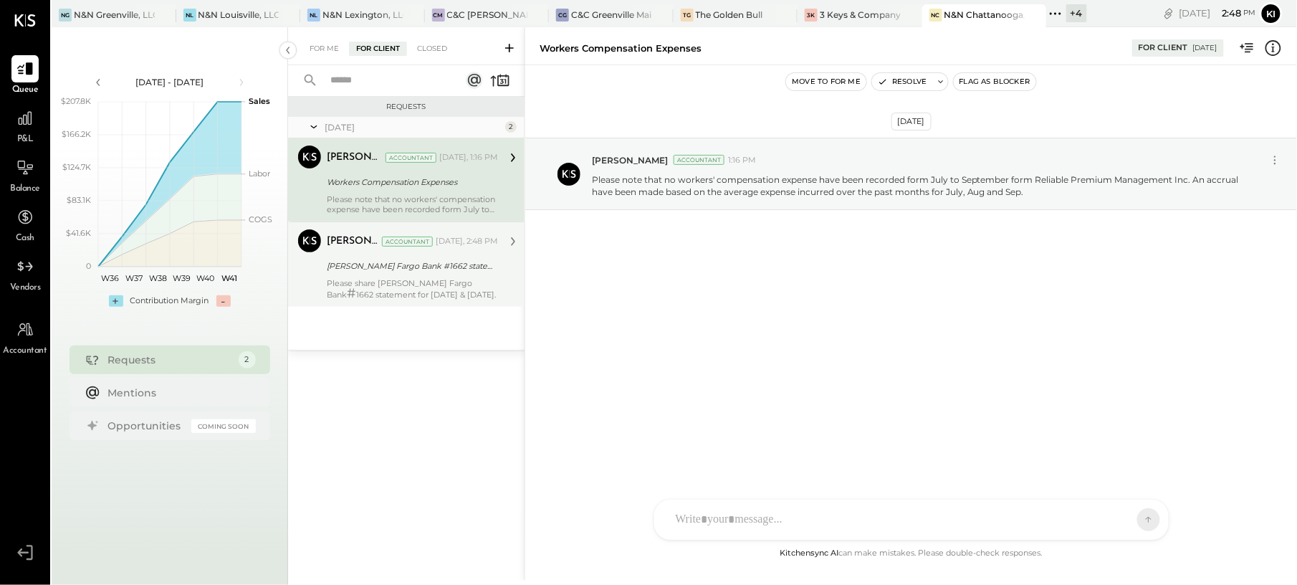
click at [468, 289] on div "Please share [PERSON_NAME] Fargo Bank # 1662 statement for [DATE] & [DATE]." at bounding box center [412, 288] width 171 height 21
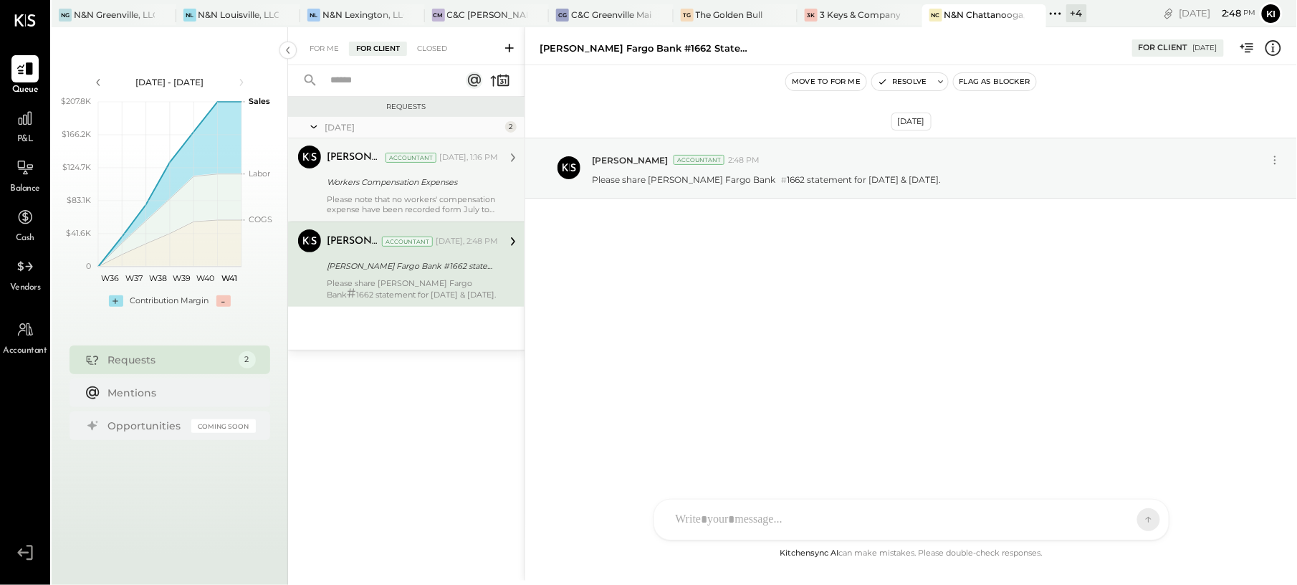
click at [427, 158] on div "Accountant" at bounding box center [410, 158] width 51 height 10
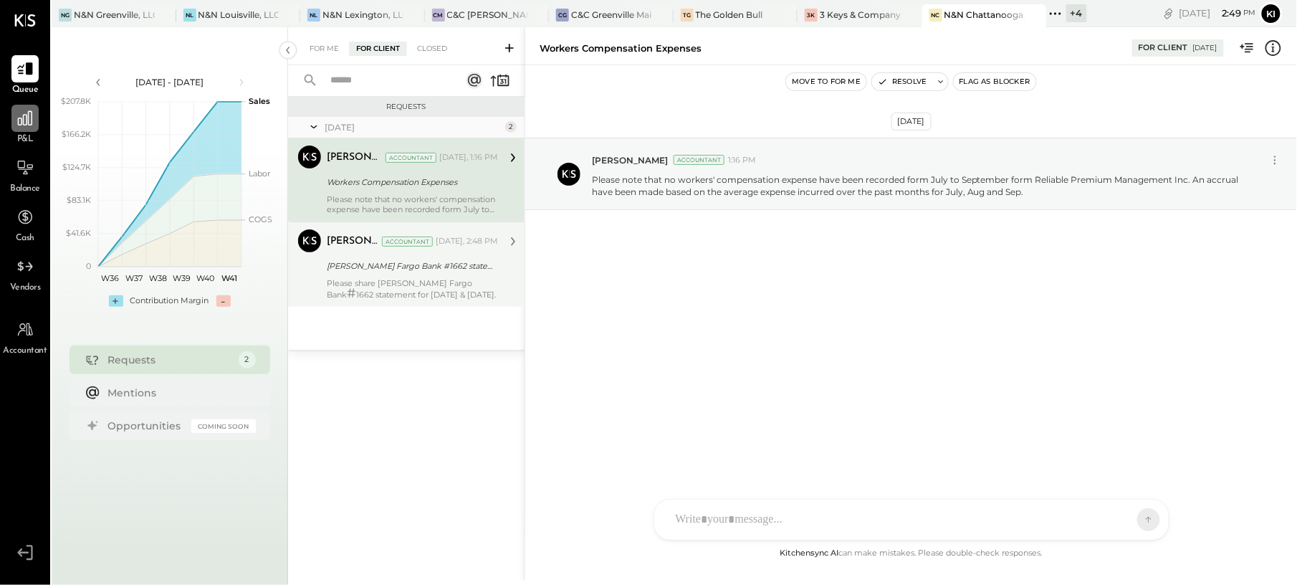
click at [26, 130] on div at bounding box center [24, 118] width 27 height 27
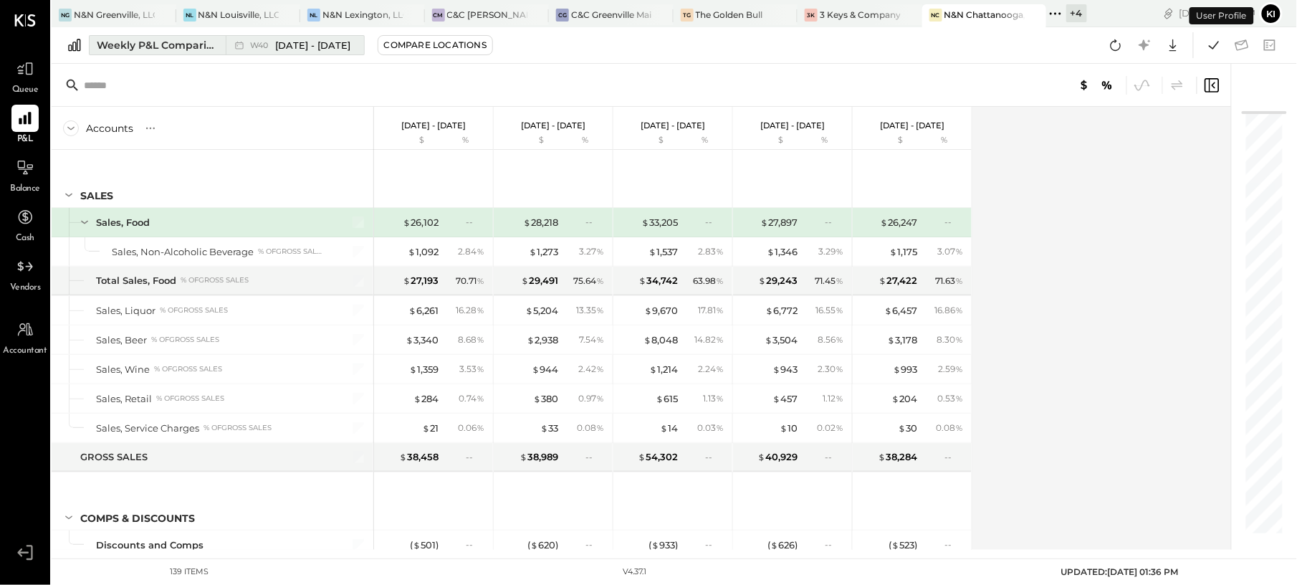
click at [190, 41] on div "Weekly P&L Comparison" at bounding box center [157, 45] width 120 height 14
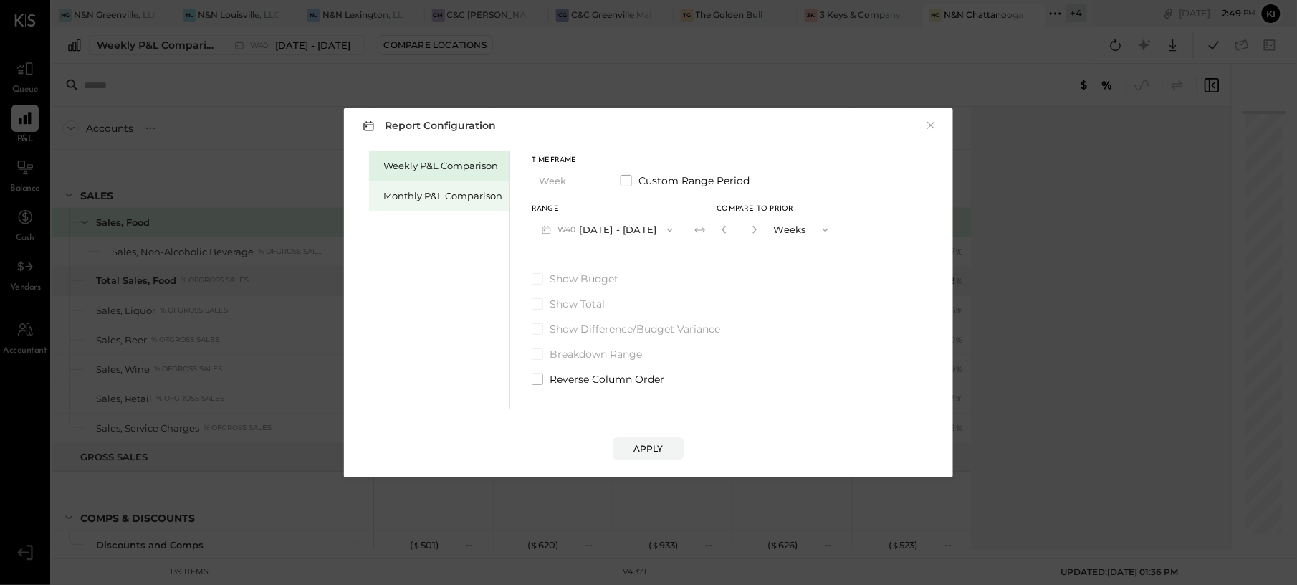
click at [444, 195] on div "Monthly P&L Comparison" at bounding box center [442, 196] width 119 height 14
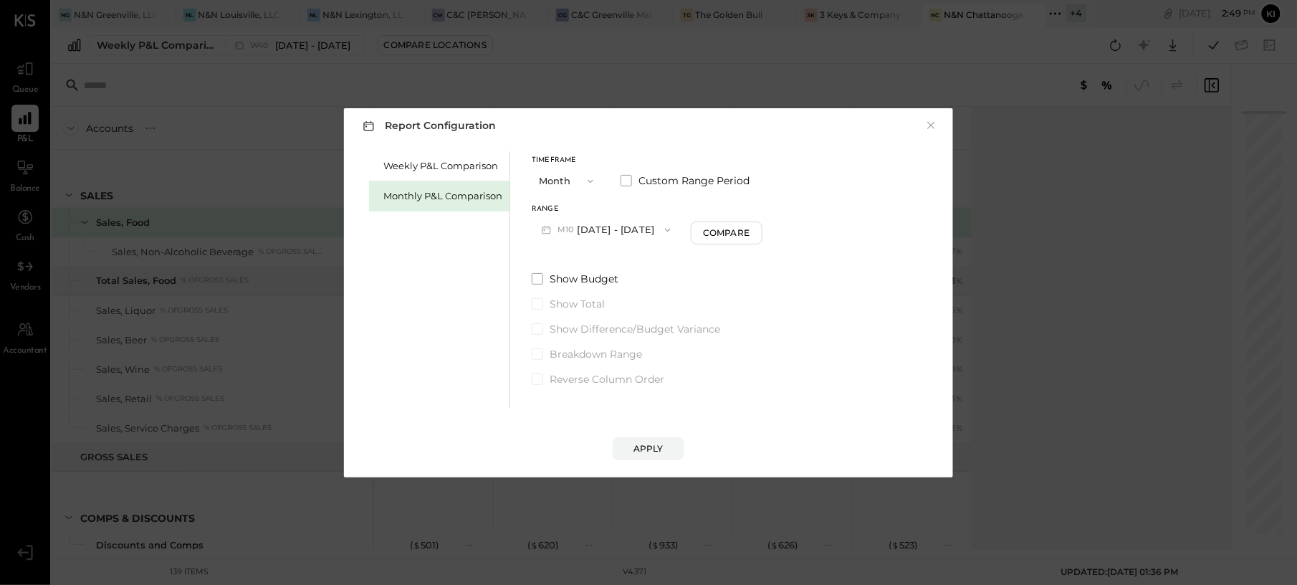
click at [623, 226] on button "M10 [DATE] - [DATE]" at bounding box center [606, 229] width 149 height 27
click at [614, 262] on span "[DATE] - [DATE]" at bounding box center [601, 261] width 68 height 12
click at [659, 445] on div "Apply" at bounding box center [648, 448] width 30 height 12
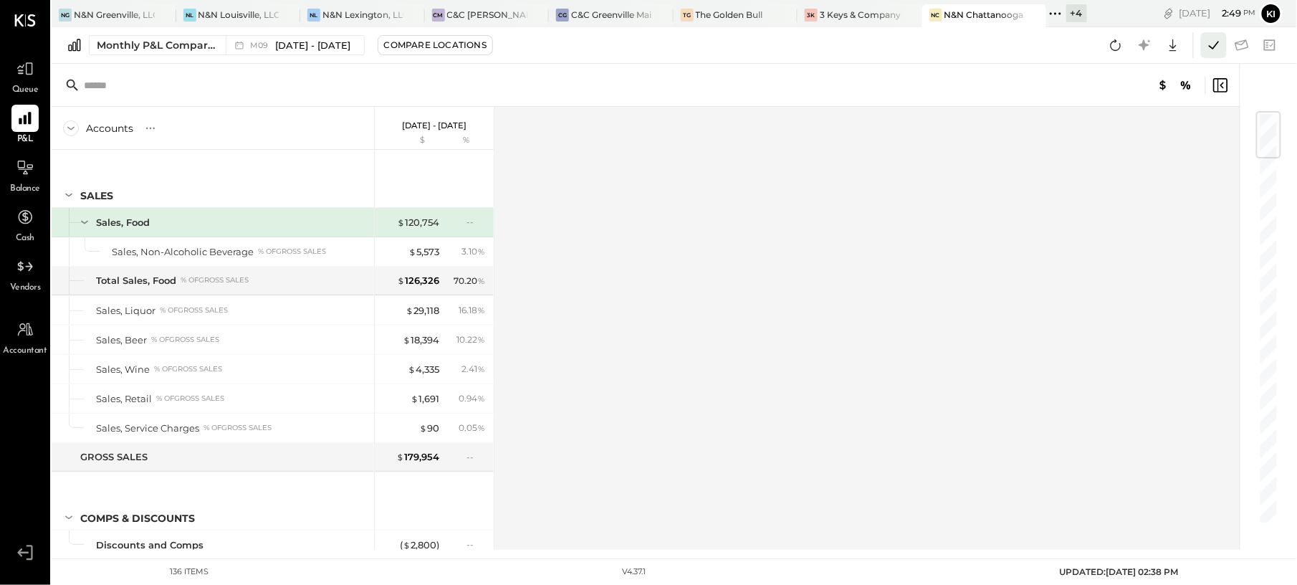
click at [1222, 39] on icon at bounding box center [1213, 45] width 19 height 19
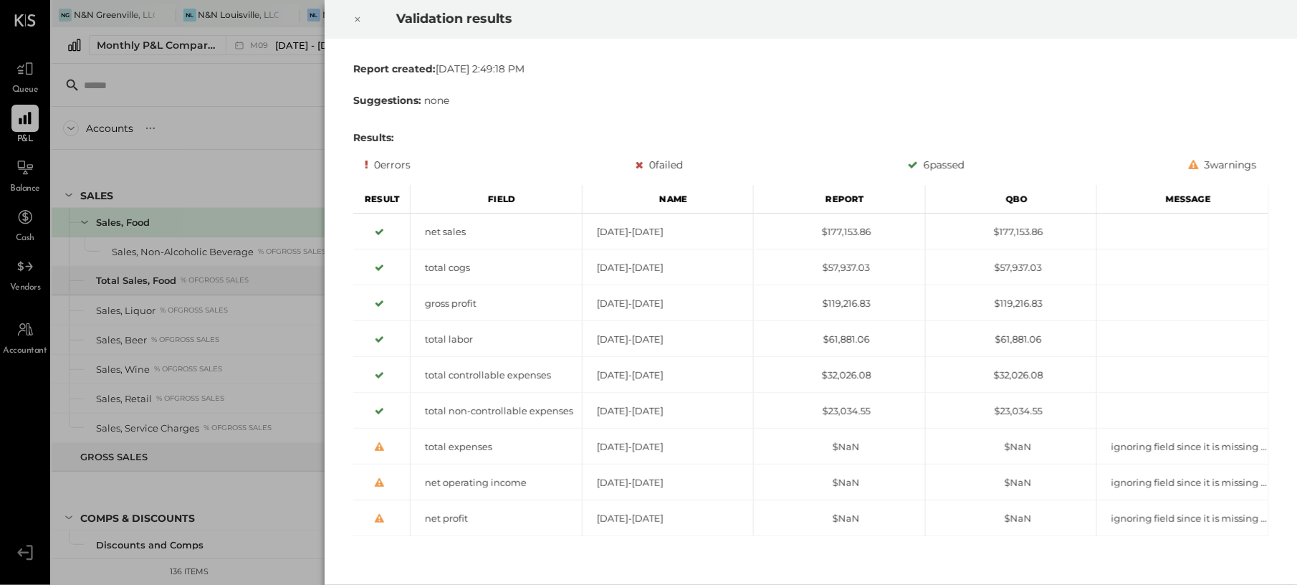
click at [355, 19] on icon at bounding box center [357, 19] width 9 height 17
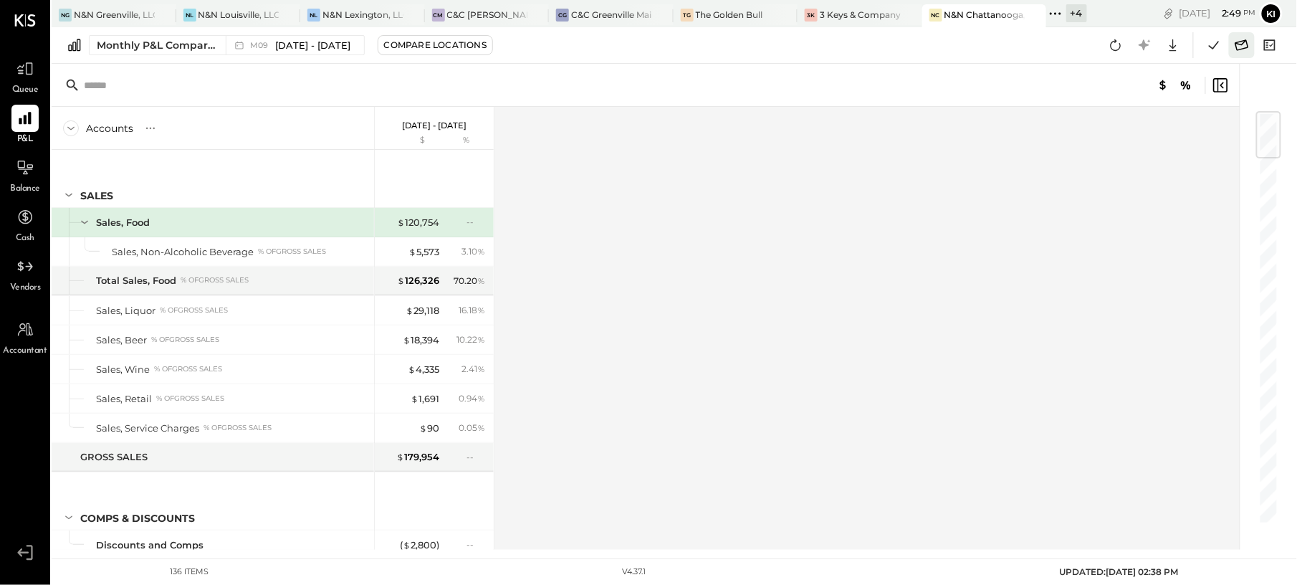
click at [1247, 46] on icon at bounding box center [1242, 44] width 14 height 11
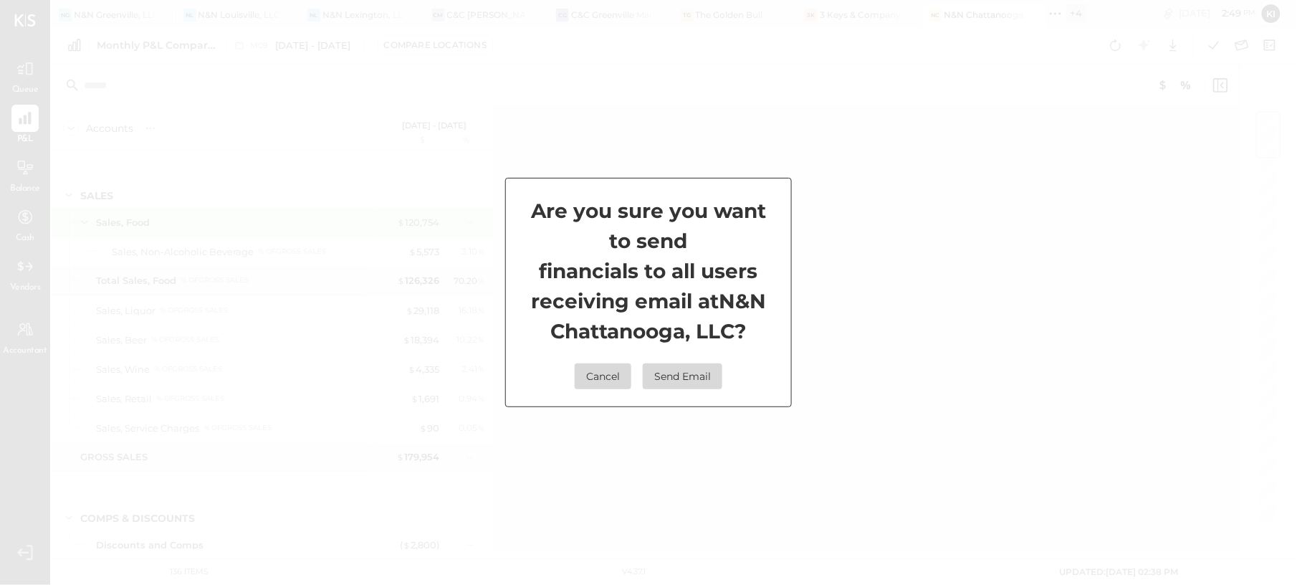
click at [679, 374] on button "Send Email" at bounding box center [683, 376] width 80 height 26
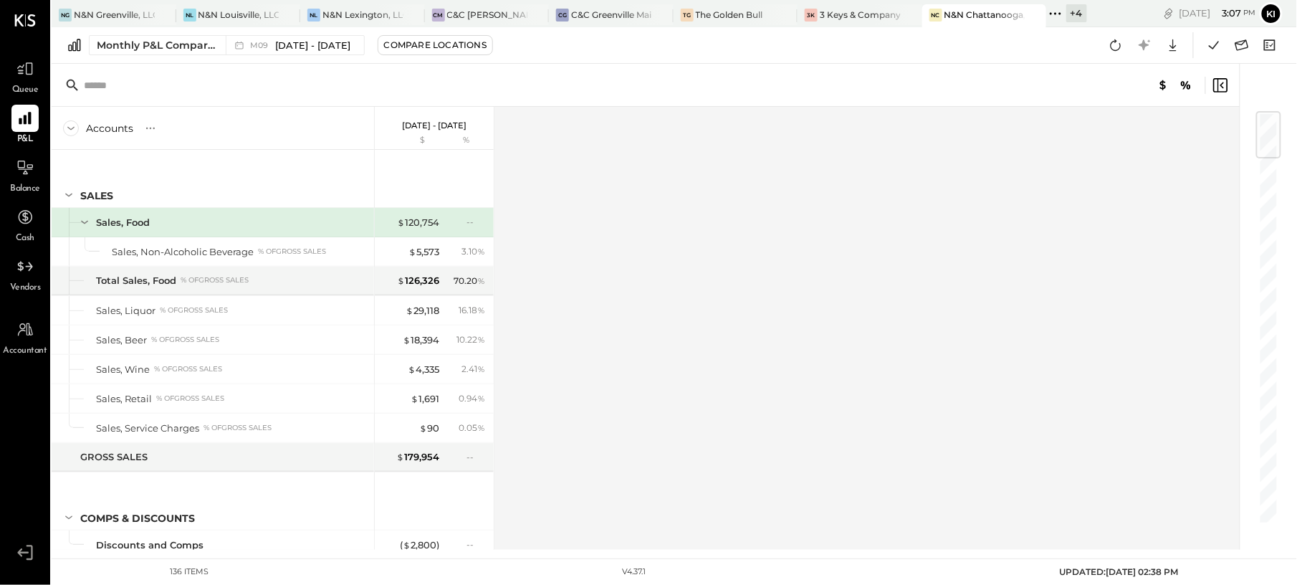
click at [728, 241] on div "Accounts S % GL [DATE] - [DATE] $ % SALES Sales, Food Sales, Non-Alcoholic Beve…" at bounding box center [647, 328] width 1190 height 443
